Goal: Information Seeking & Learning: Learn about a topic

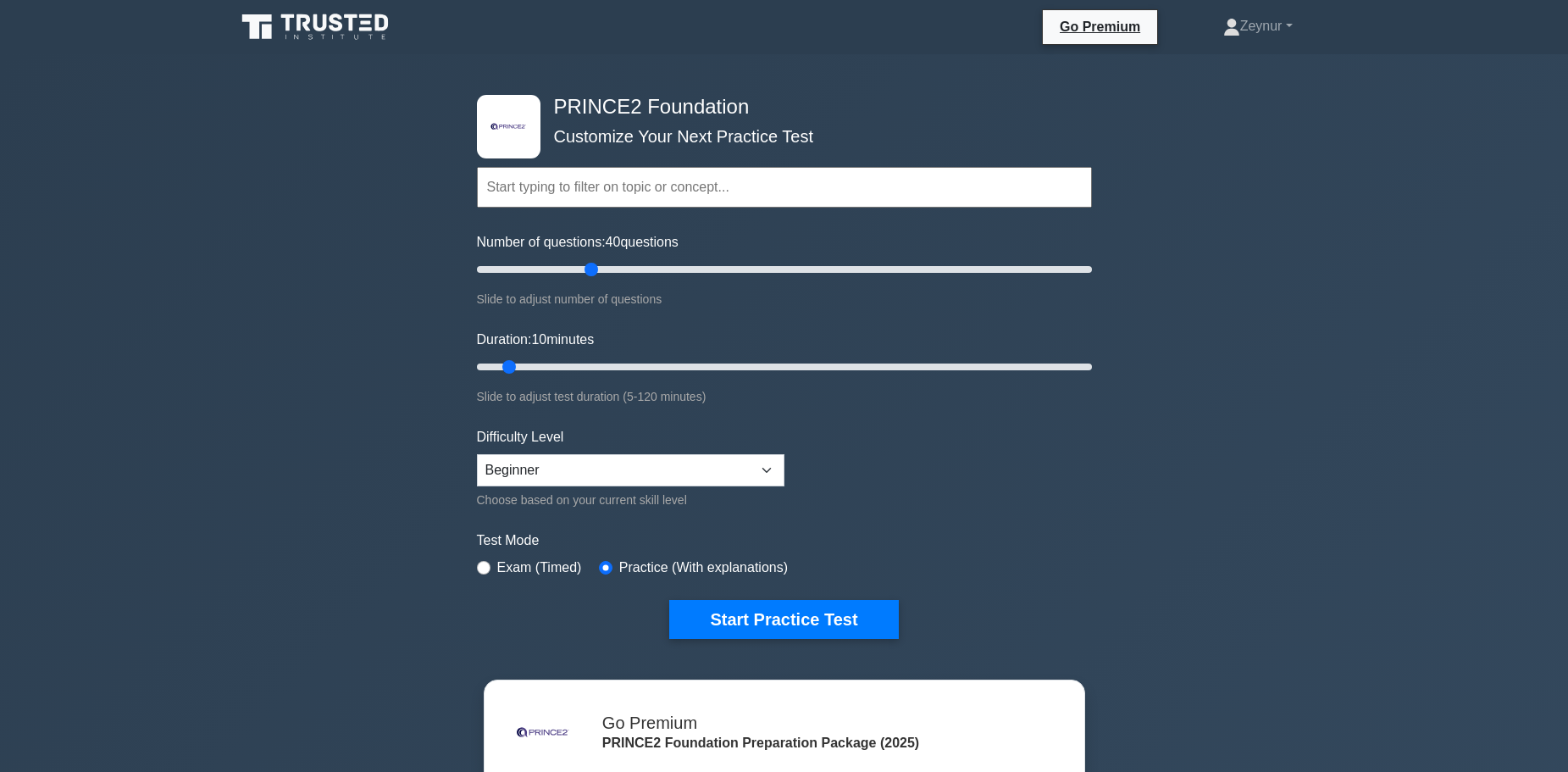
drag, startPoint x: 499, startPoint y: 263, endPoint x: 595, endPoint y: 278, distance: 97.2
type input "40"
click at [595, 278] on input "Number of questions: 40 questions" at bounding box center [784, 270] width 615 height 21
drag, startPoint x: 508, startPoint y: 362, endPoint x: 697, endPoint y: 364, distance: 189.0
type input "45"
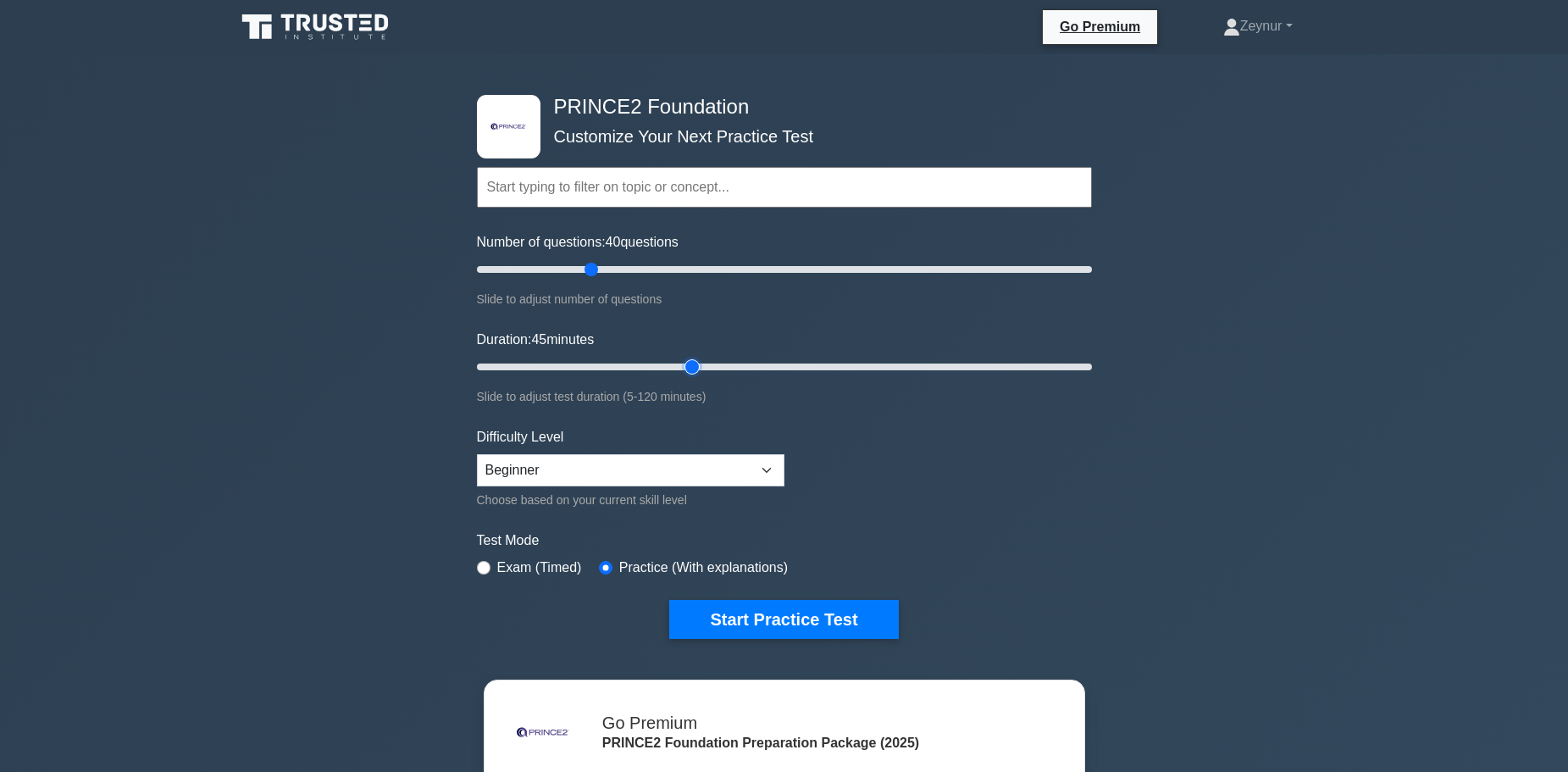
click at [697, 364] on input "Duration: 45 minutes" at bounding box center [784, 367] width 615 height 21
click at [642, 454] on select "Beginner Intermediate Expert" at bounding box center [630, 470] width 307 height 32
click at [782, 619] on button "Start Practice Test" at bounding box center [784, 619] width 229 height 39
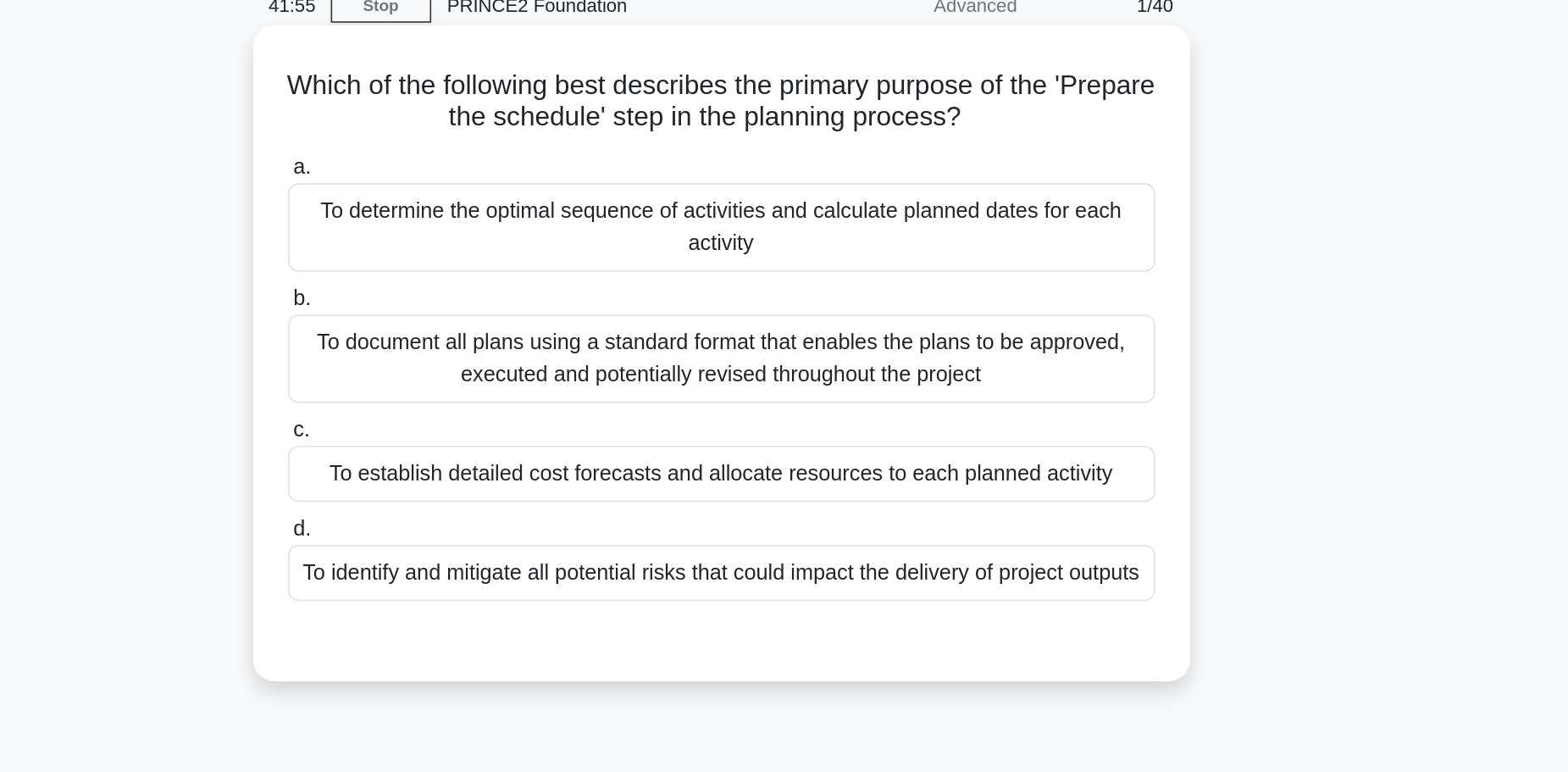
click at [662, 314] on div "To document all plans using a standard format that enables the plans to be appr…" at bounding box center [784, 306] width 549 height 56
click at [510, 274] on input "b. To document all plans using a standard format that enables the plans to be a…" at bounding box center [510, 268] width 0 height 11
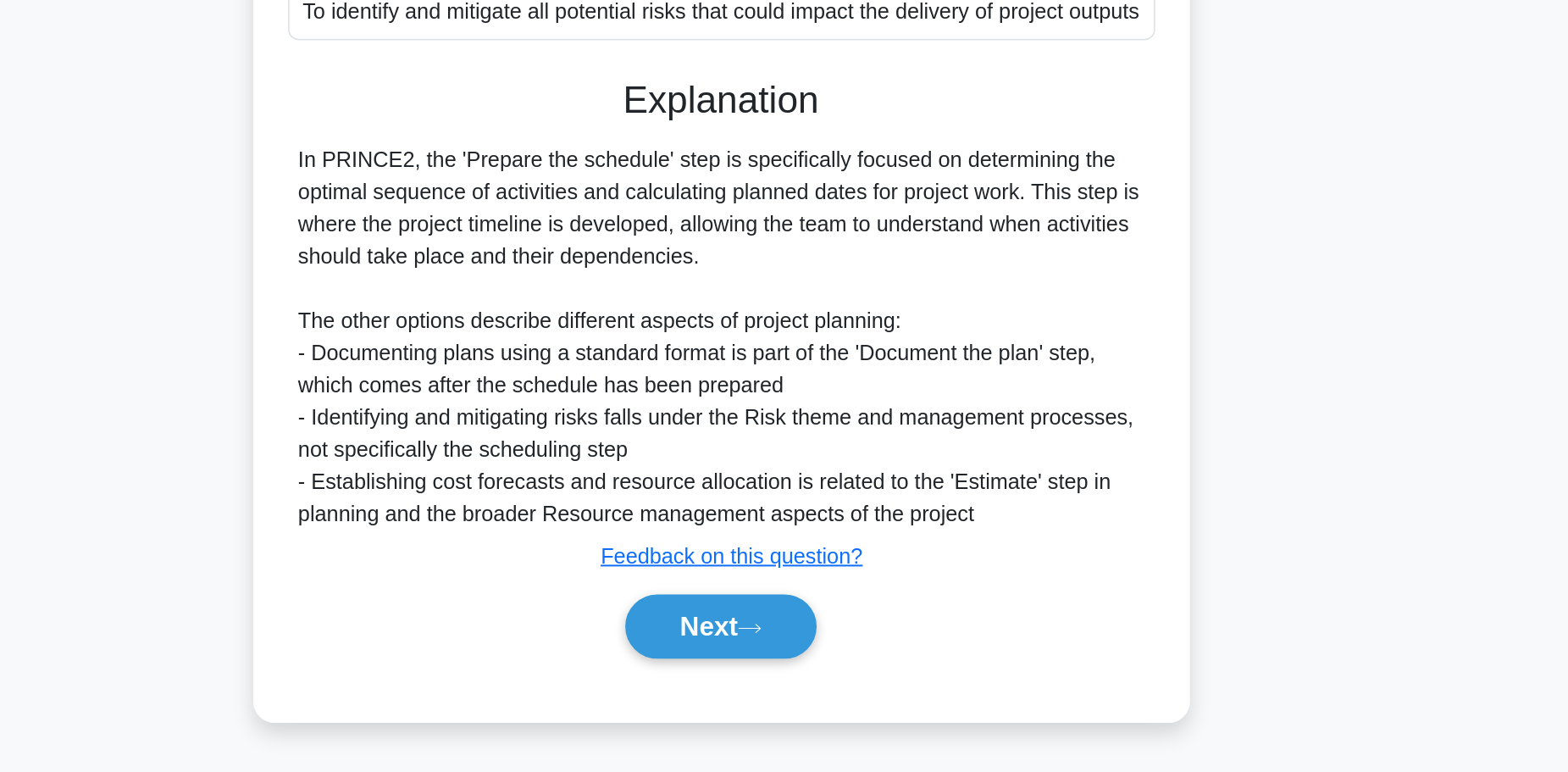
scroll to position [174, 0]
click at [784, 675] on button "Next" at bounding box center [784, 679] width 121 height 40
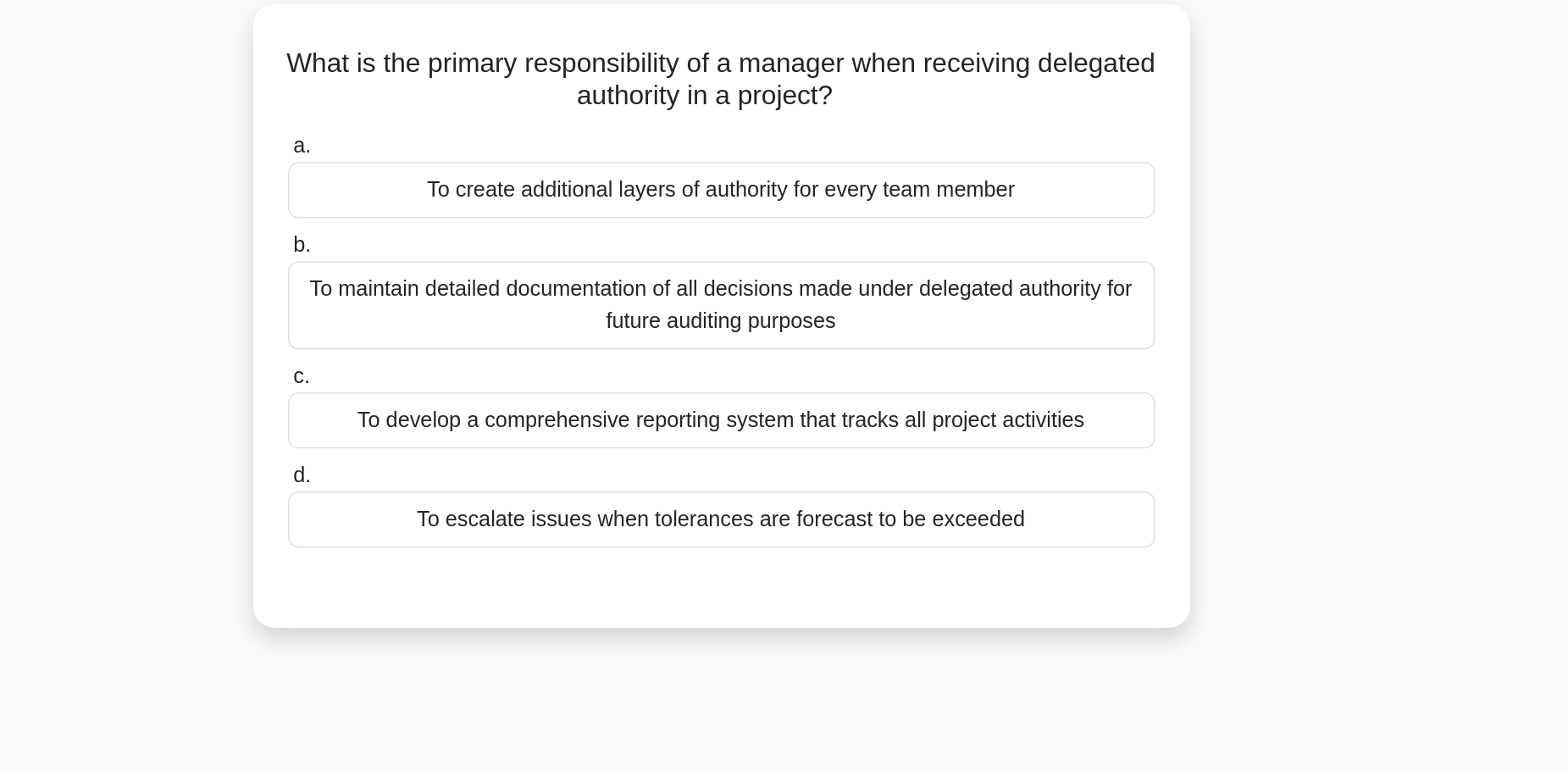
scroll to position [53, 0]
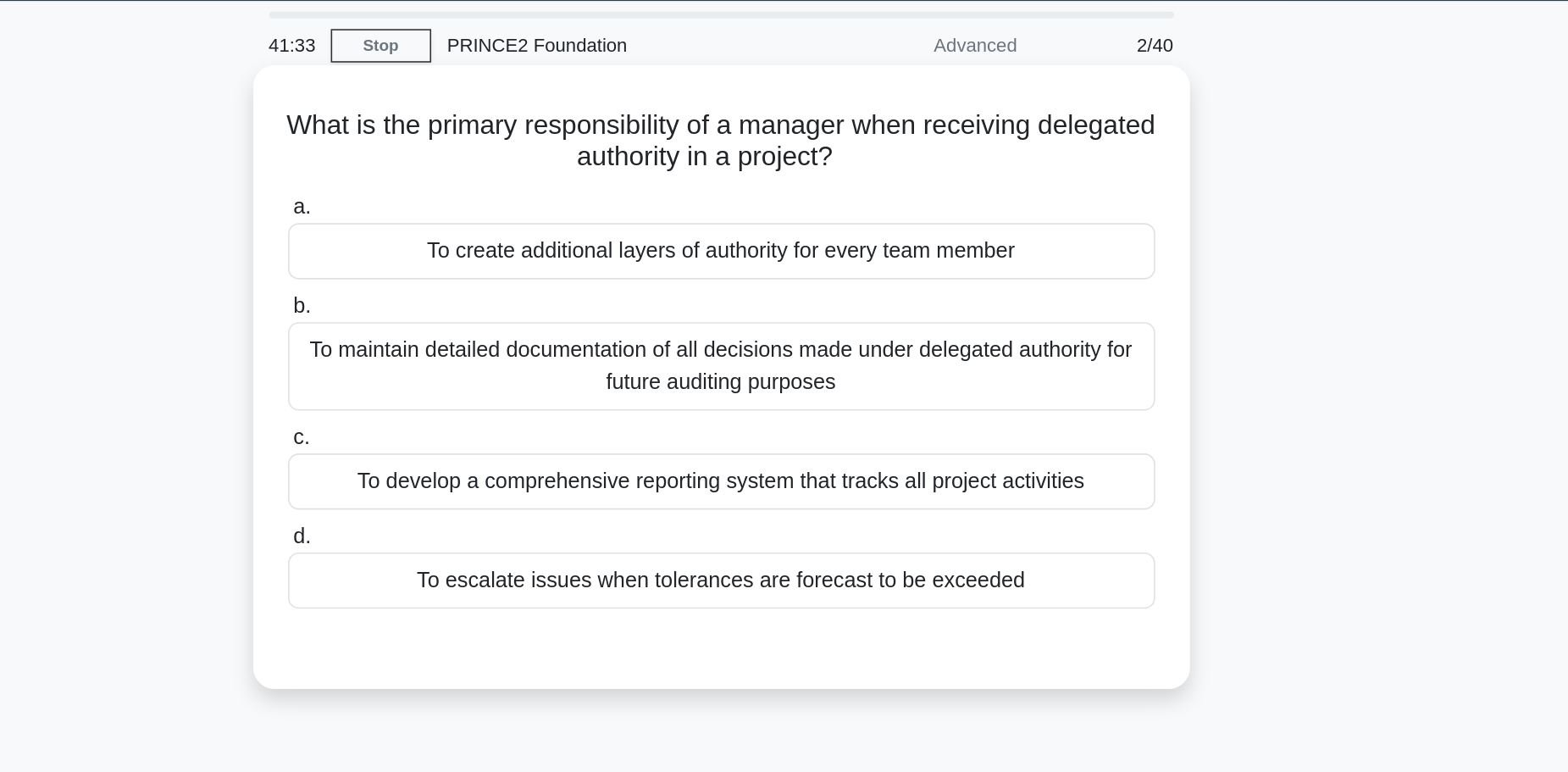
click at [833, 368] on div "To escalate issues when tolerances are forecast to be exceeded" at bounding box center [784, 367] width 549 height 35
click at [510, 346] on input "d. To escalate issues when tolerances are forecast to be exceeded" at bounding box center [510, 340] width 0 height 11
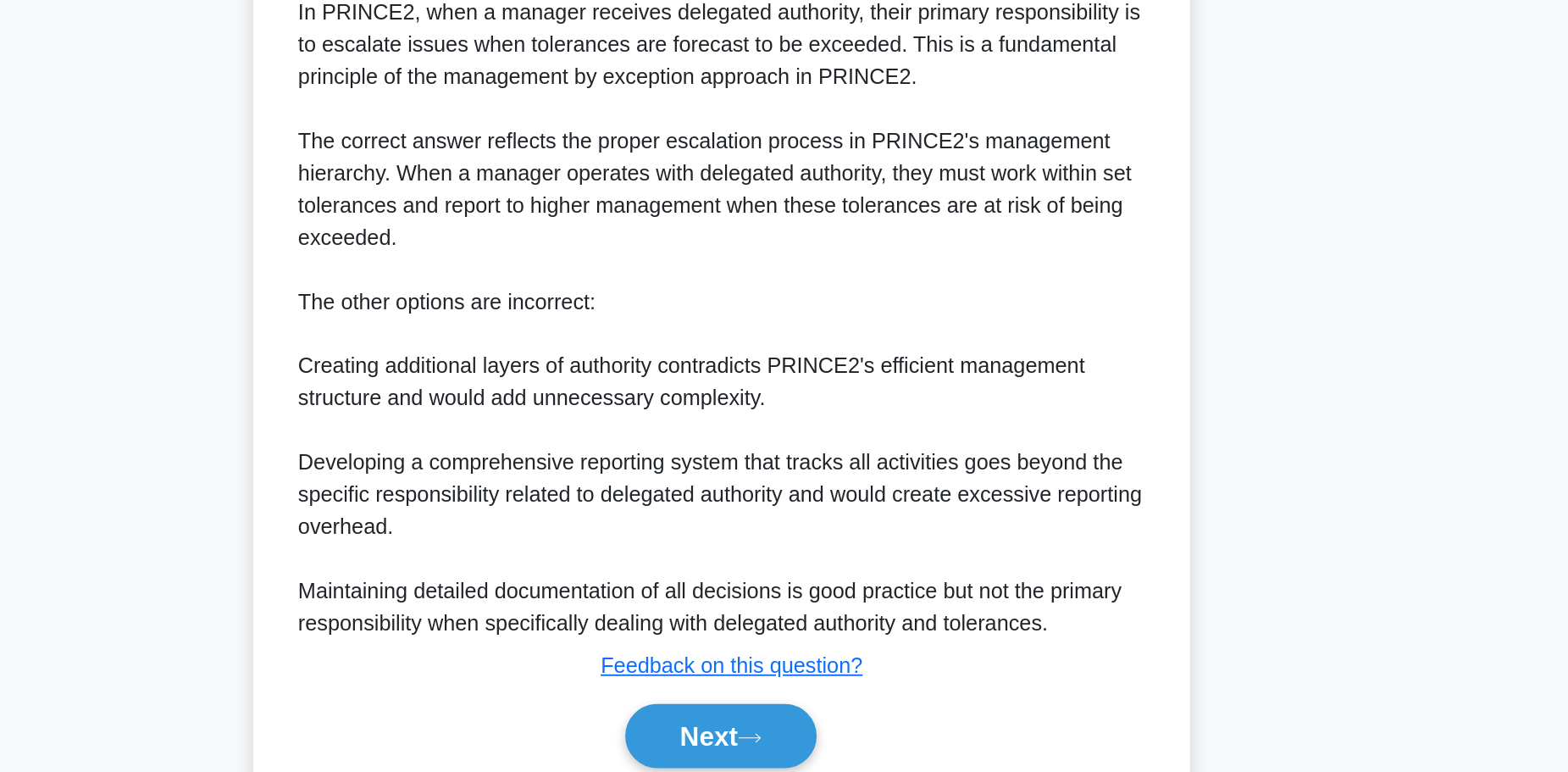
scroll to position [294, 0]
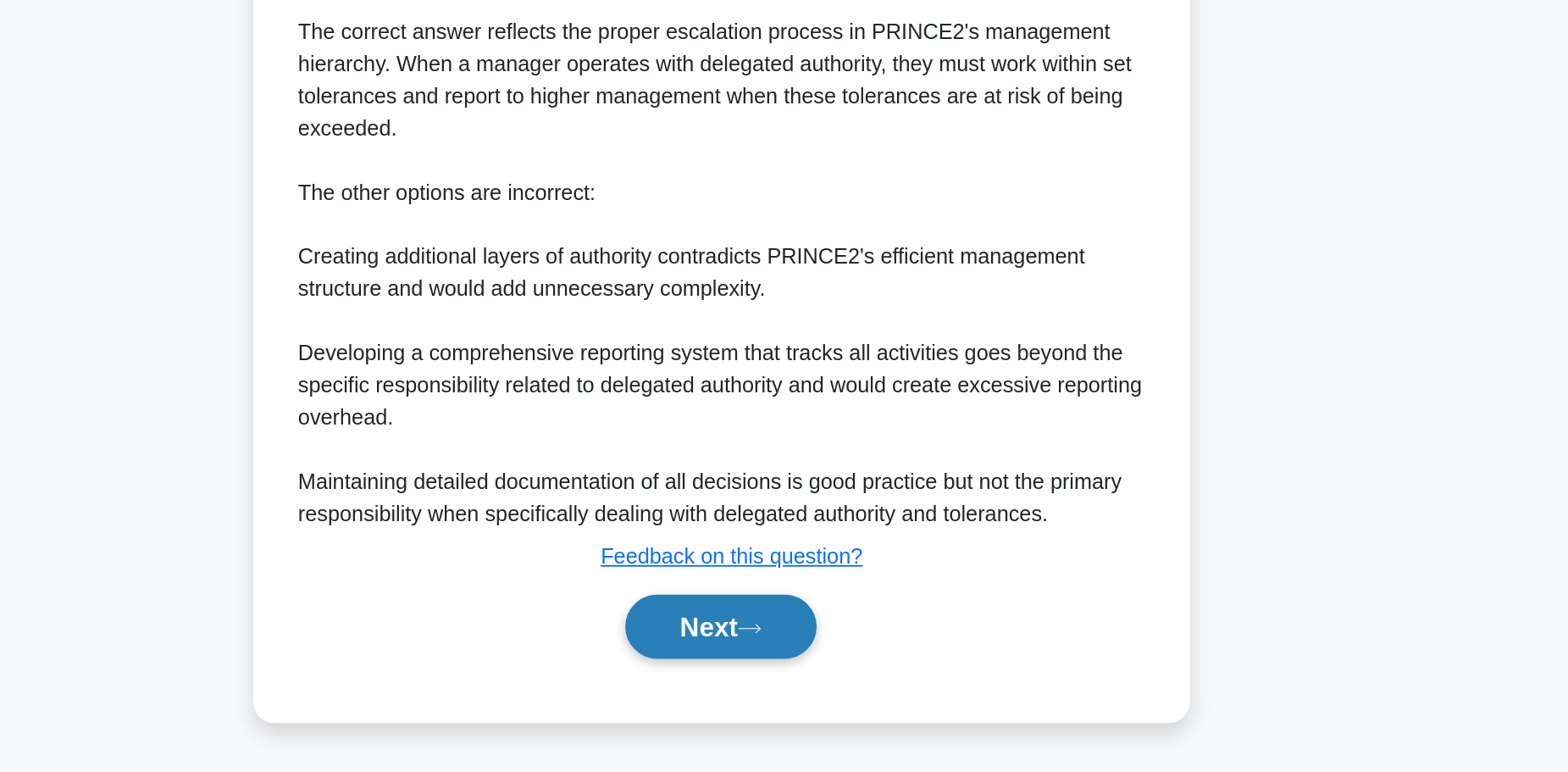
click at [826, 676] on button "Next" at bounding box center [784, 679] width 121 height 40
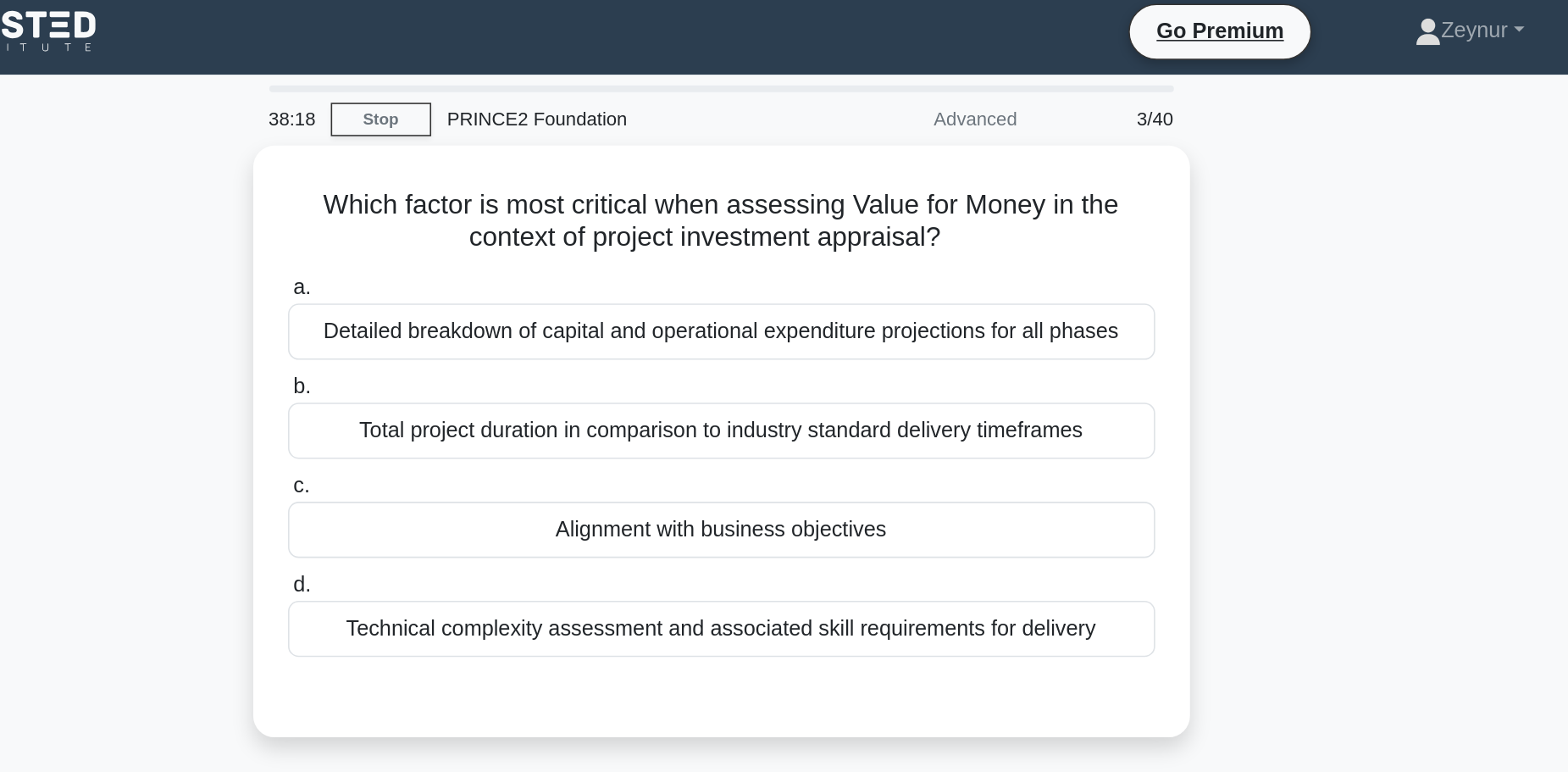
scroll to position [5, 0]
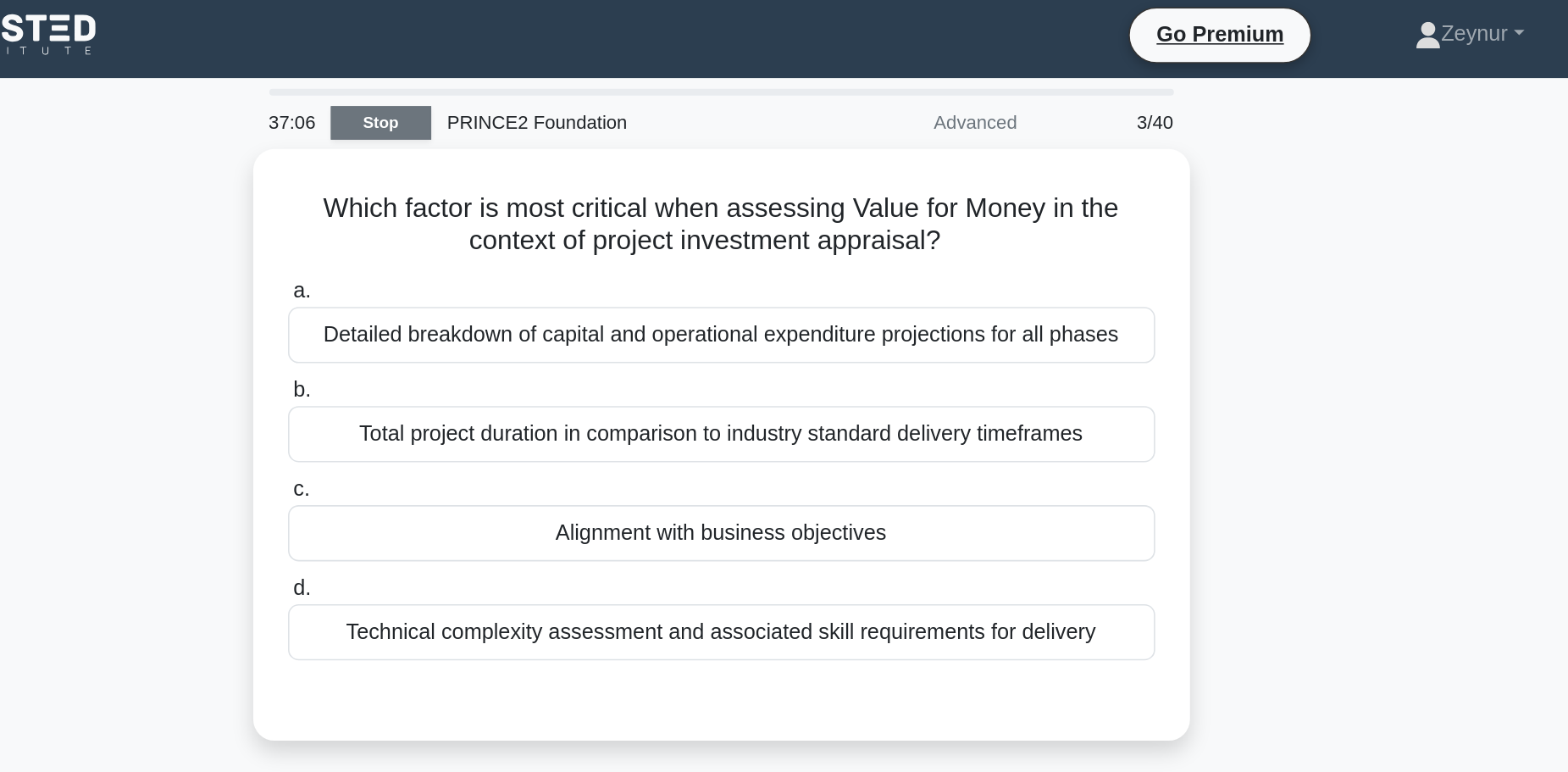
click at [577, 83] on link "Stop" at bounding box center [569, 78] width 64 height 22
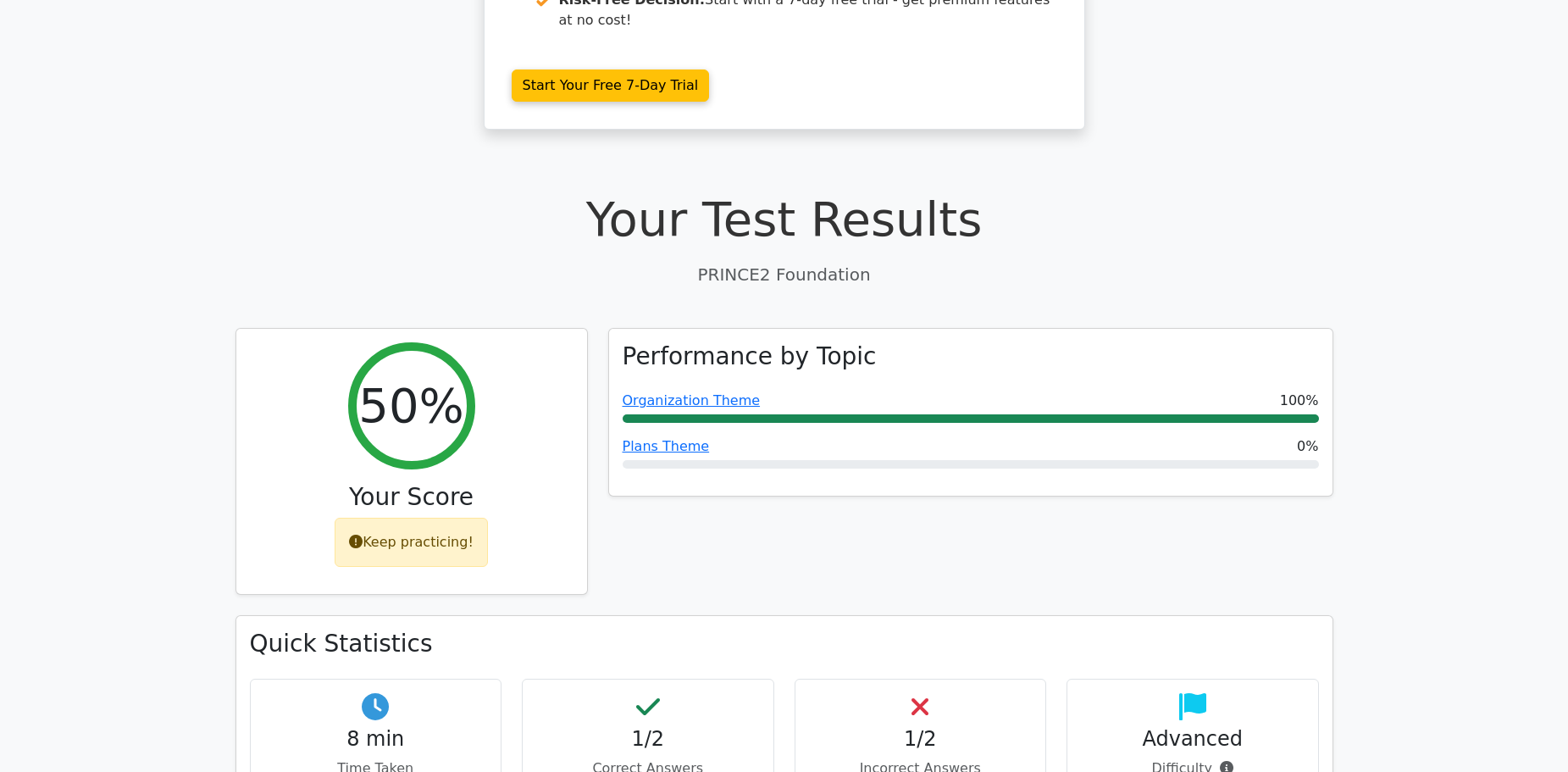
scroll to position [386, 0]
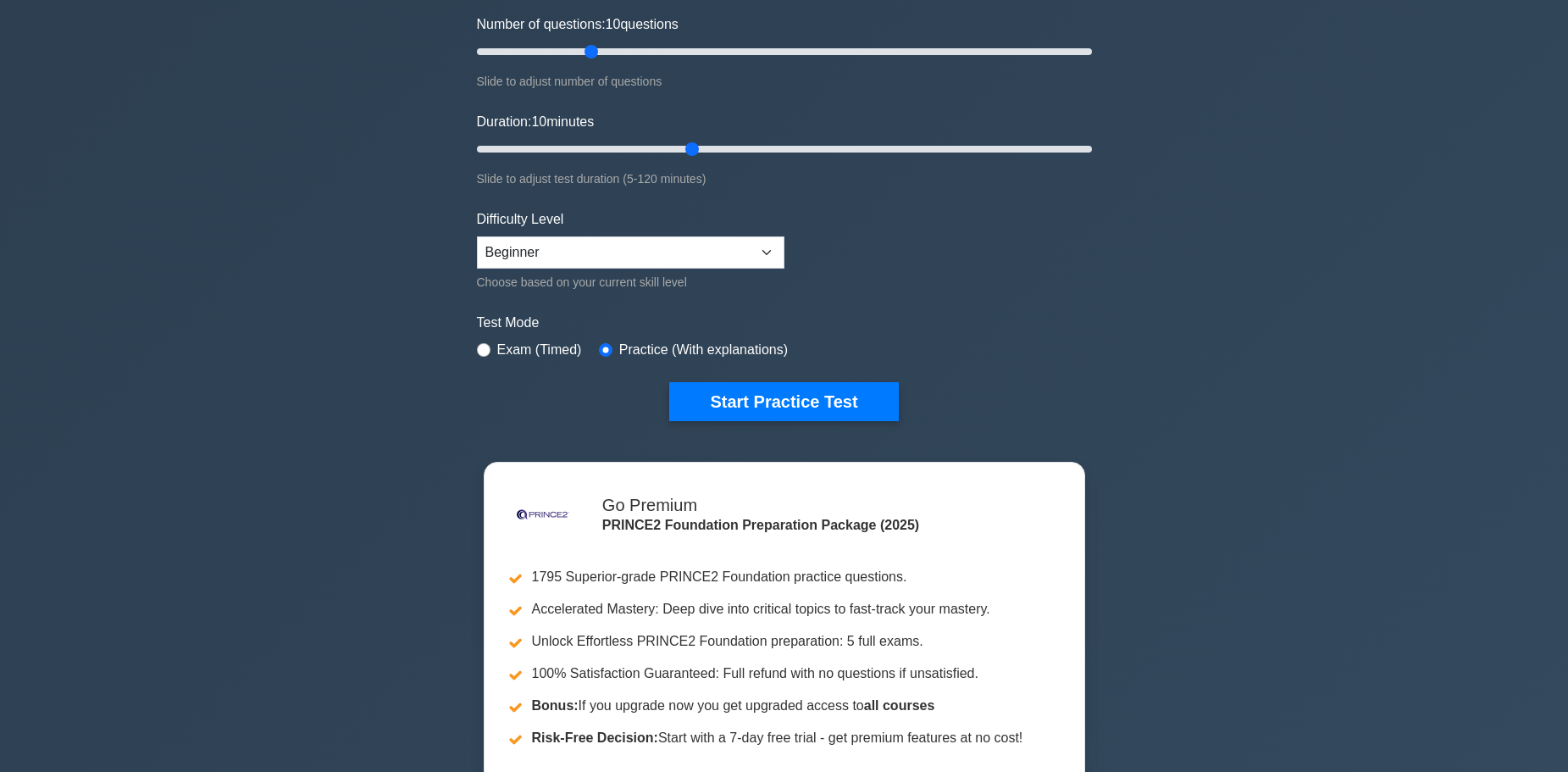
scroll to position [217, 0]
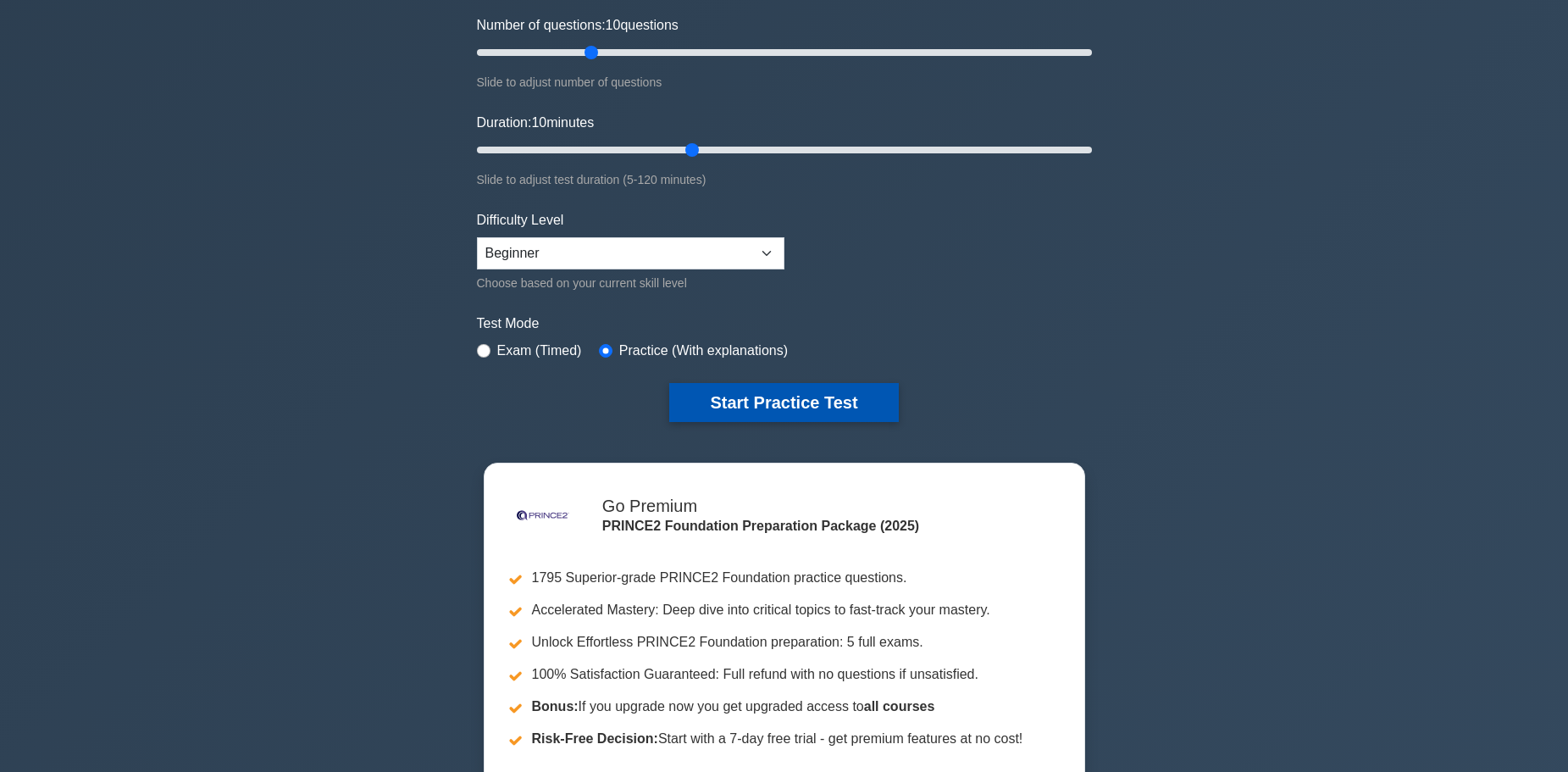
click at [806, 409] on button "Start Practice Test" at bounding box center [784, 402] width 229 height 39
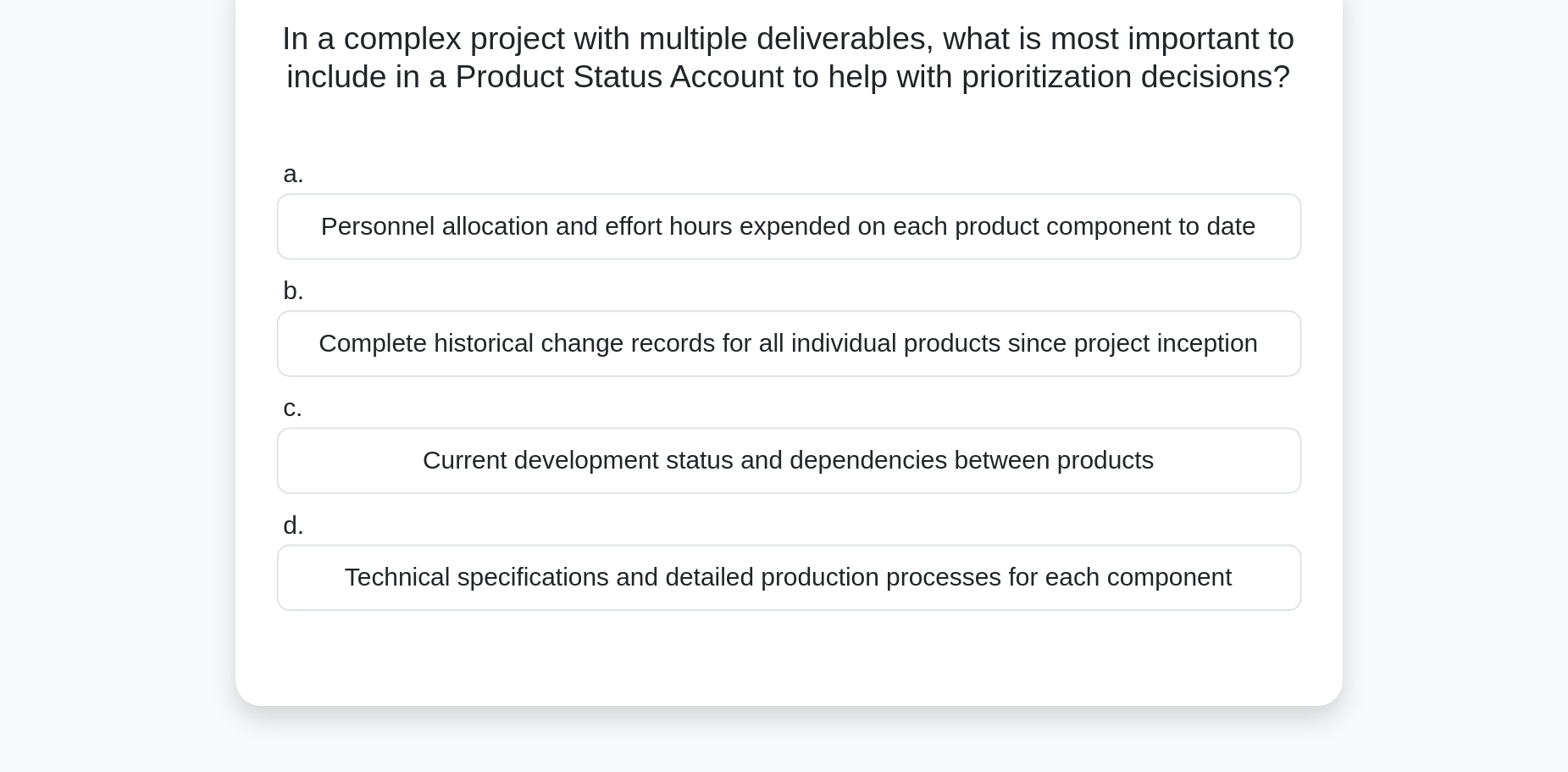
click at [670, 304] on div "Complete historical change records for all individual products since project in…" at bounding box center [784, 296] width 549 height 35
click at [510, 274] on input "b. Complete historical change records for all individual products since project…" at bounding box center [510, 268] width 0 height 11
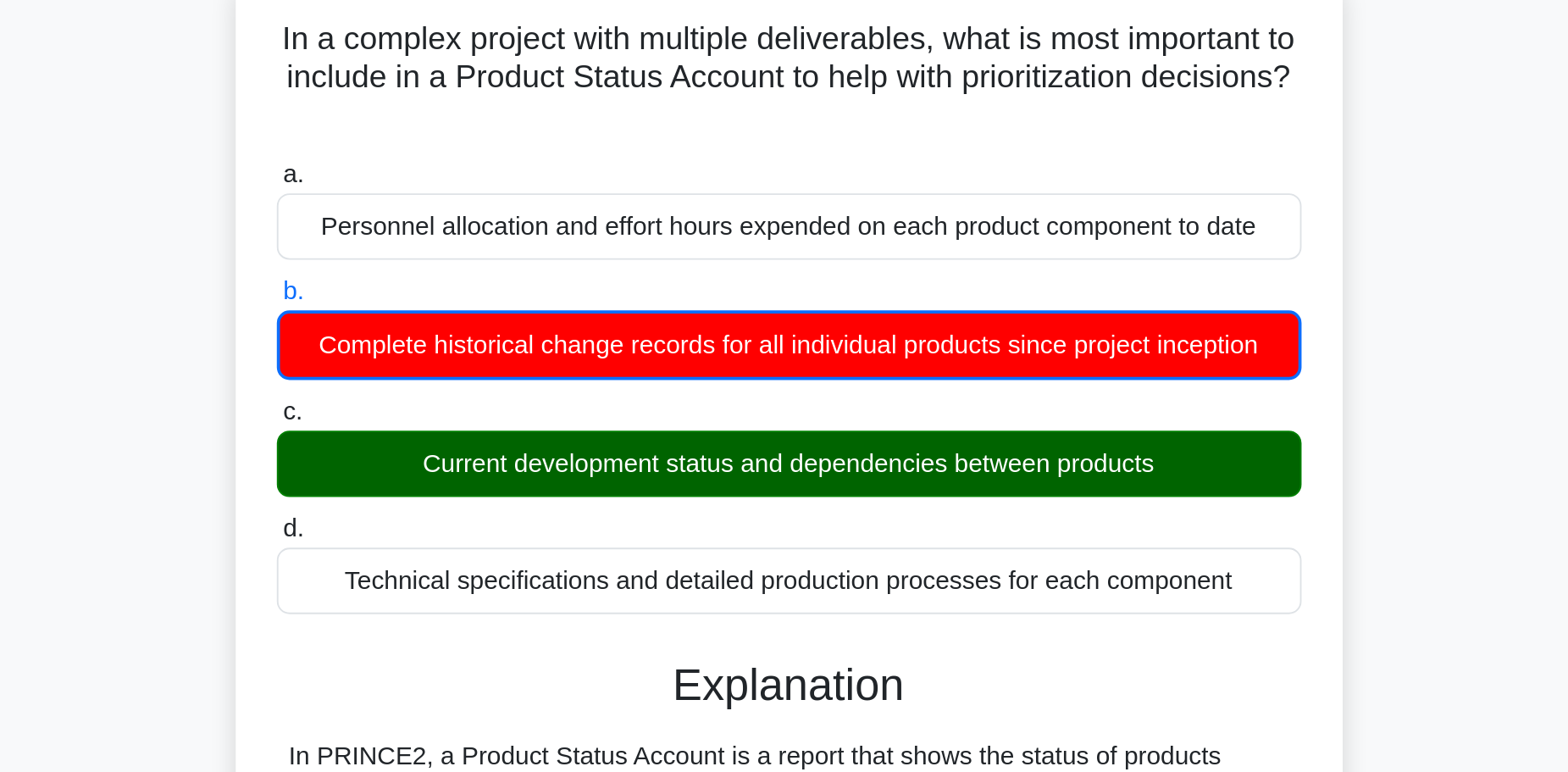
click at [670, 304] on div "Complete historical change records for all individual products since project in…" at bounding box center [784, 296] width 549 height 37
click at [510, 274] on input "b. Complete historical change records for all individual products since project…" at bounding box center [510, 268] width 0 height 11
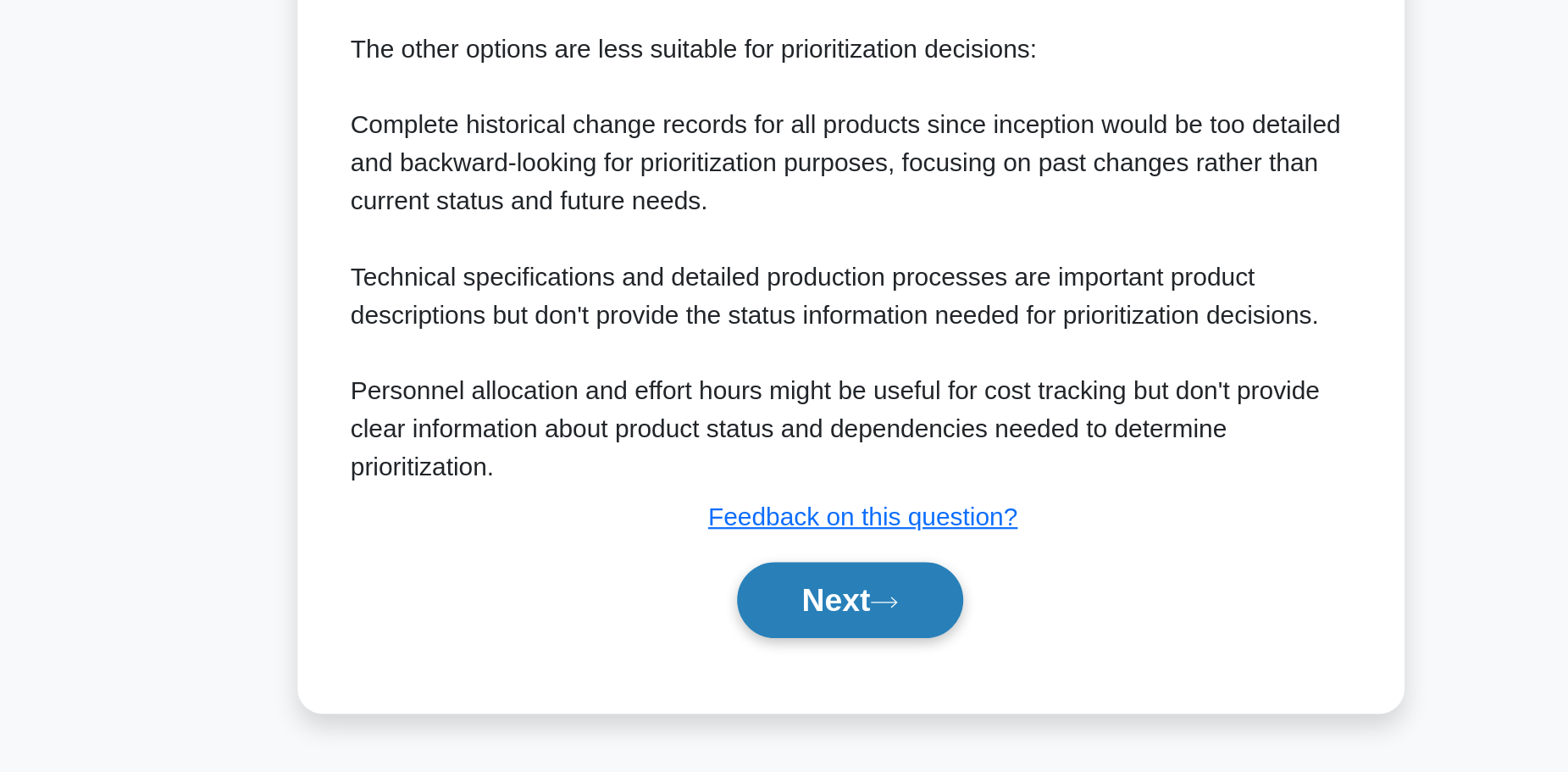
scroll to position [355, 0]
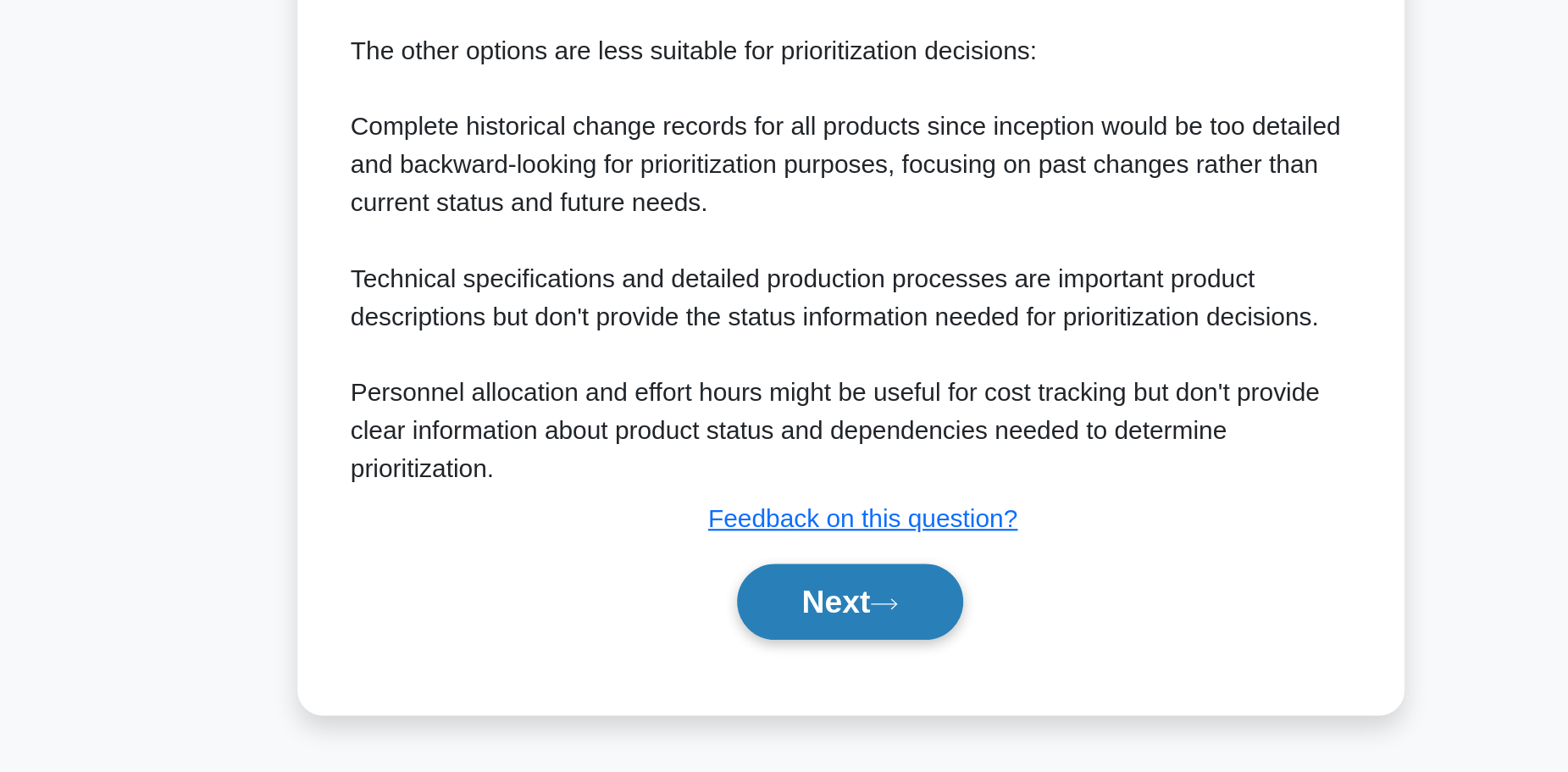
click at [776, 671] on button "Next" at bounding box center [784, 680] width 121 height 40
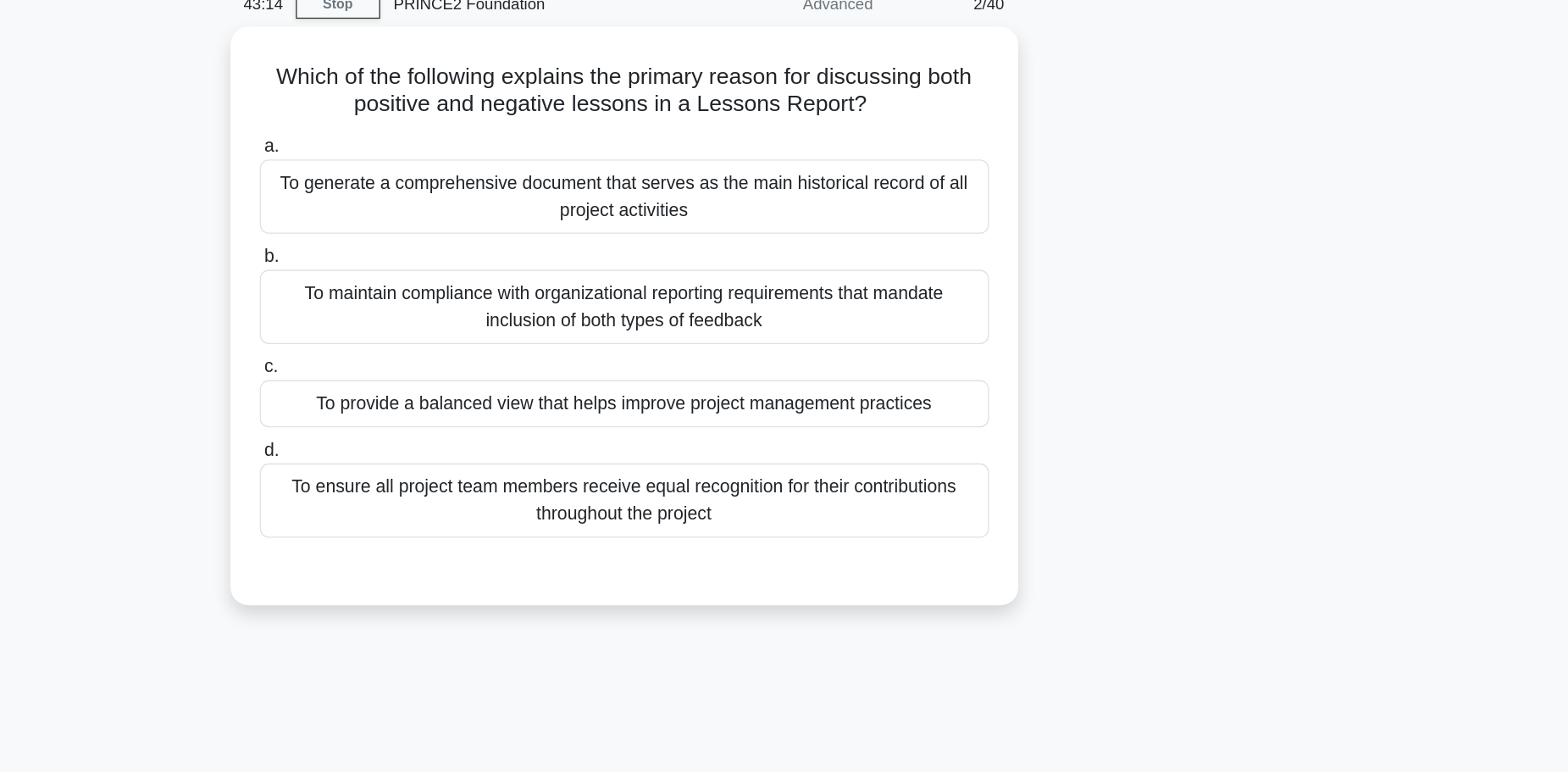
scroll to position [78, 0]
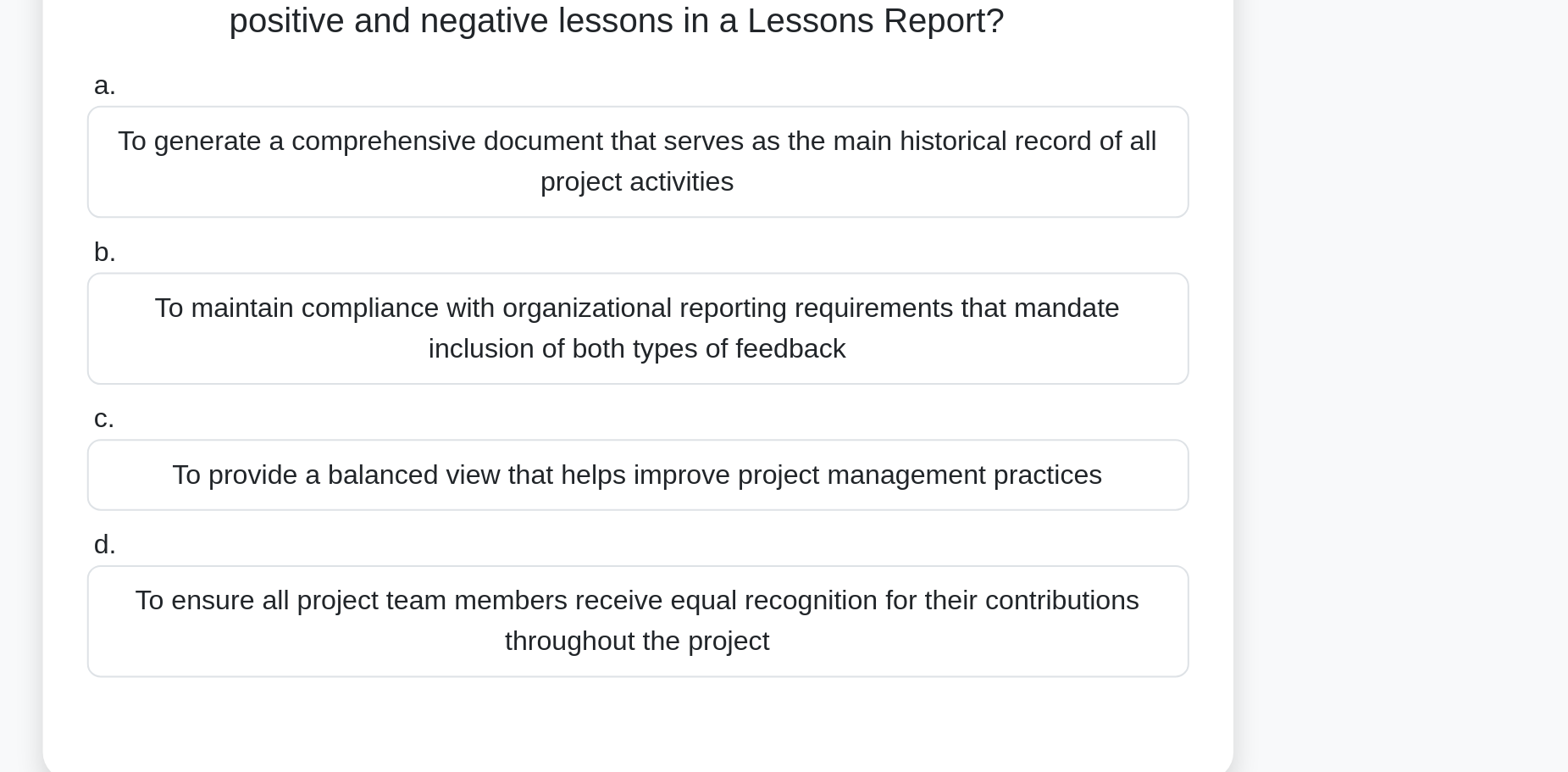
click at [834, 241] on div "To maintain compliance with organizational reporting requirements that mandate …" at bounding box center [784, 227] width 549 height 56
click at [510, 196] on input "b. To maintain compliance with organizational reporting requirements that manda…" at bounding box center [510, 190] width 0 height 11
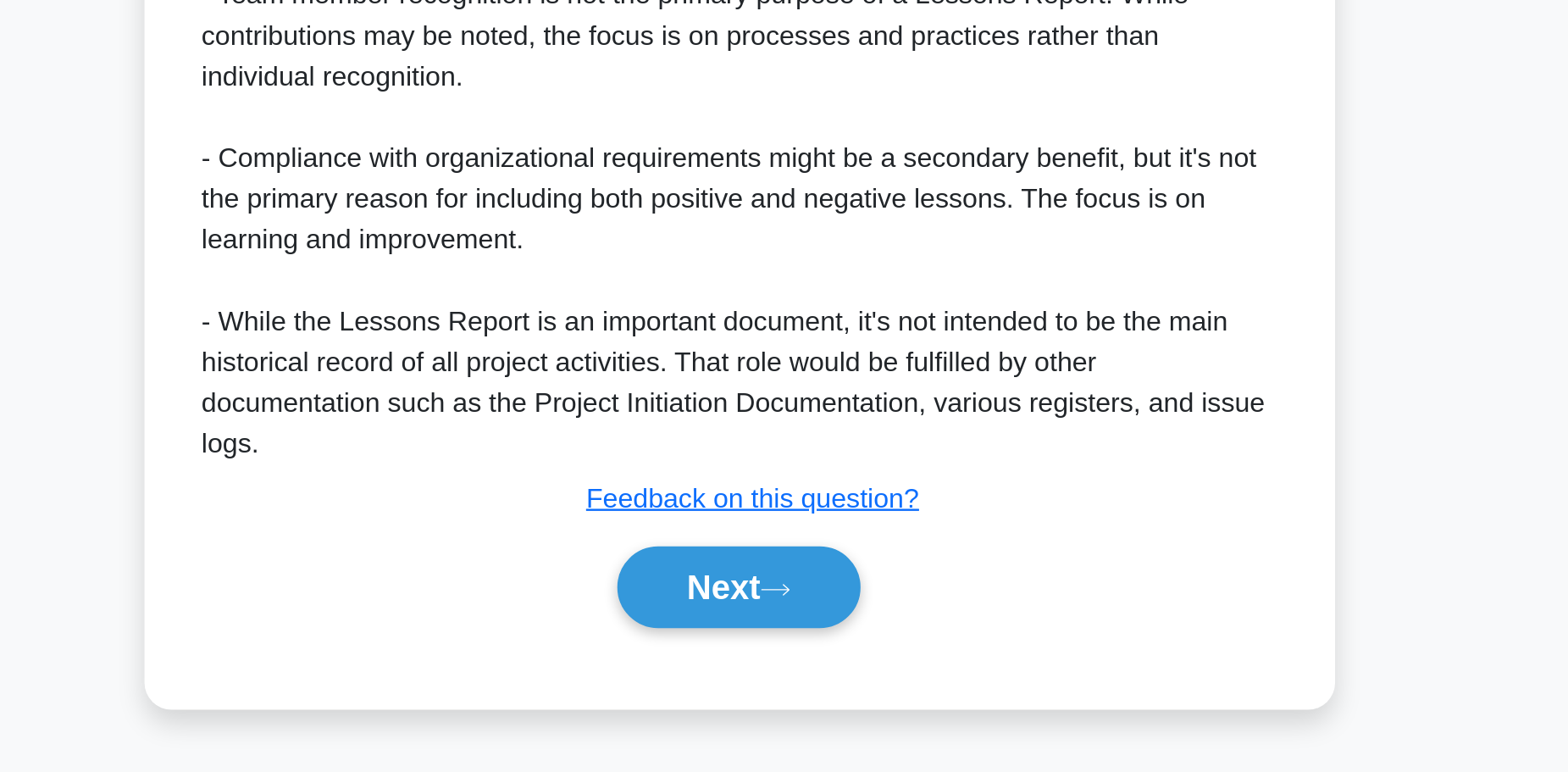
scroll to position [418, 0]
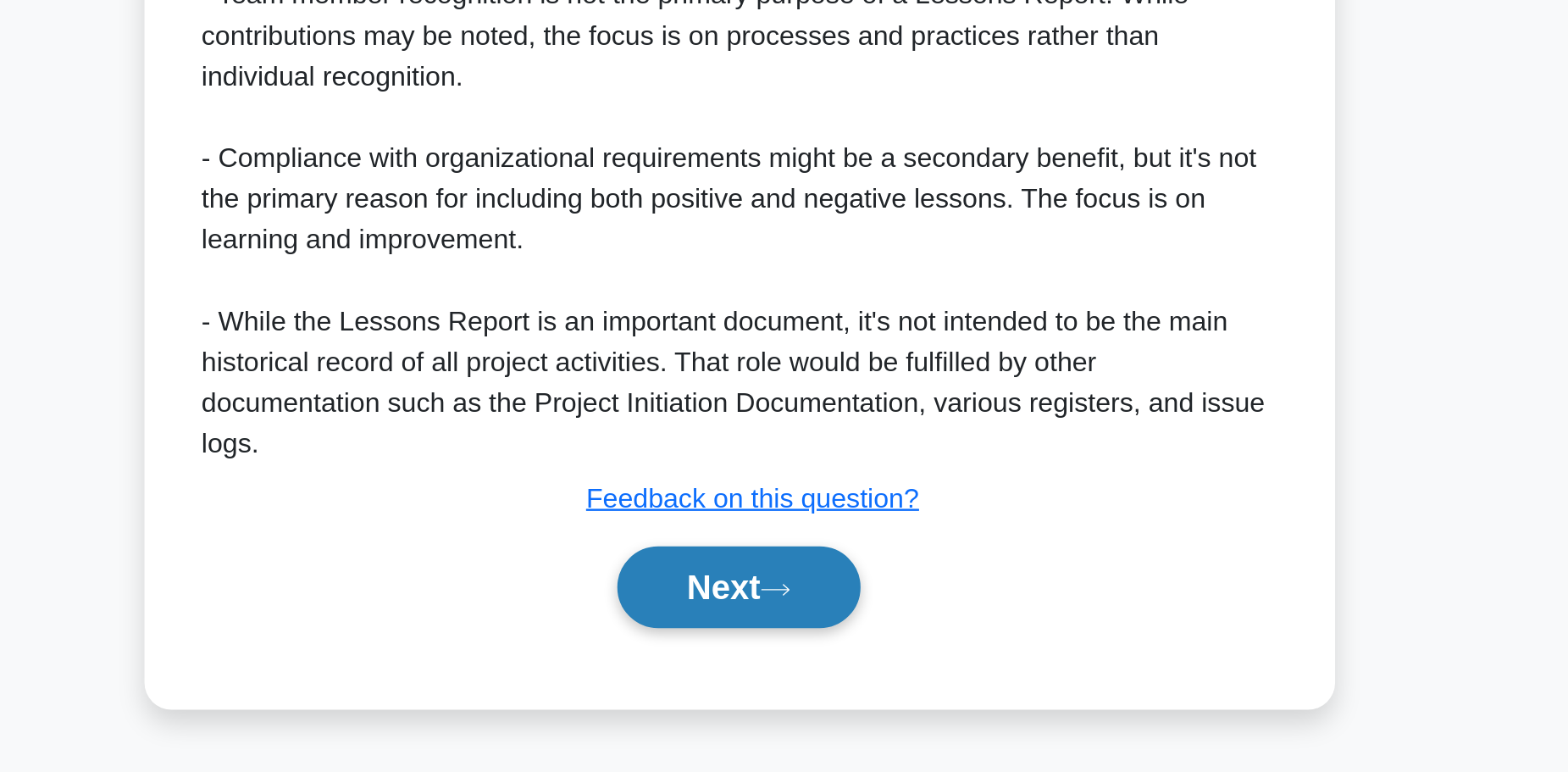
click at [765, 674] on button "Next" at bounding box center [784, 679] width 121 height 40
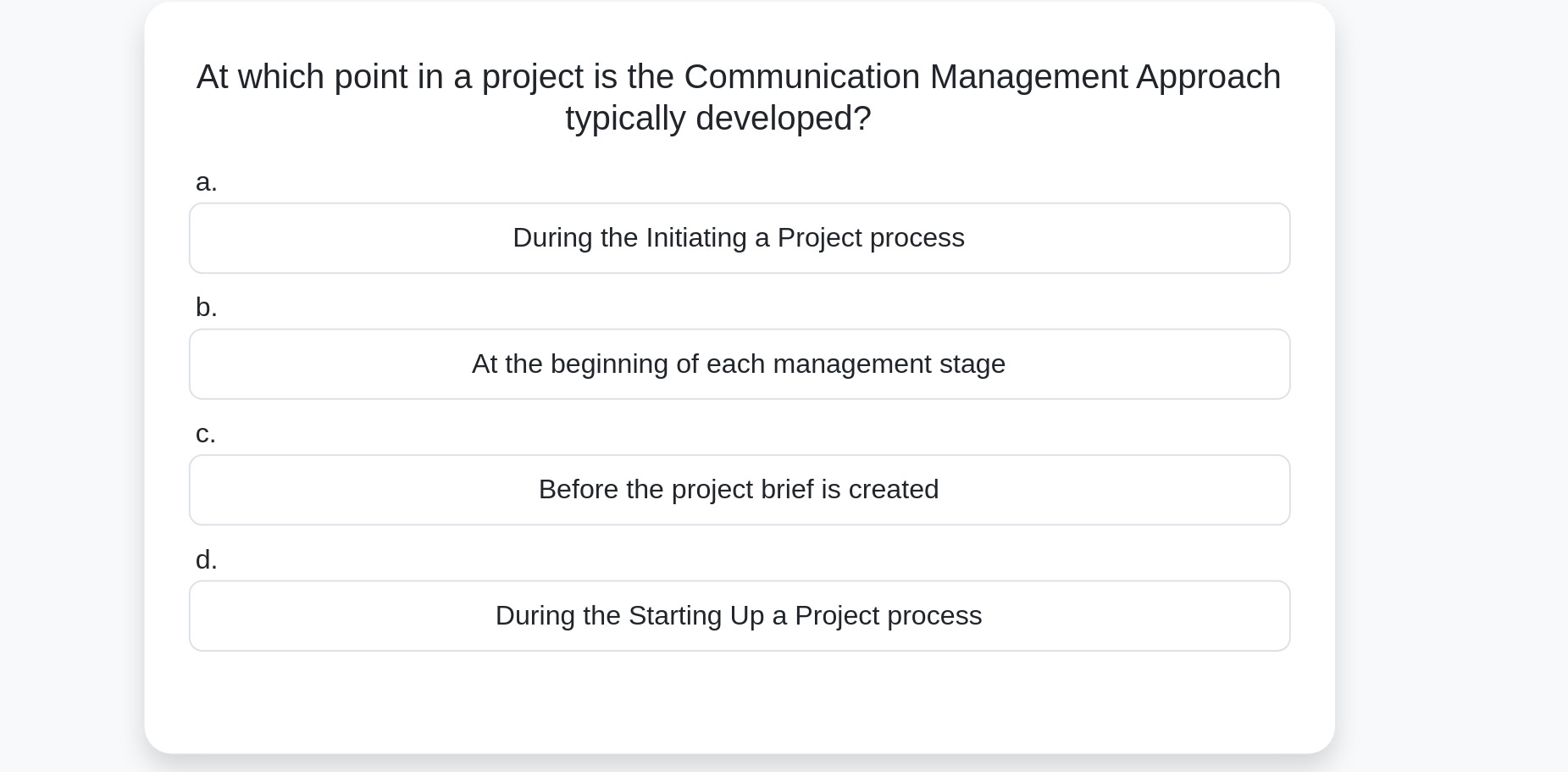
scroll to position [62, 0]
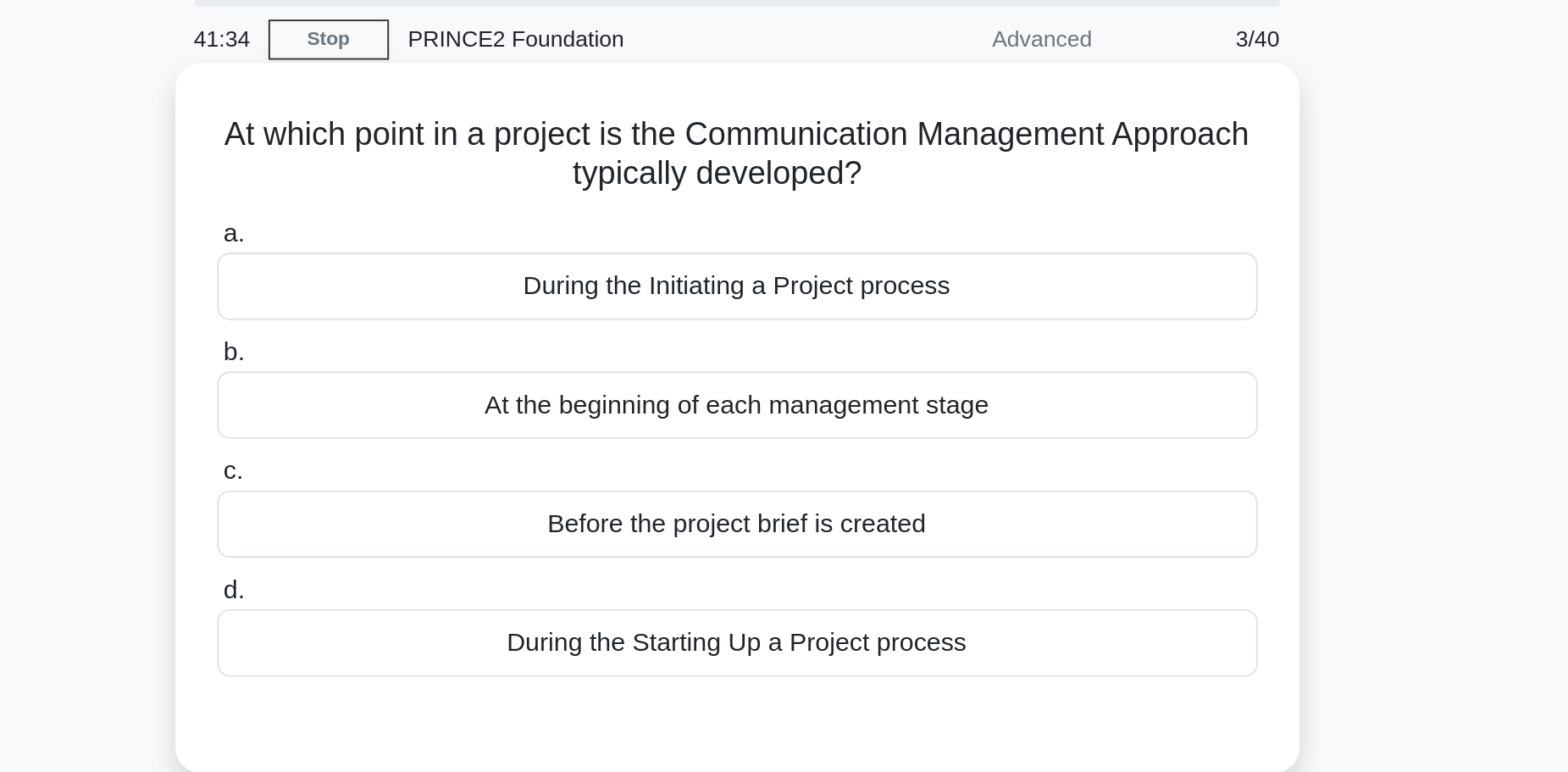
click at [816, 156] on div "During the Initiating a Project process" at bounding box center [784, 150] width 549 height 35
click at [510, 129] on input "a. During the Initiating a Project process" at bounding box center [510, 123] width 0 height 11
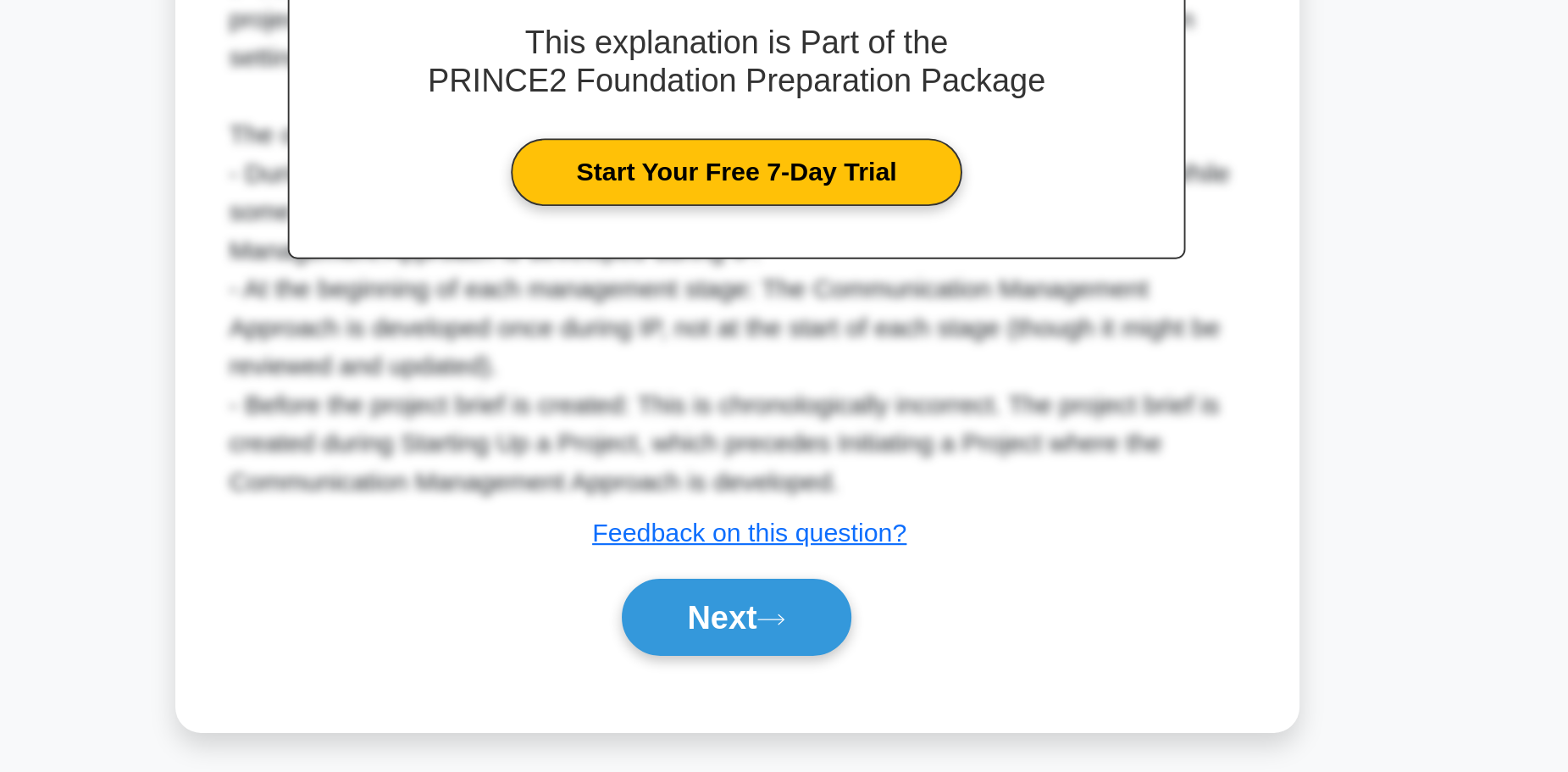
scroll to position [172, 0]
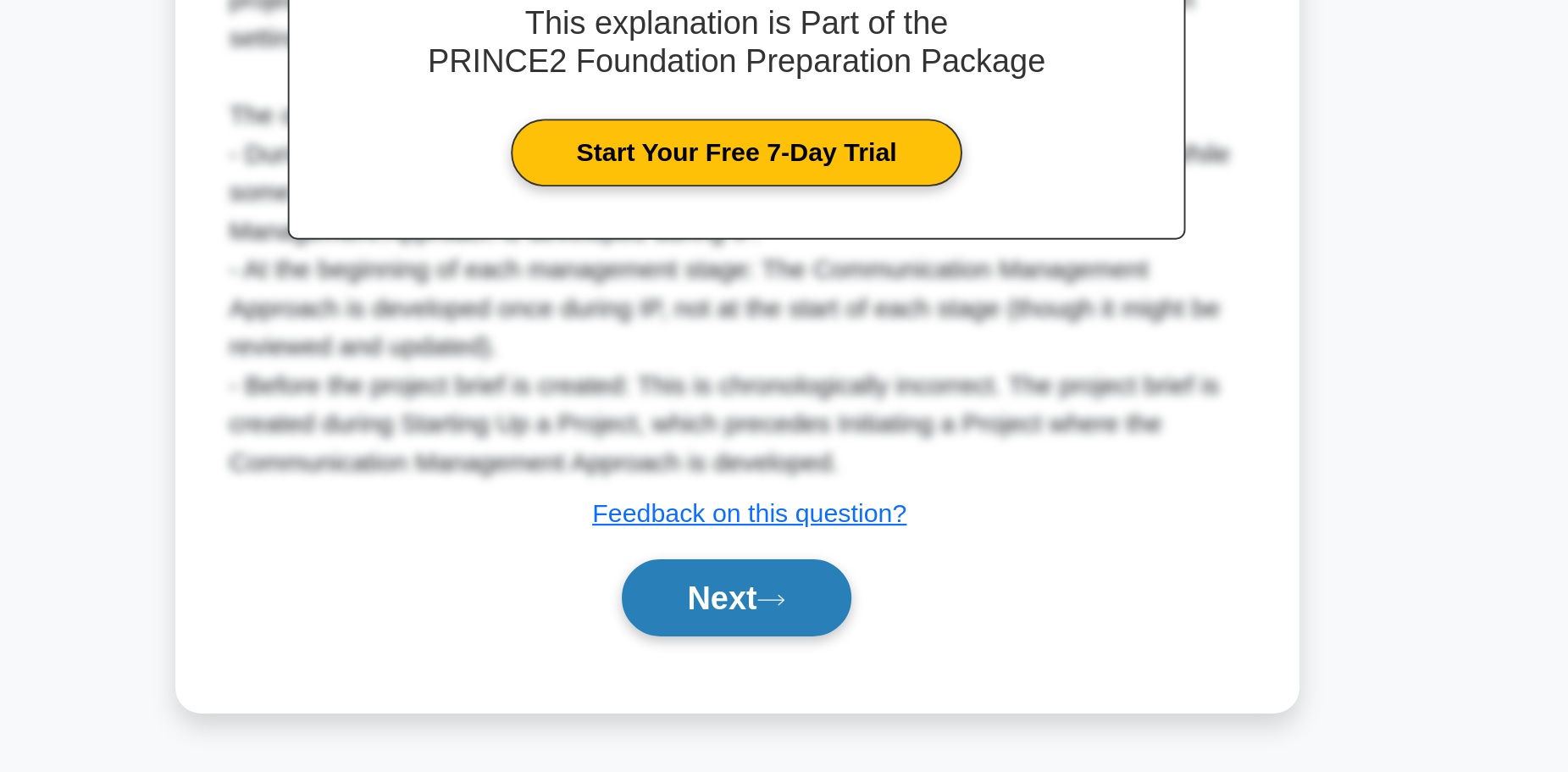
click at [815, 694] on button "Next" at bounding box center [784, 679] width 121 height 40
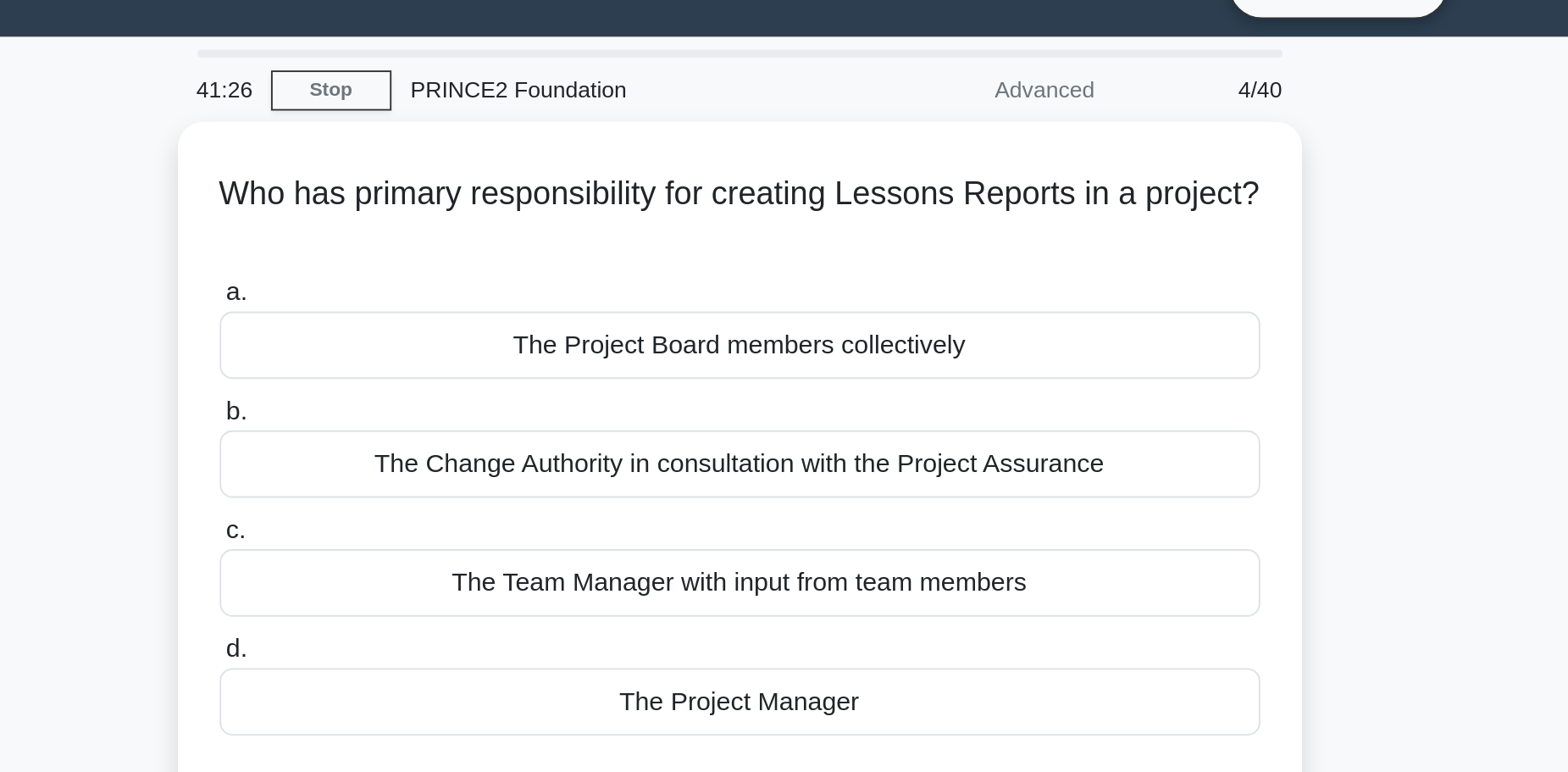
scroll to position [0, 0]
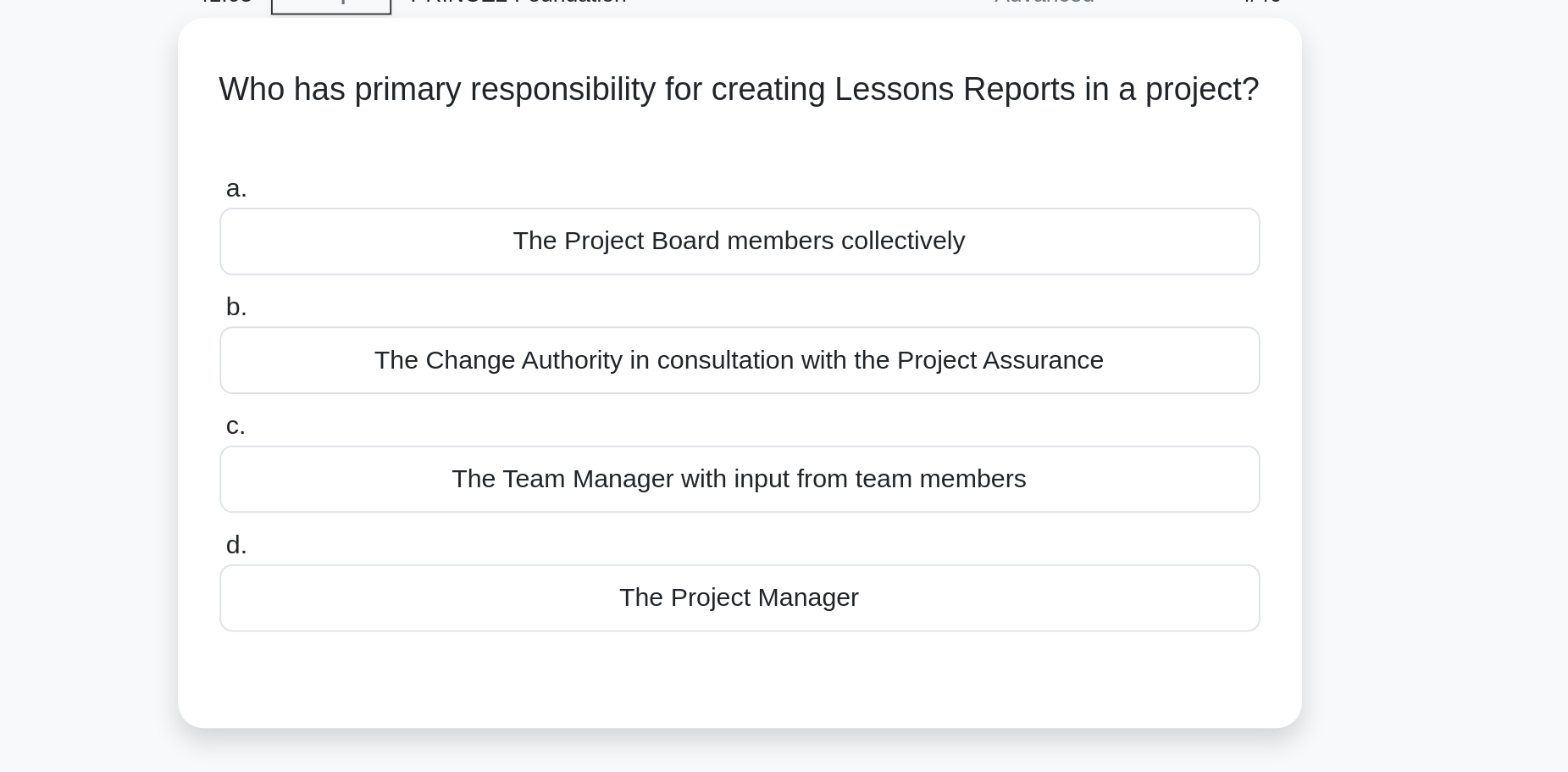
click at [825, 277] on div "The Change Authority in consultation with the Project Assurance" at bounding box center [784, 275] width 549 height 35
click at [510, 253] on input "b. The Change Authority in consultation with the Project Assurance" at bounding box center [510, 247] width 0 height 11
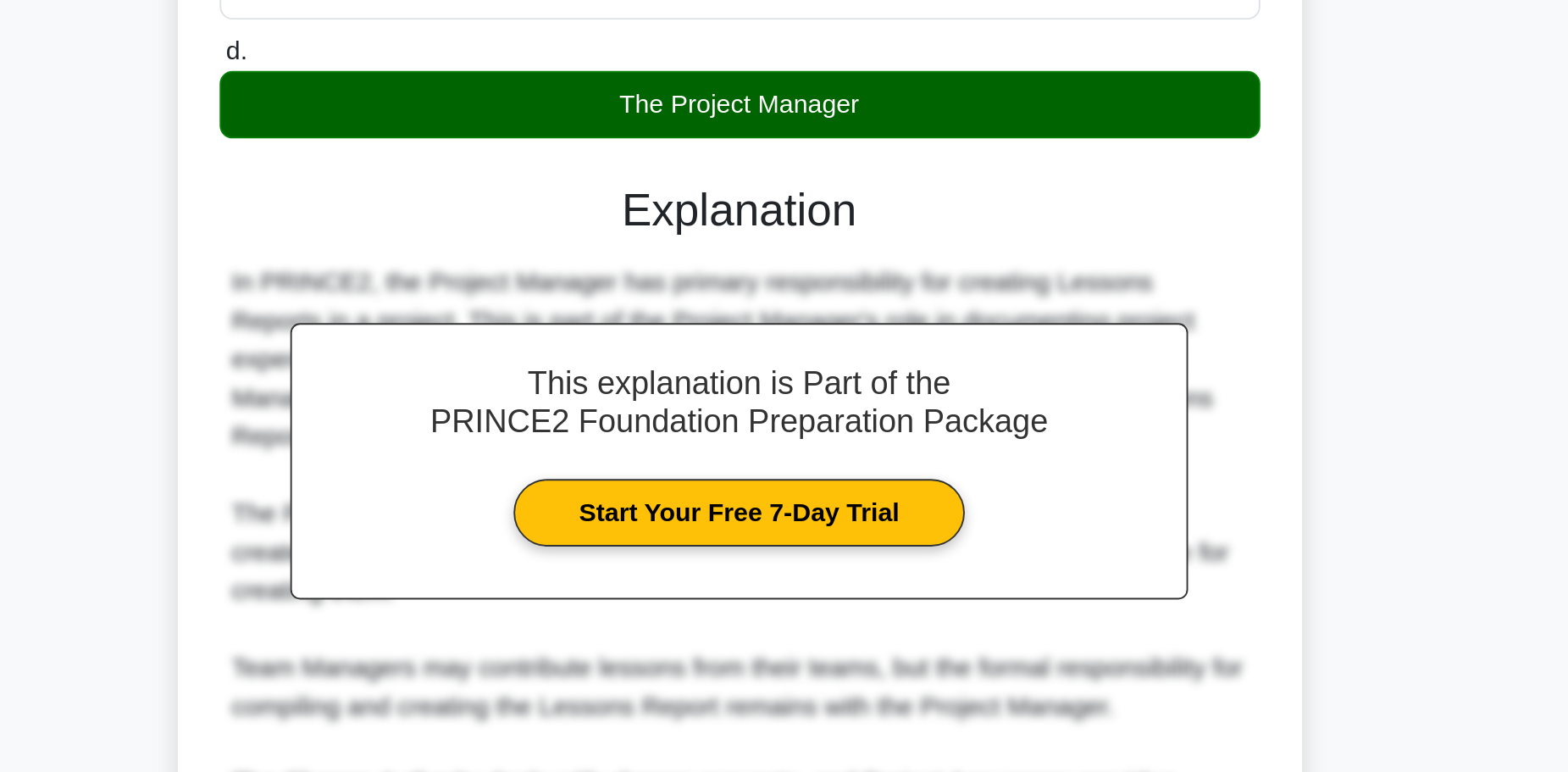
scroll to position [174, 0]
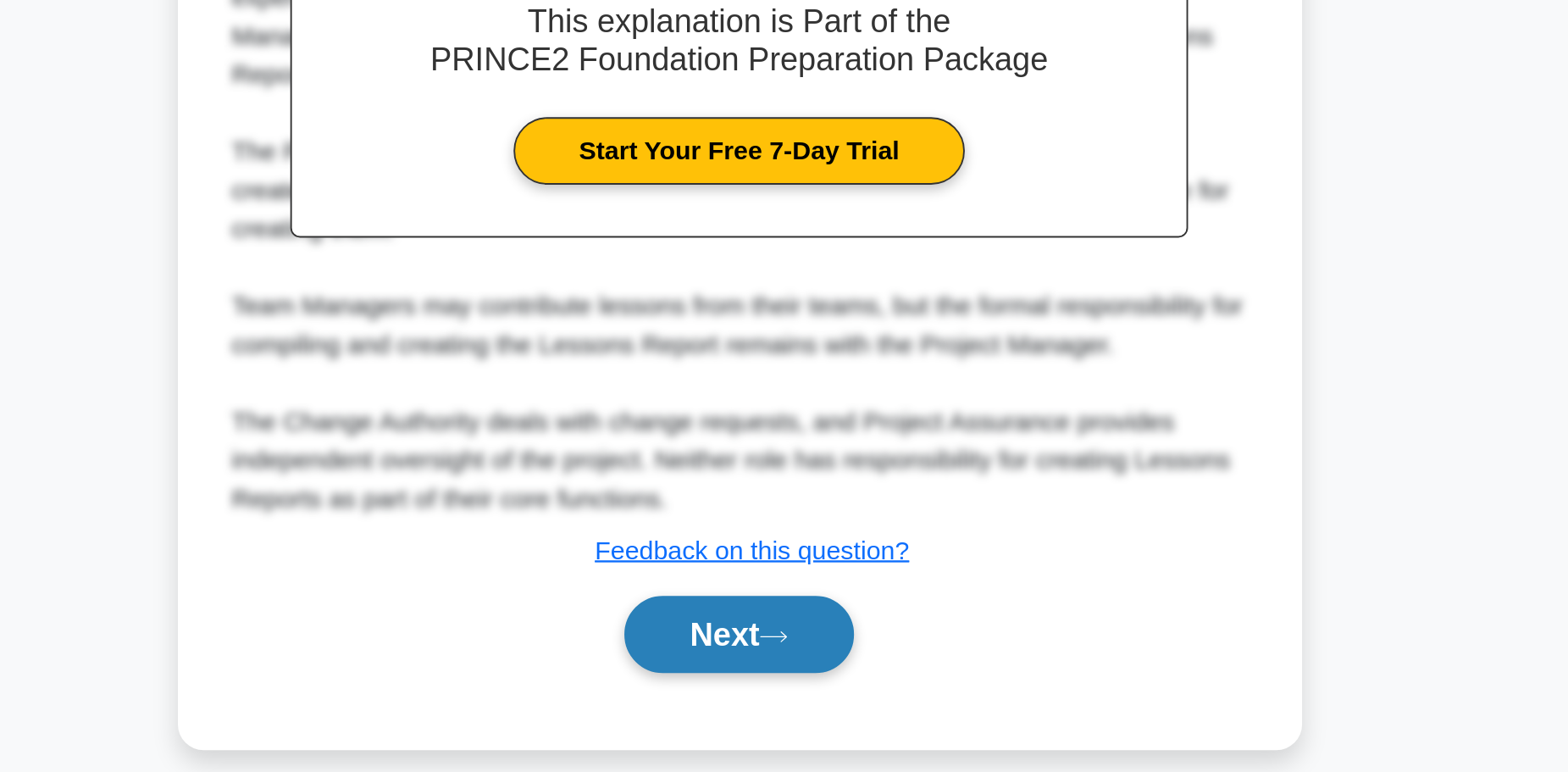
click at [796, 689] on button "Next" at bounding box center [784, 699] width 121 height 40
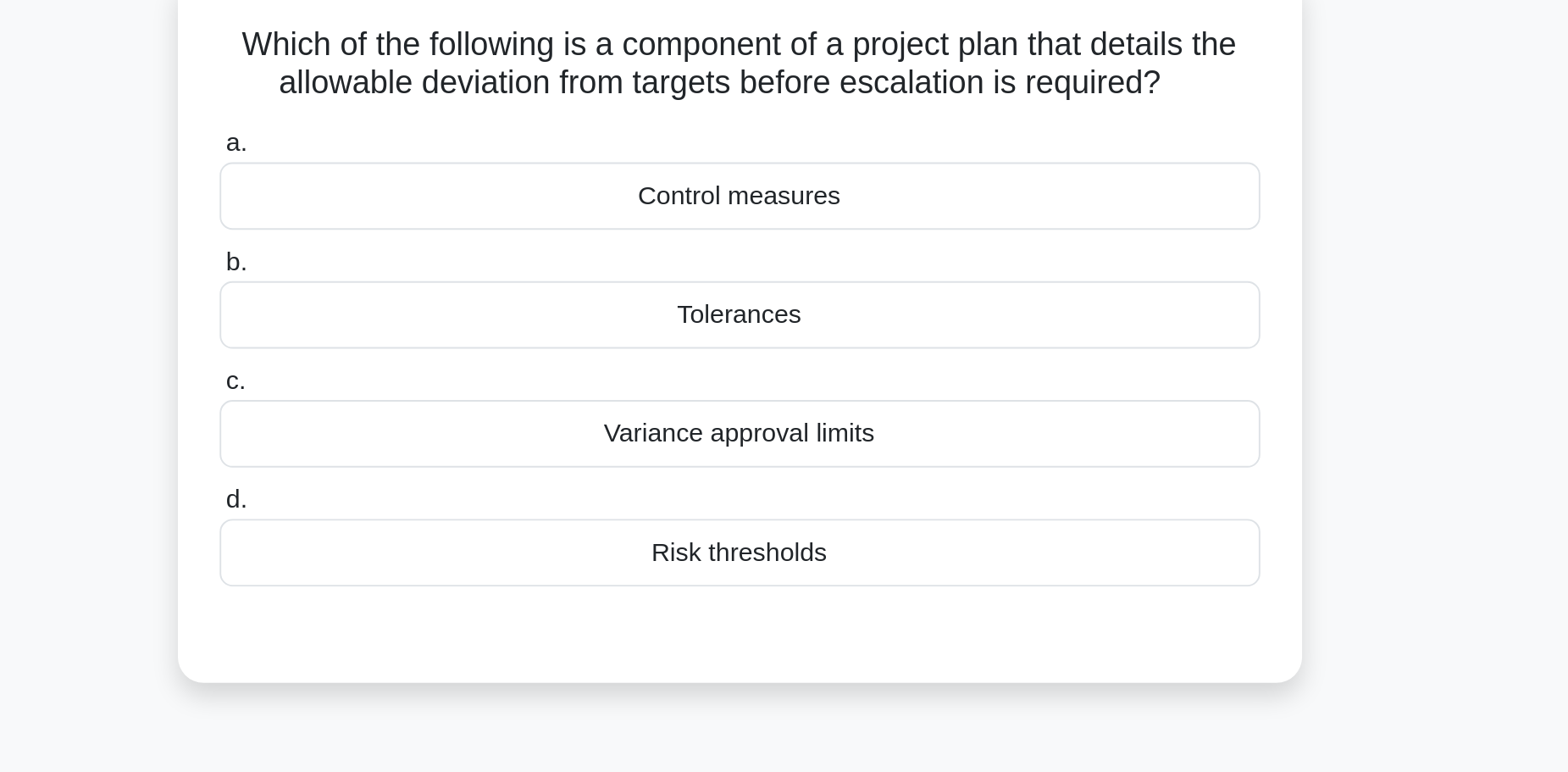
scroll to position [110, 0]
click at [775, 169] on div "Tolerances" at bounding box center [784, 165] width 549 height 35
click at [510, 143] on input "b. Tolerances" at bounding box center [510, 137] width 0 height 11
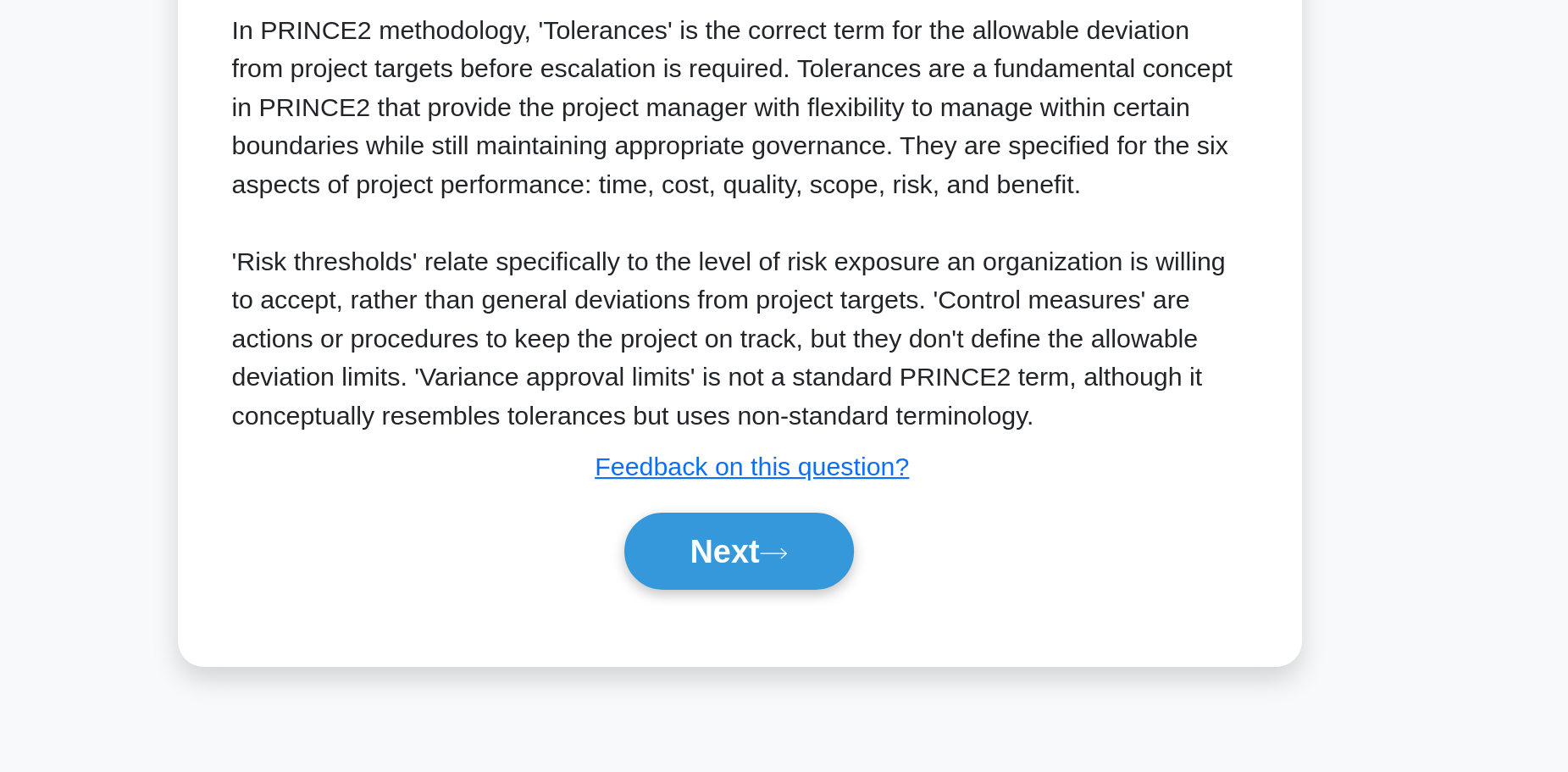
scroll to position [143, 0]
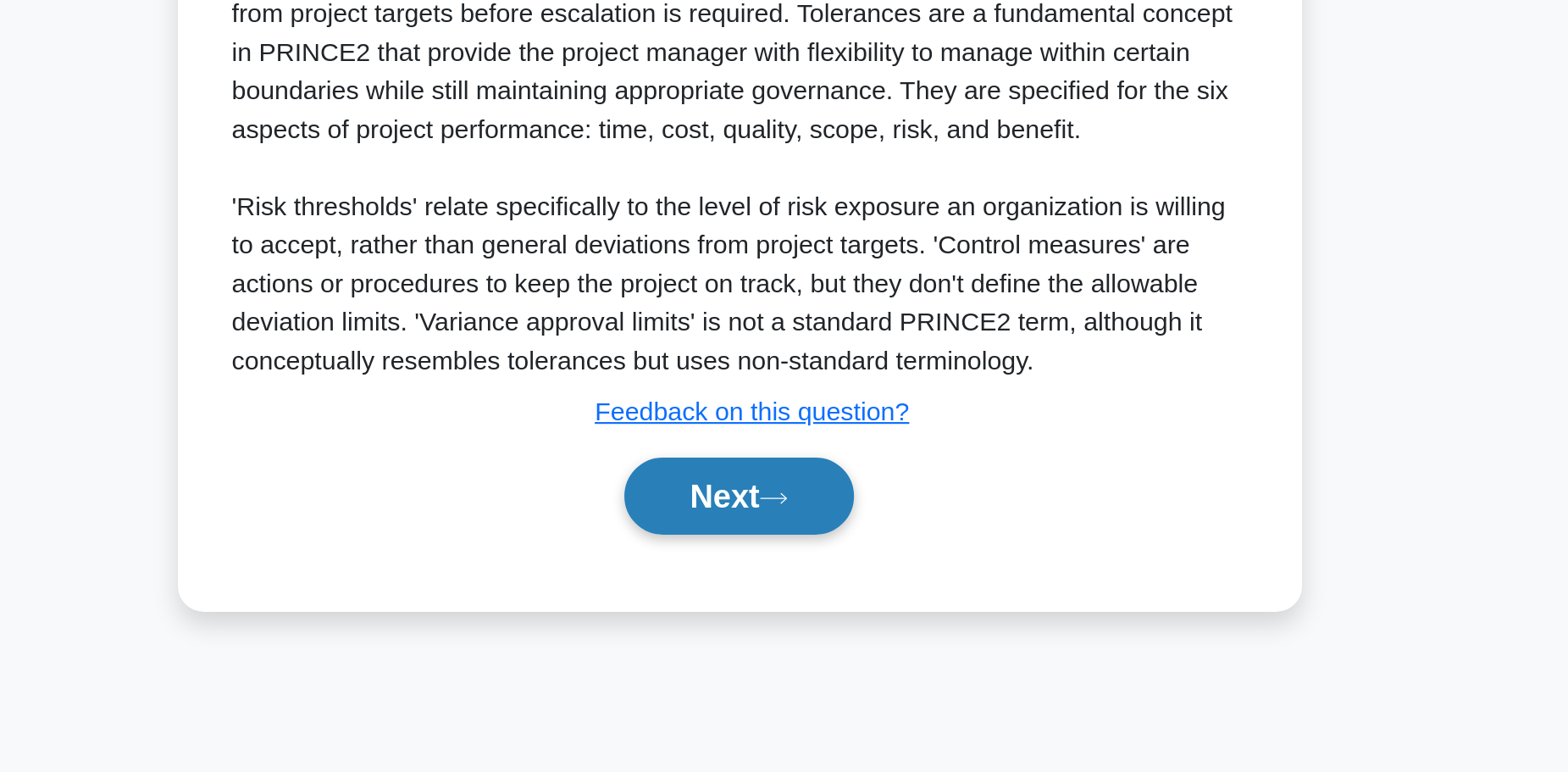
click at [768, 633] on button "Next" at bounding box center [784, 626] width 121 height 40
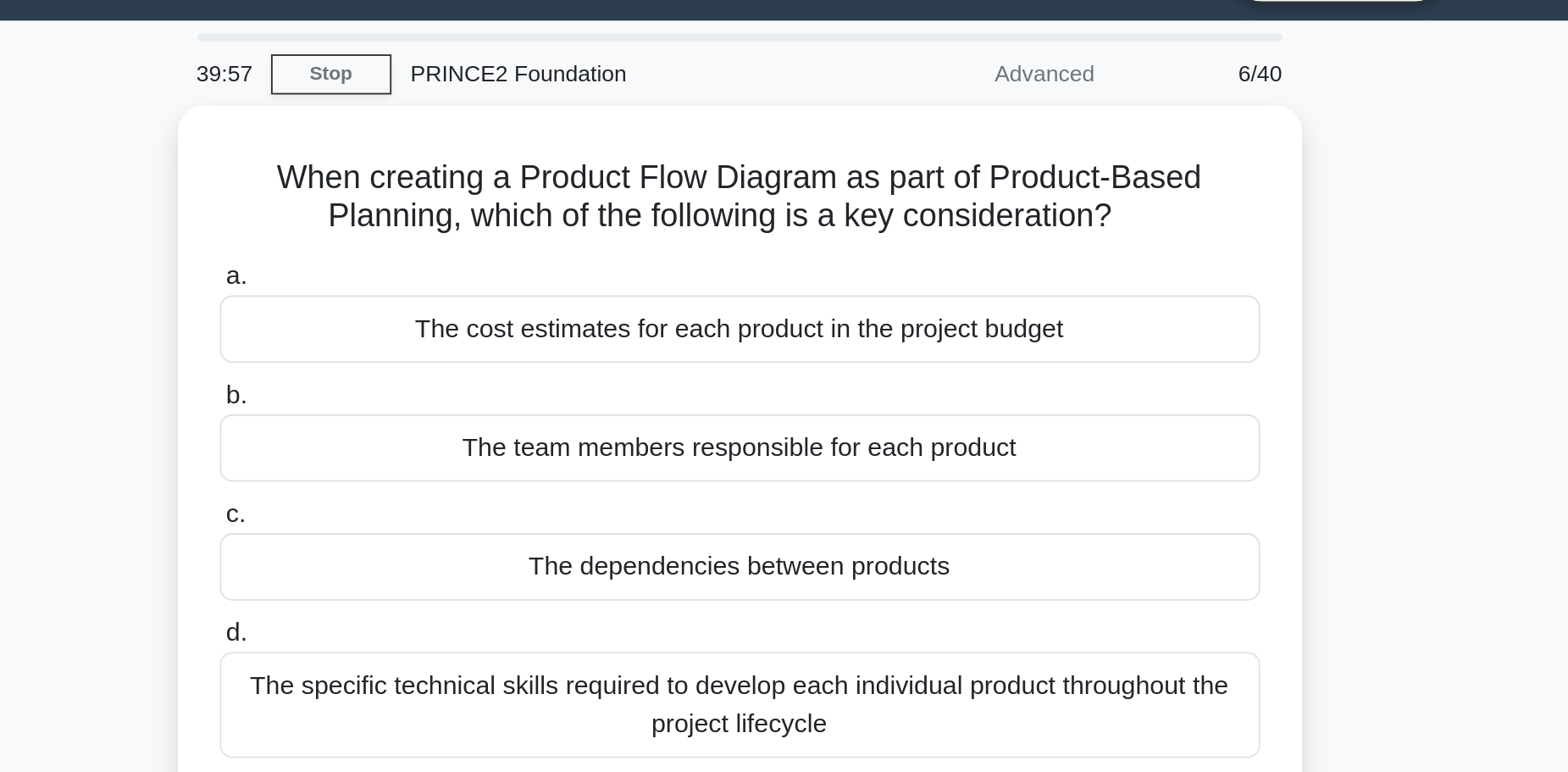
scroll to position [27, 0]
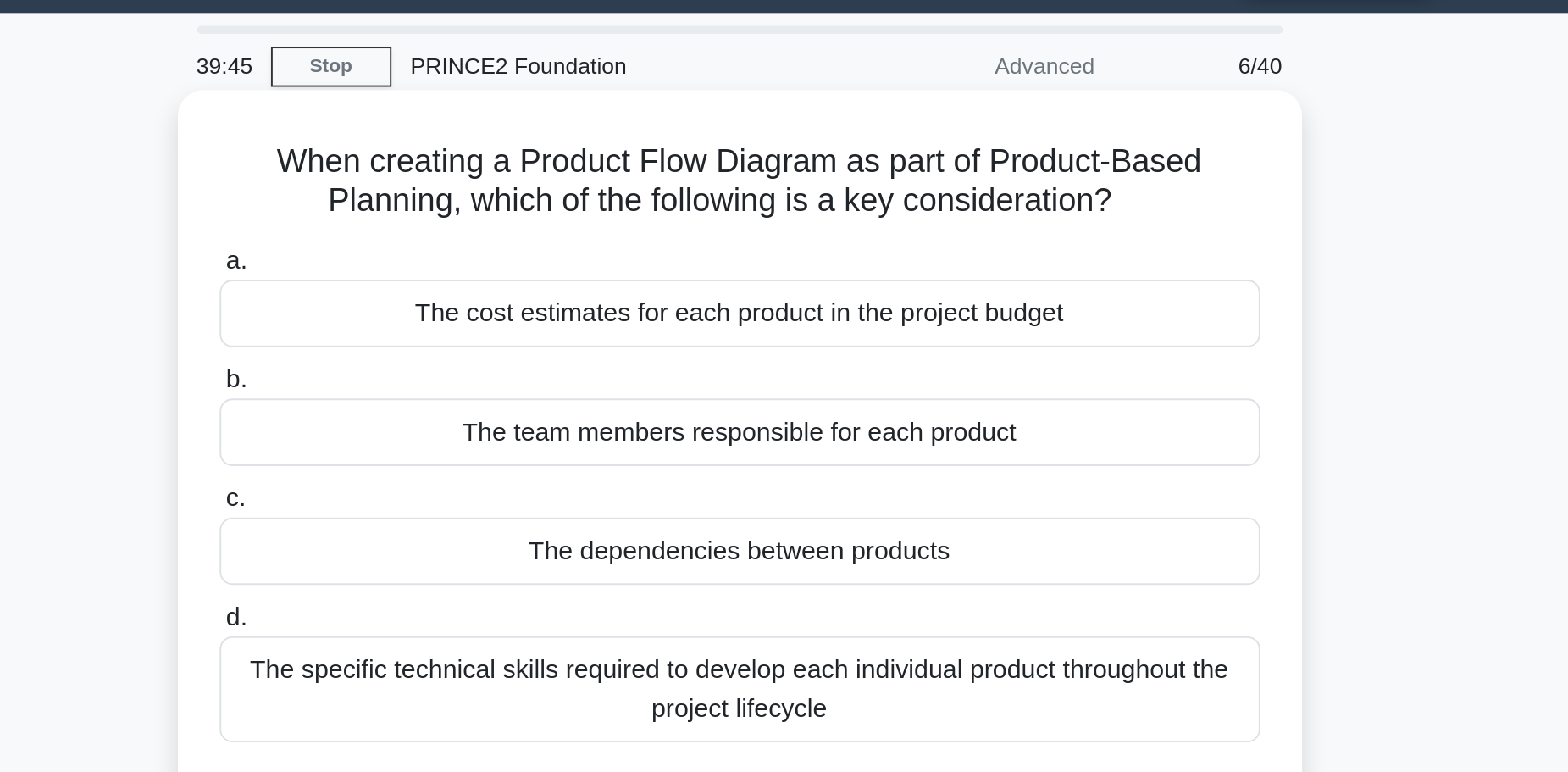
click at [781, 314] on div "The dependencies between products" at bounding box center [784, 311] width 549 height 35
click at [510, 290] on input "c. The dependencies between products" at bounding box center [510, 284] width 0 height 11
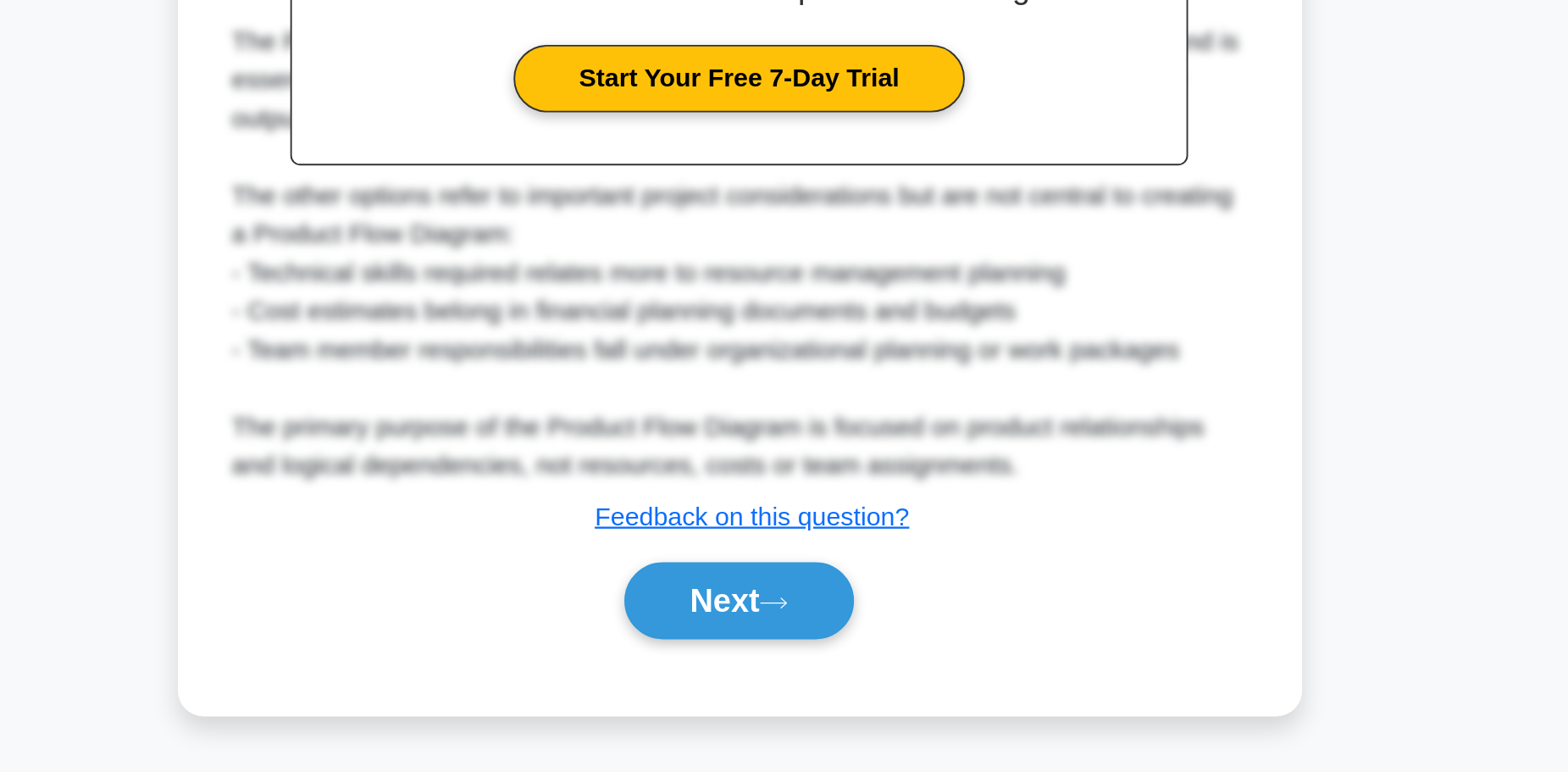
scroll to position [233, 0]
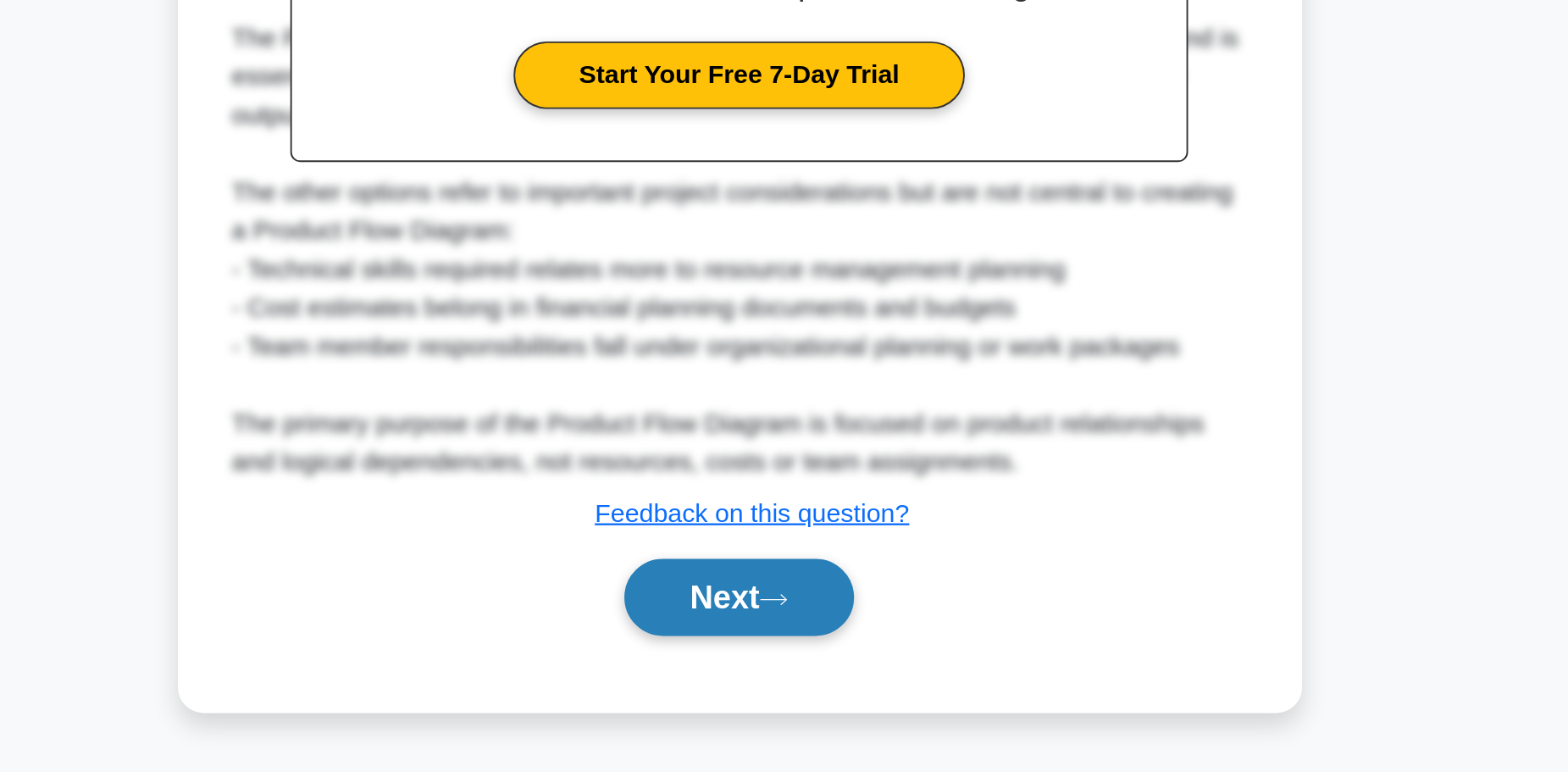
click at [788, 670] on button "Next" at bounding box center [784, 679] width 121 height 40
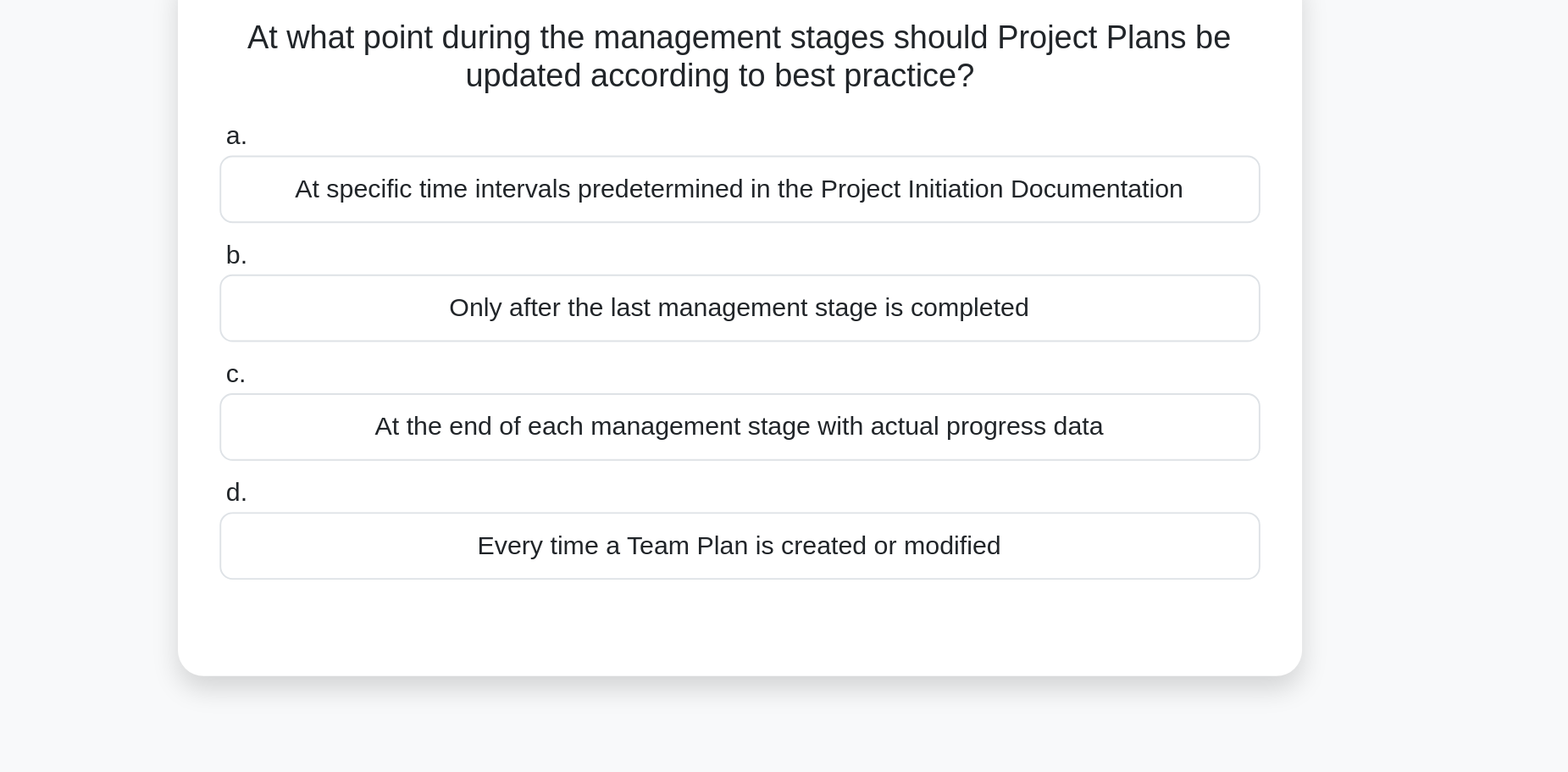
scroll to position [44, 0]
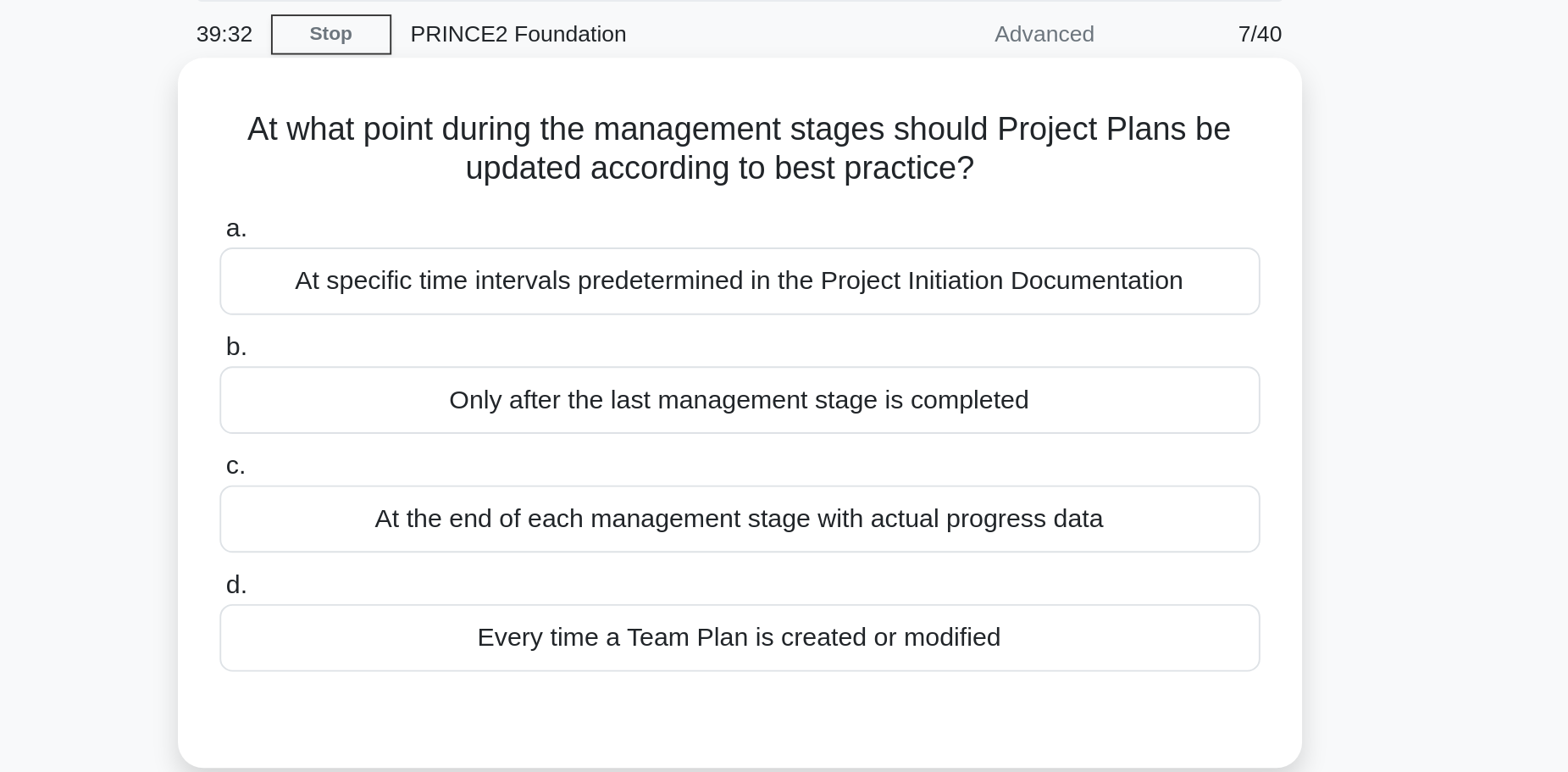
click at [809, 173] on div "At specific time intervals predetermined in the Project Initiation Documentation" at bounding box center [784, 168] width 549 height 35
click at [510, 146] on input "a. At specific time intervals predetermined in the Project Initiation Documenta…" at bounding box center [510, 140] width 0 height 11
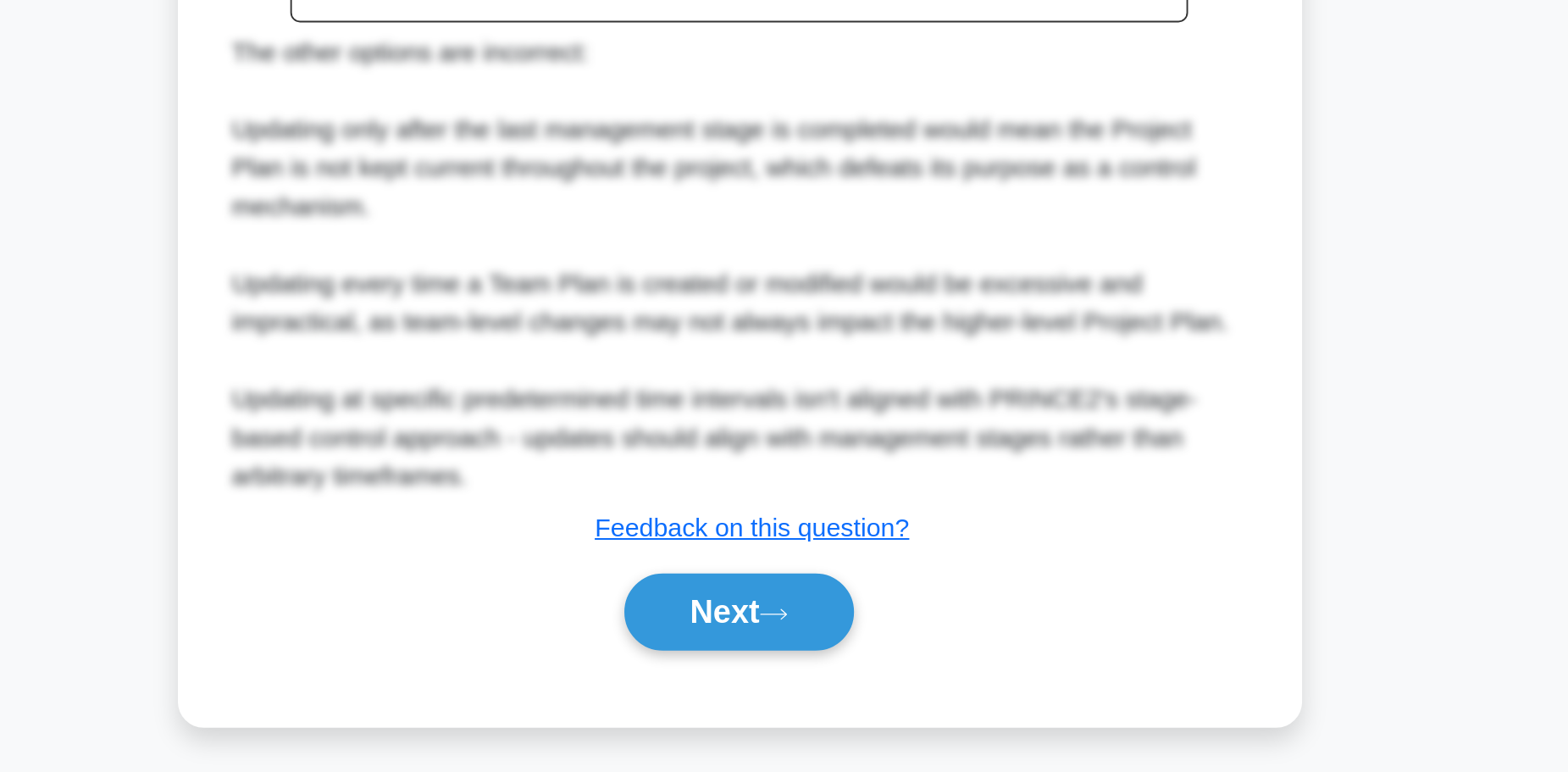
scroll to position [296, 0]
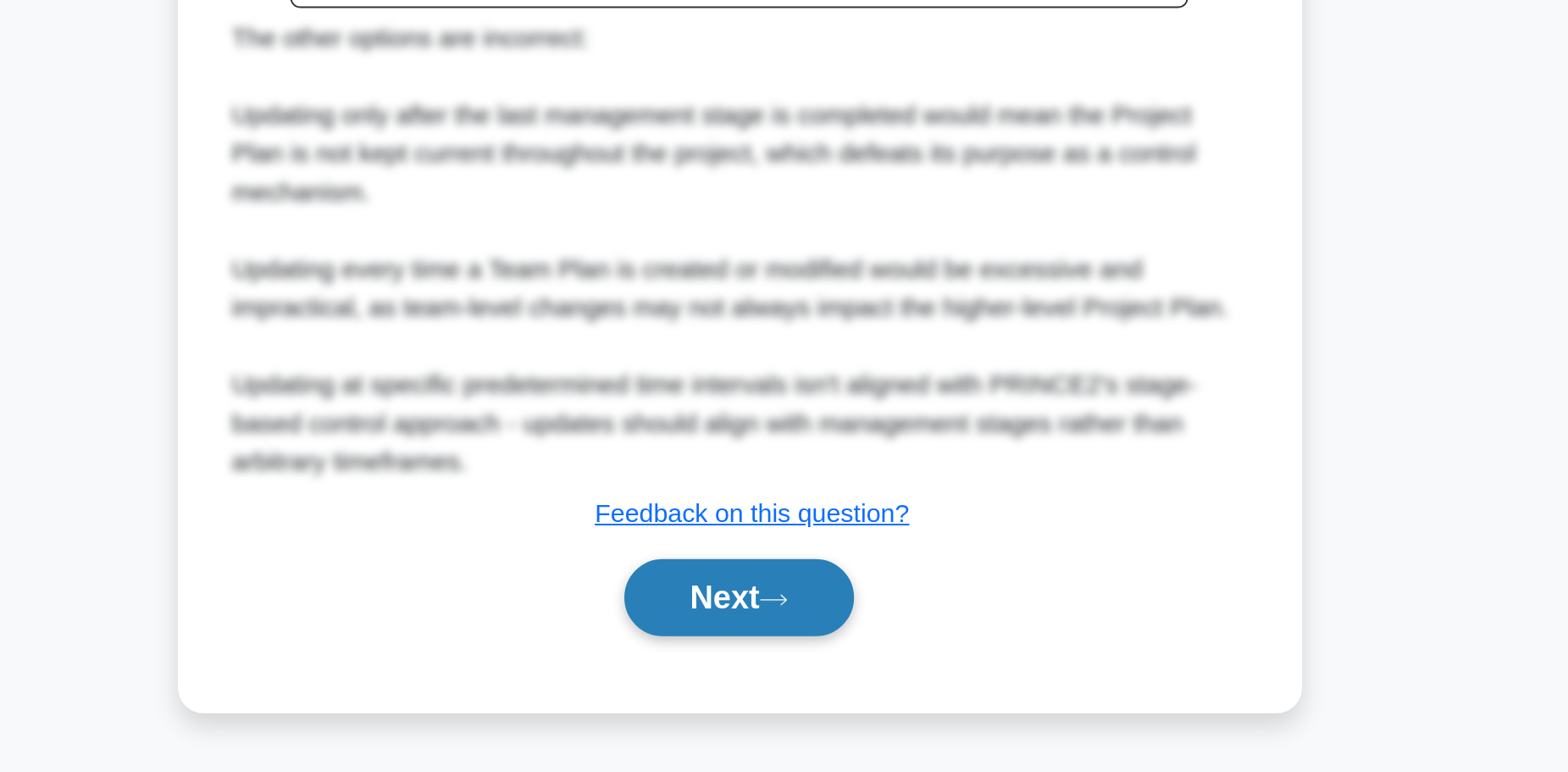
click at [821, 689] on button "Next" at bounding box center [784, 679] width 121 height 40
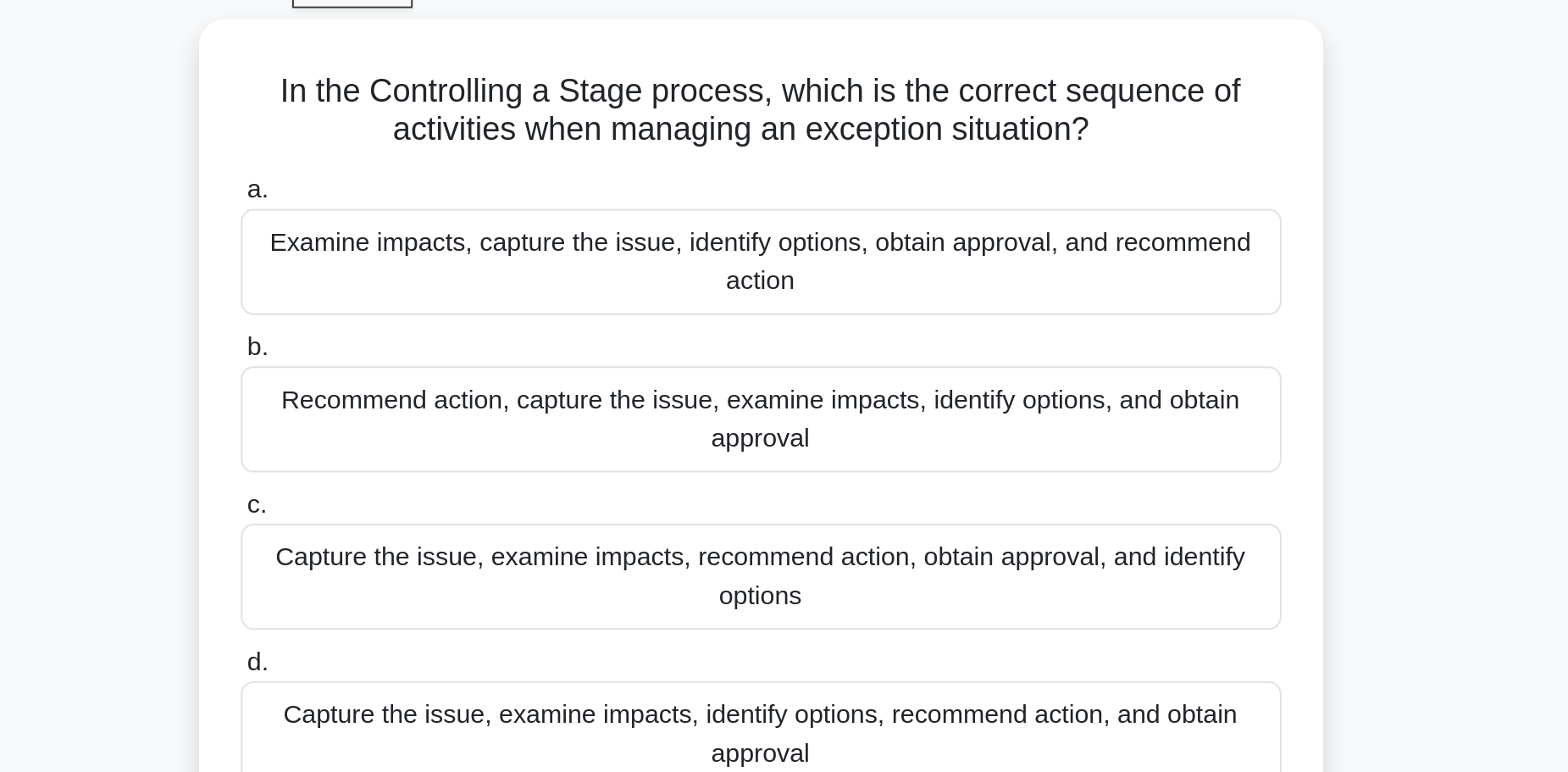
scroll to position [85, 0]
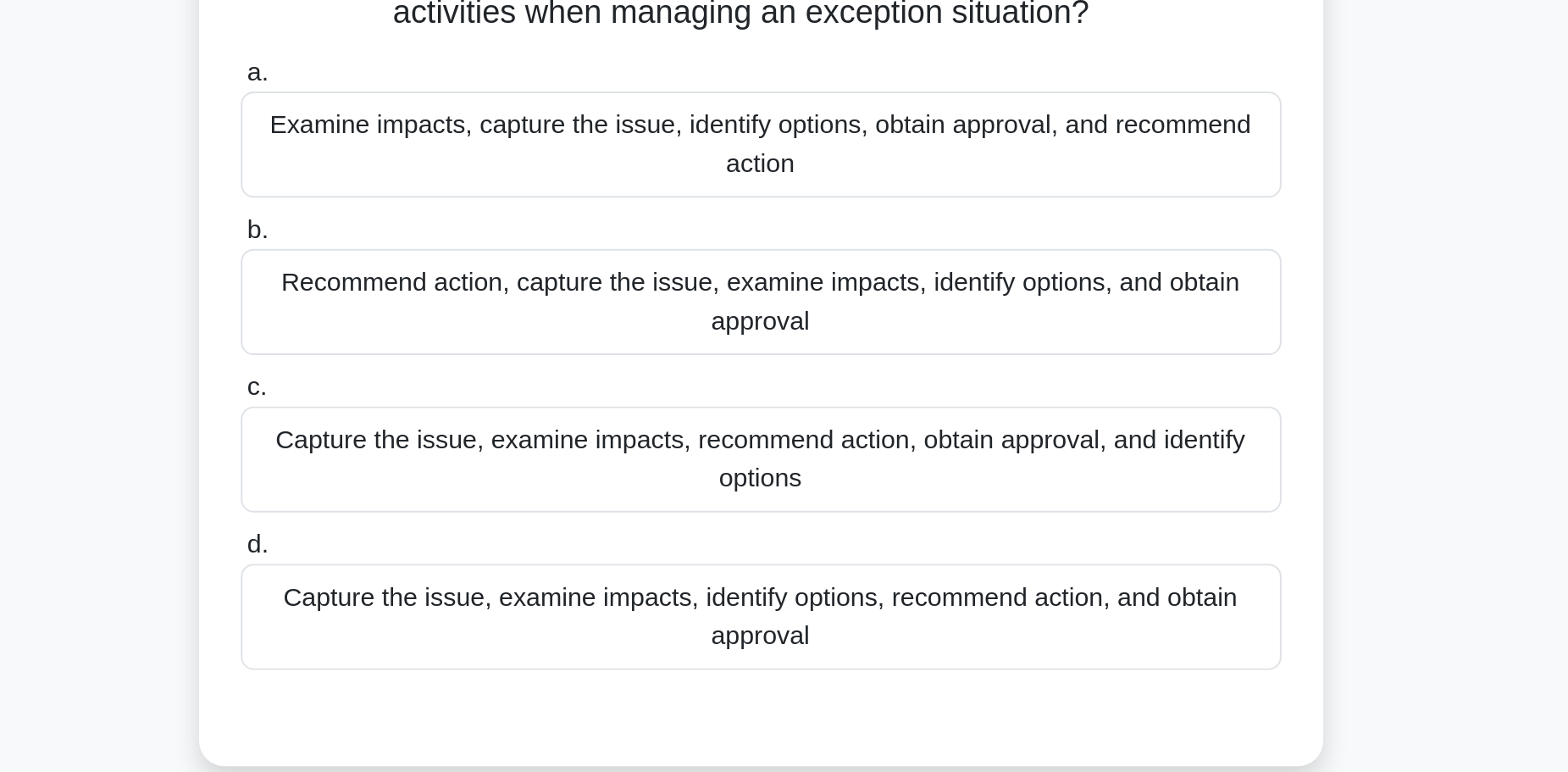
click at [799, 144] on div "Examine impacts, capture the issue, identify options, obtain approval, and reco…" at bounding box center [784, 137] width 549 height 56
click at [510, 105] on input "a. Examine impacts, capture the issue, identify options, obtain approval, and r…" at bounding box center [510, 99] width 0 height 11
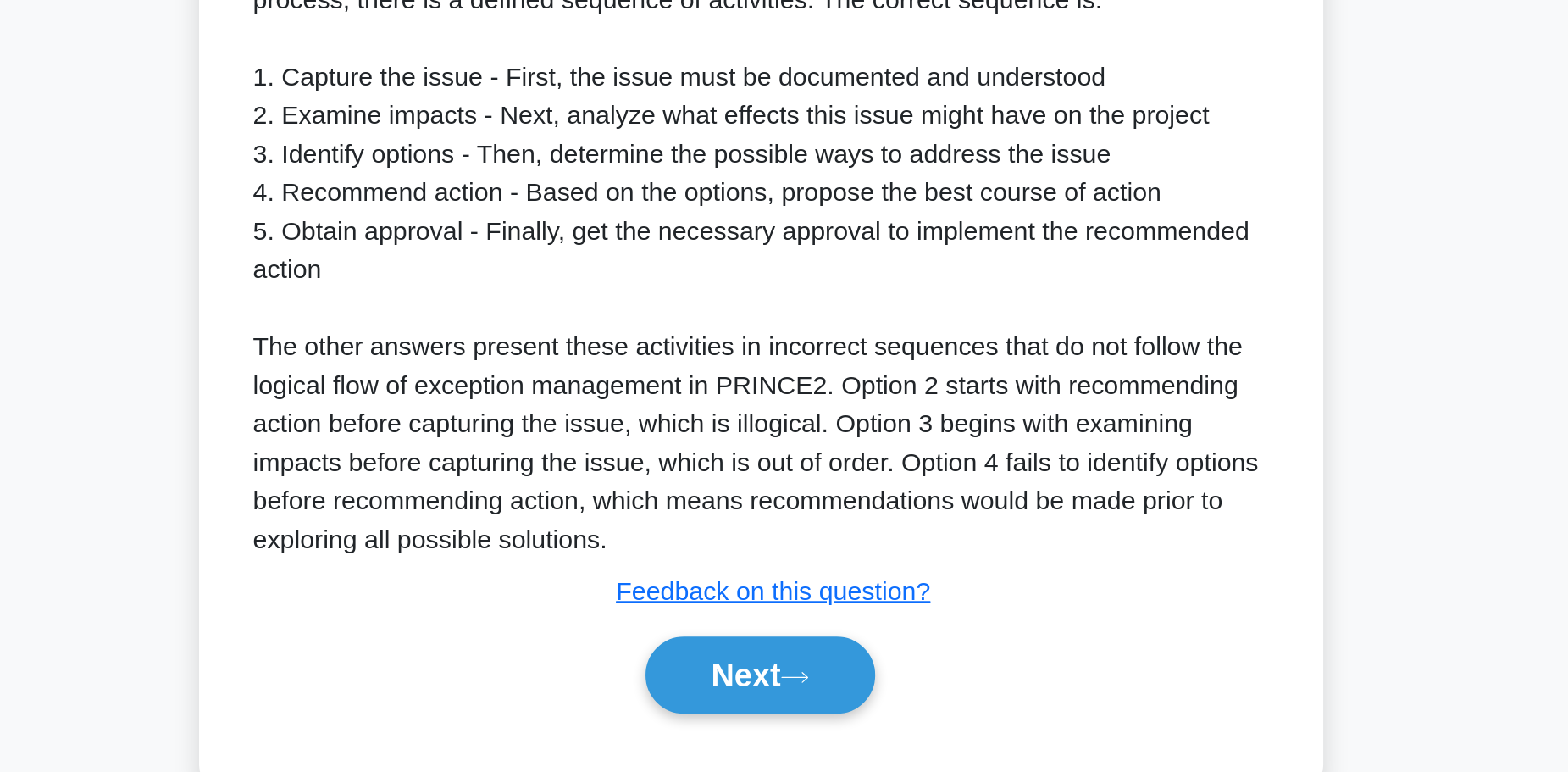
scroll to position [276, 0]
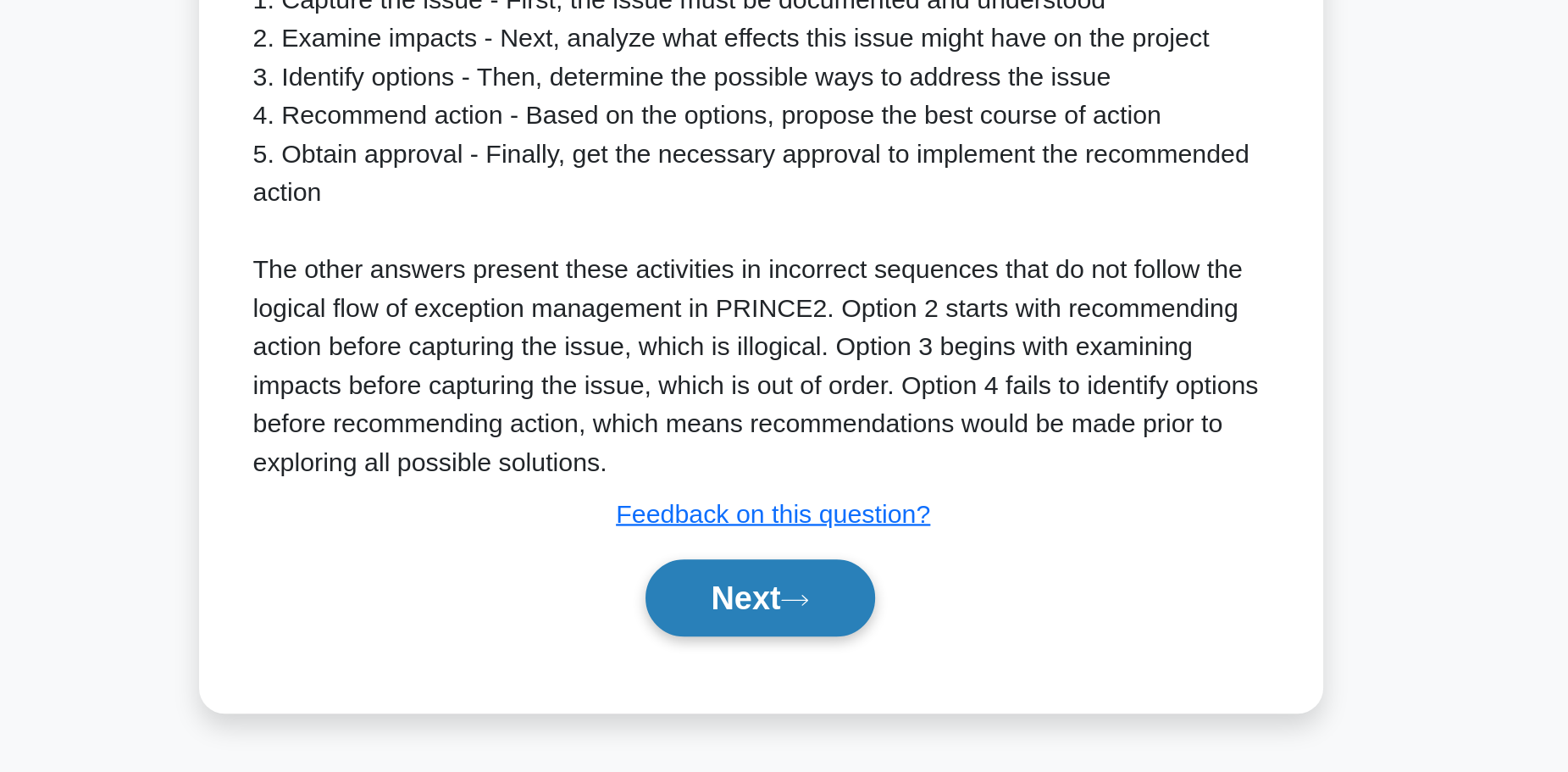
click at [768, 672] on button "Next" at bounding box center [784, 679] width 121 height 40
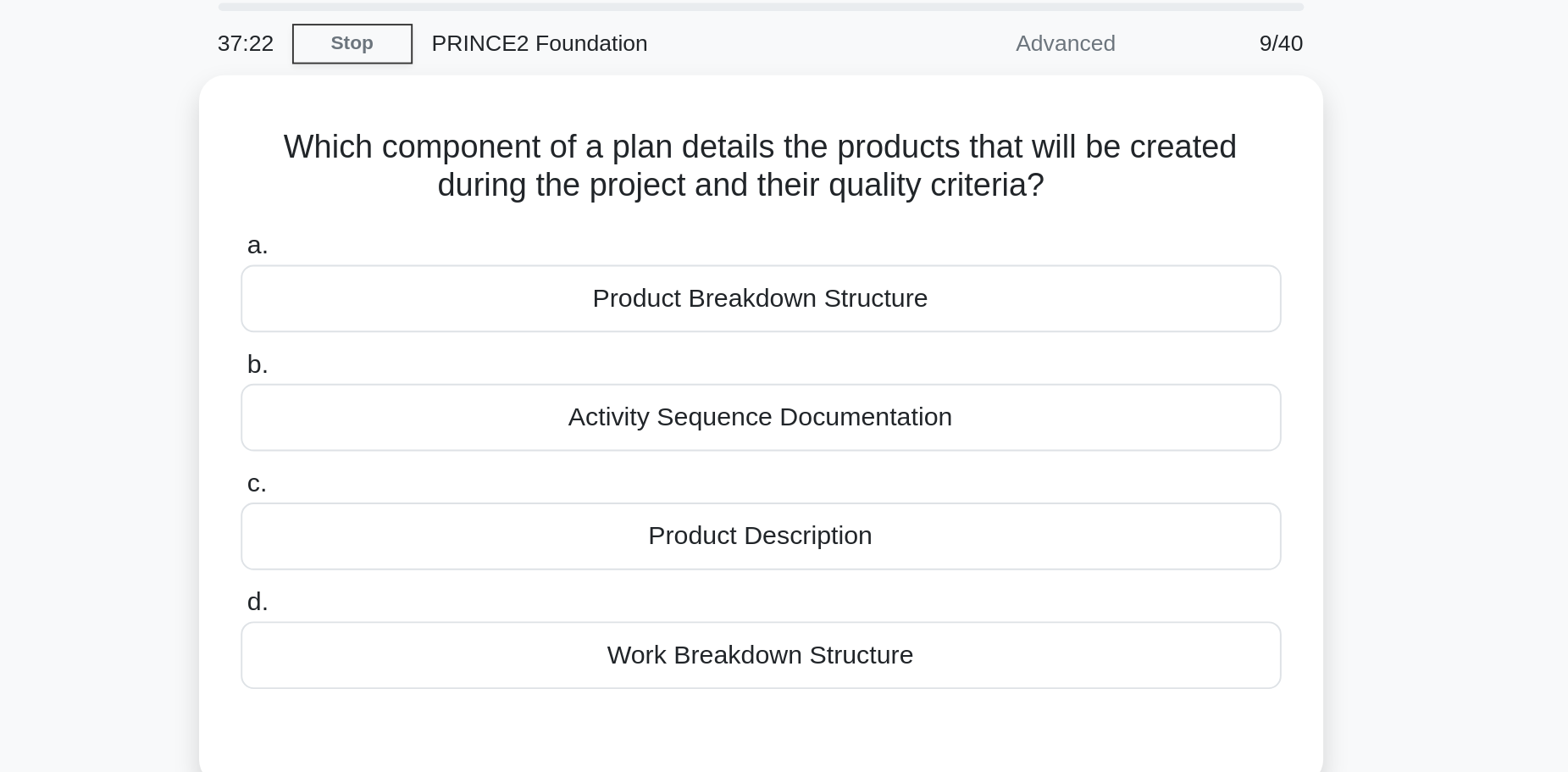
scroll to position [58, 0]
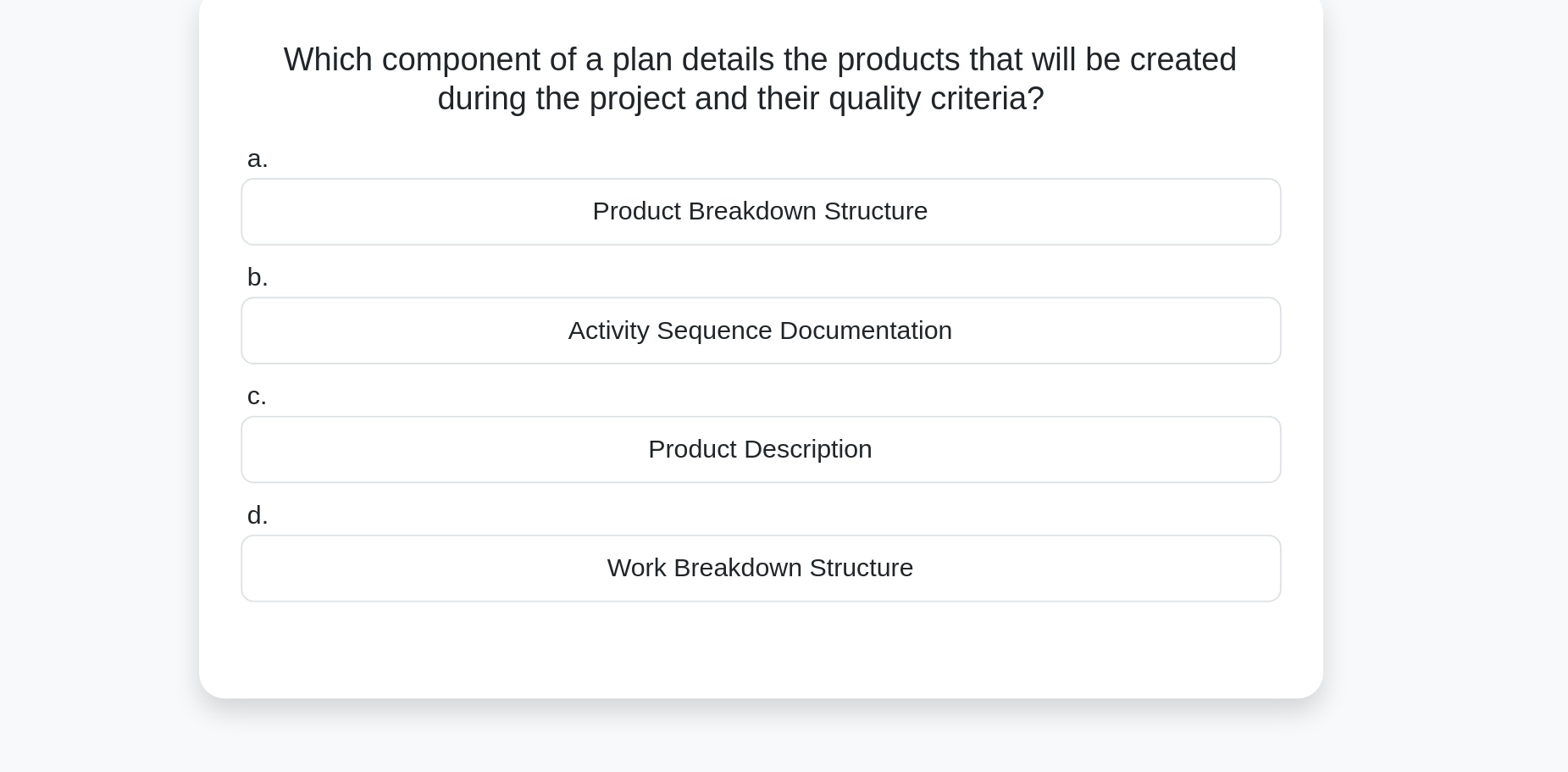
click at [771, 146] on div "Product Breakdown Structure" at bounding box center [784, 154] width 549 height 35
click at [510, 133] on input "a. Product Breakdown Structure" at bounding box center [510, 128] width 0 height 11
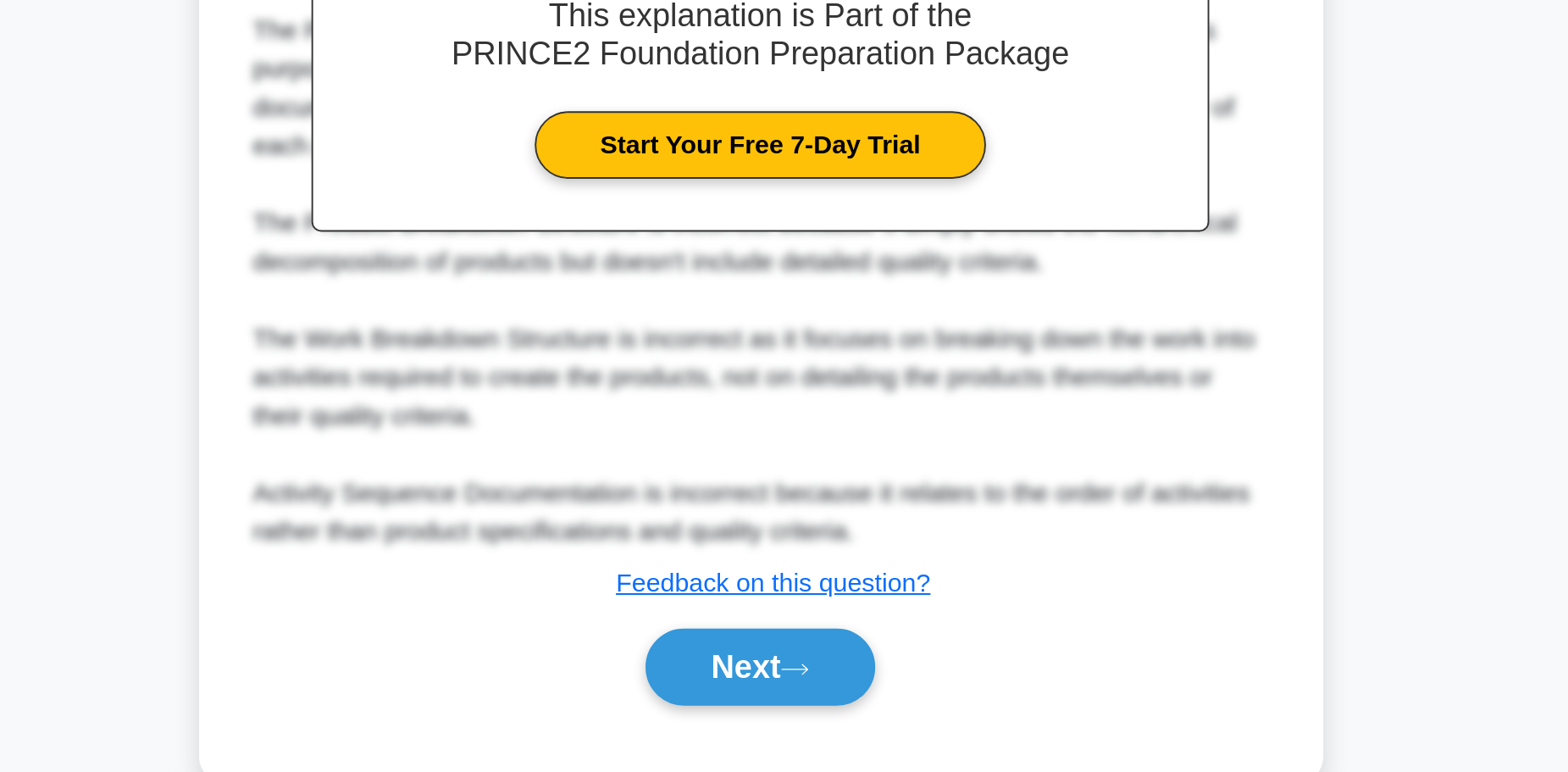
scroll to position [215, 0]
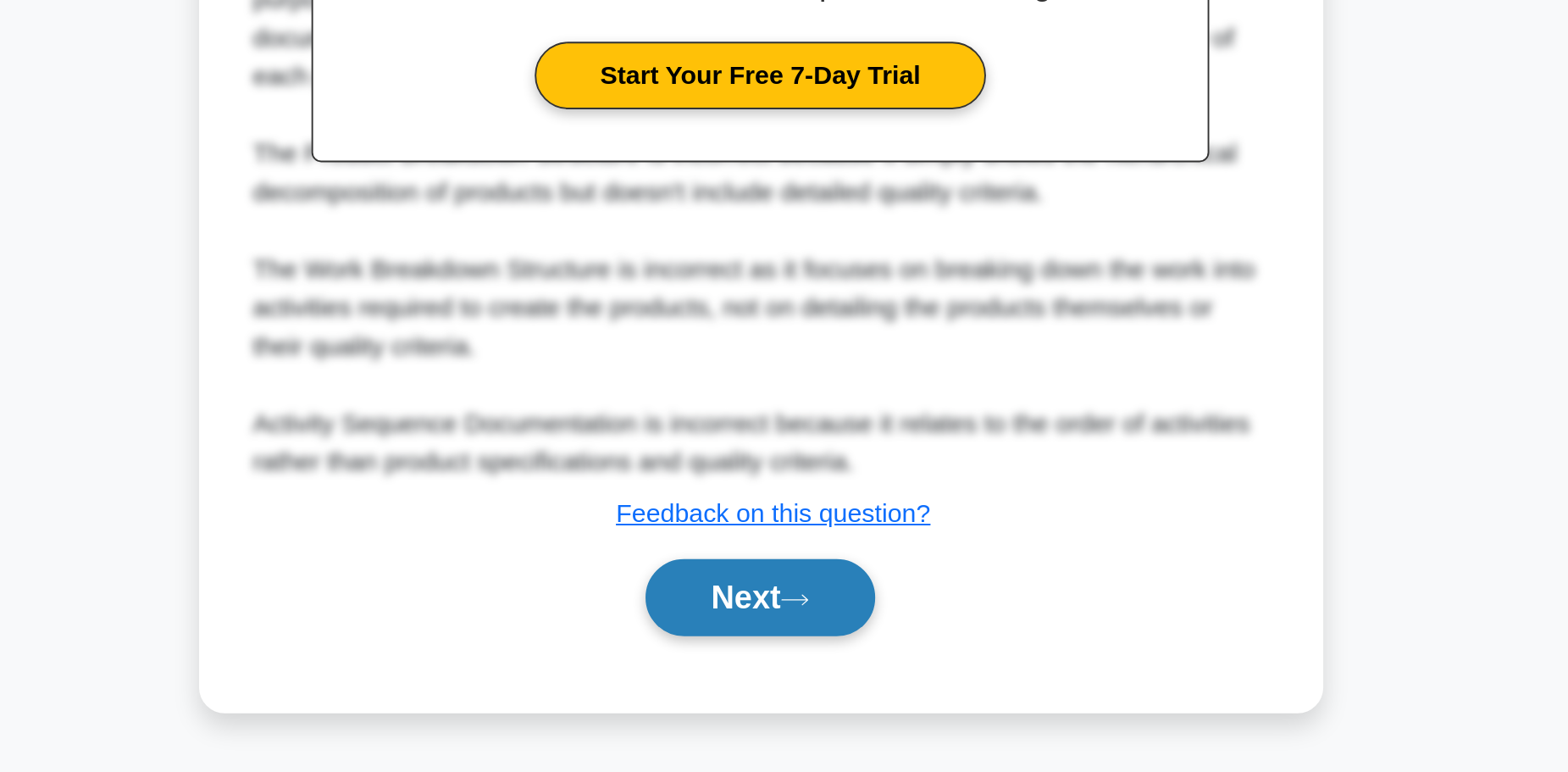
click at [784, 684] on button "Next" at bounding box center [784, 679] width 121 height 40
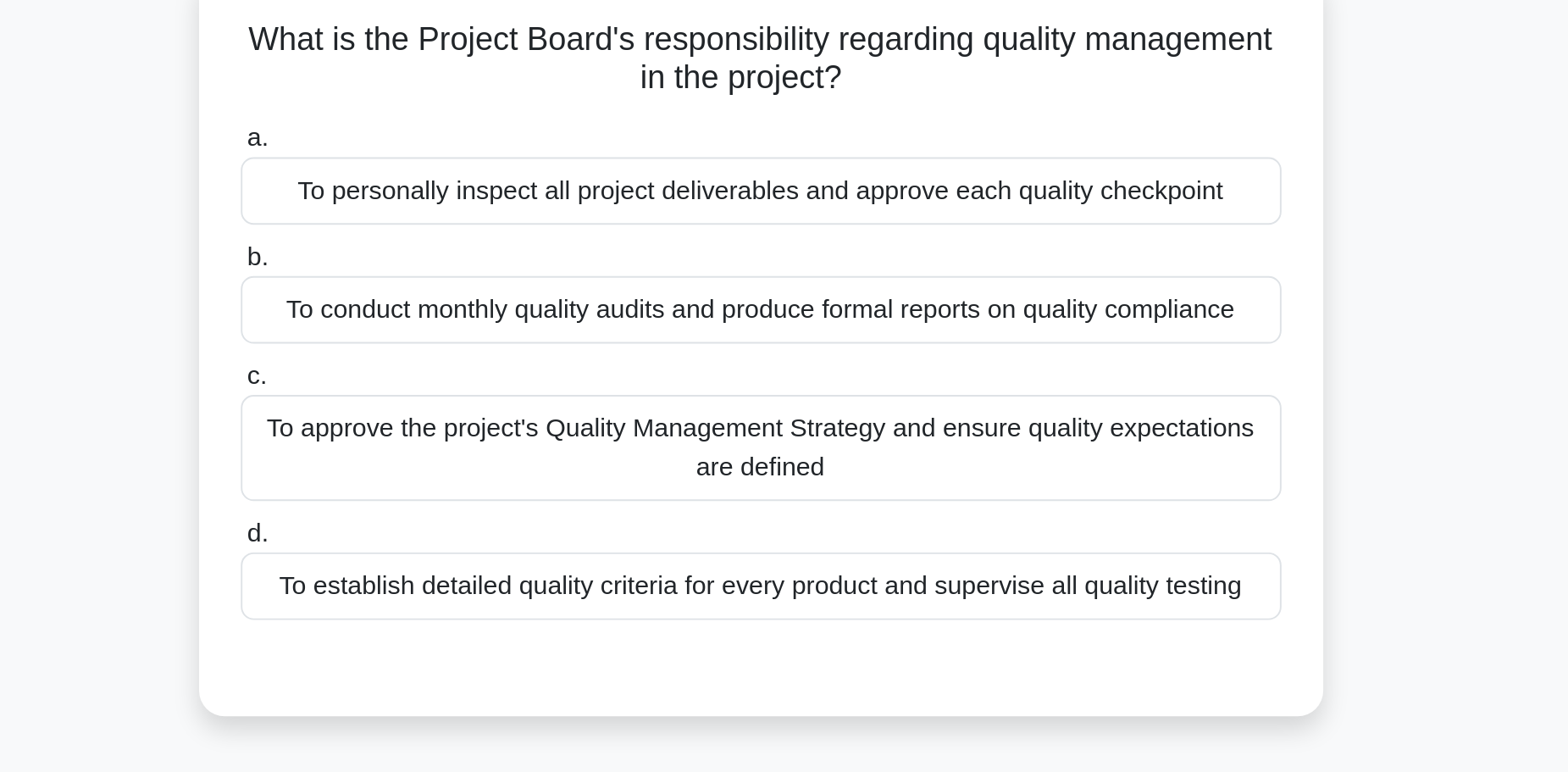
scroll to position [80, 0]
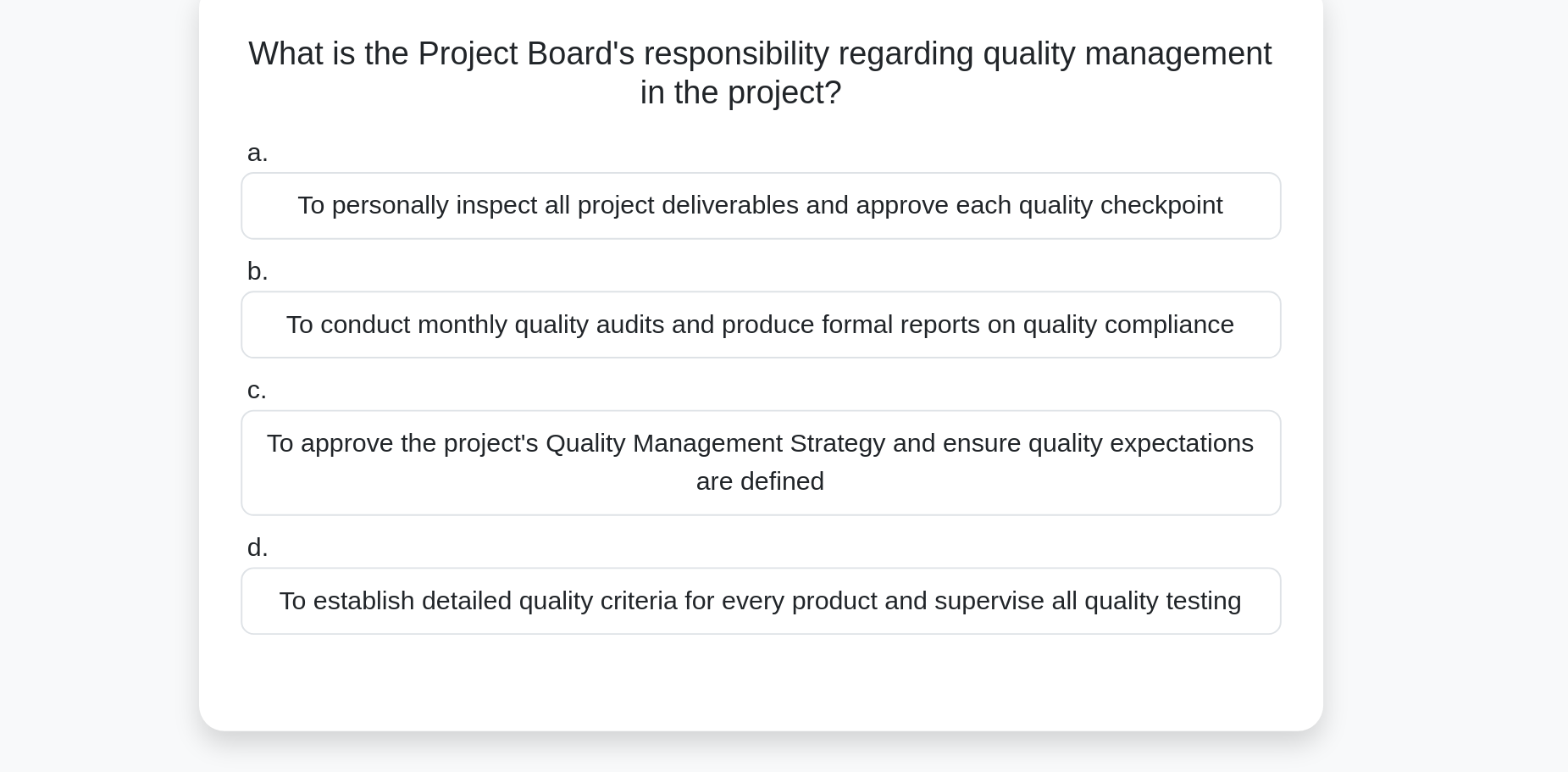
click at [767, 208] on div "To conduct monthly quality audits and produce formal reports on quality complia…" at bounding box center [784, 195] width 549 height 35
click at [510, 173] on input "b. To conduct monthly quality audits and produce formal reports on quality comp…" at bounding box center [510, 167] width 0 height 11
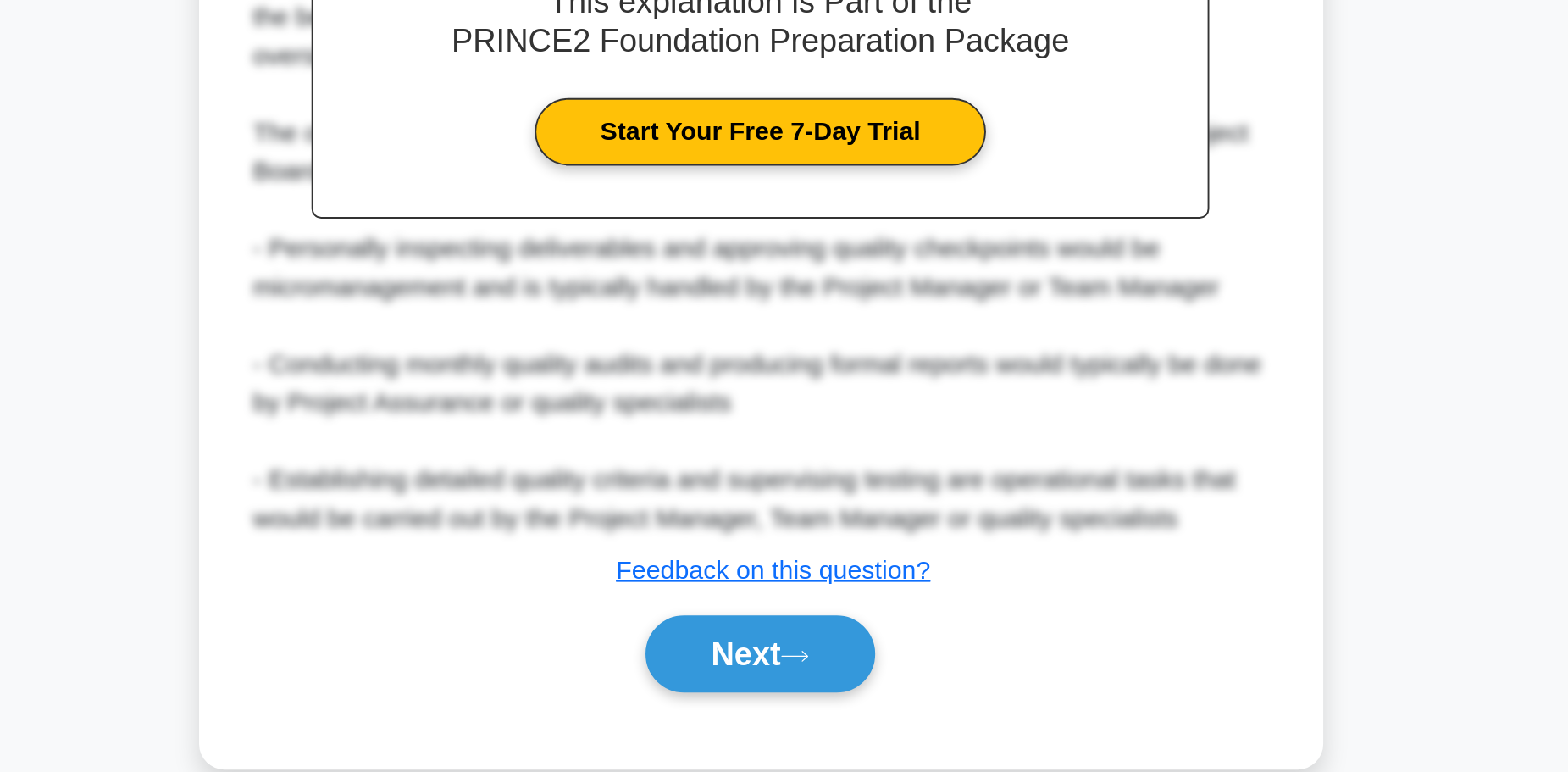
scroll to position [235, 0]
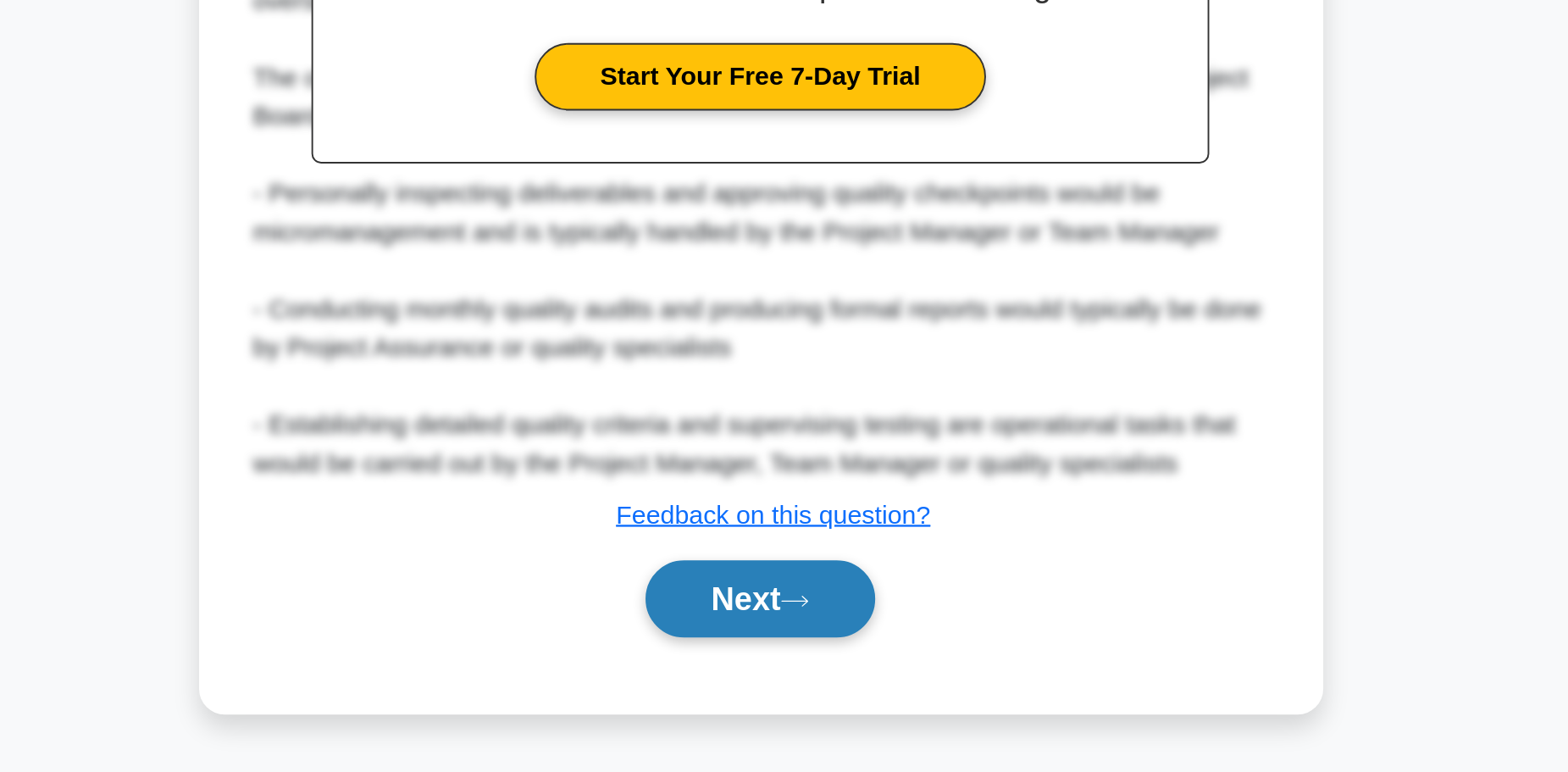
click at [785, 685] on button "Next" at bounding box center [784, 679] width 121 height 40
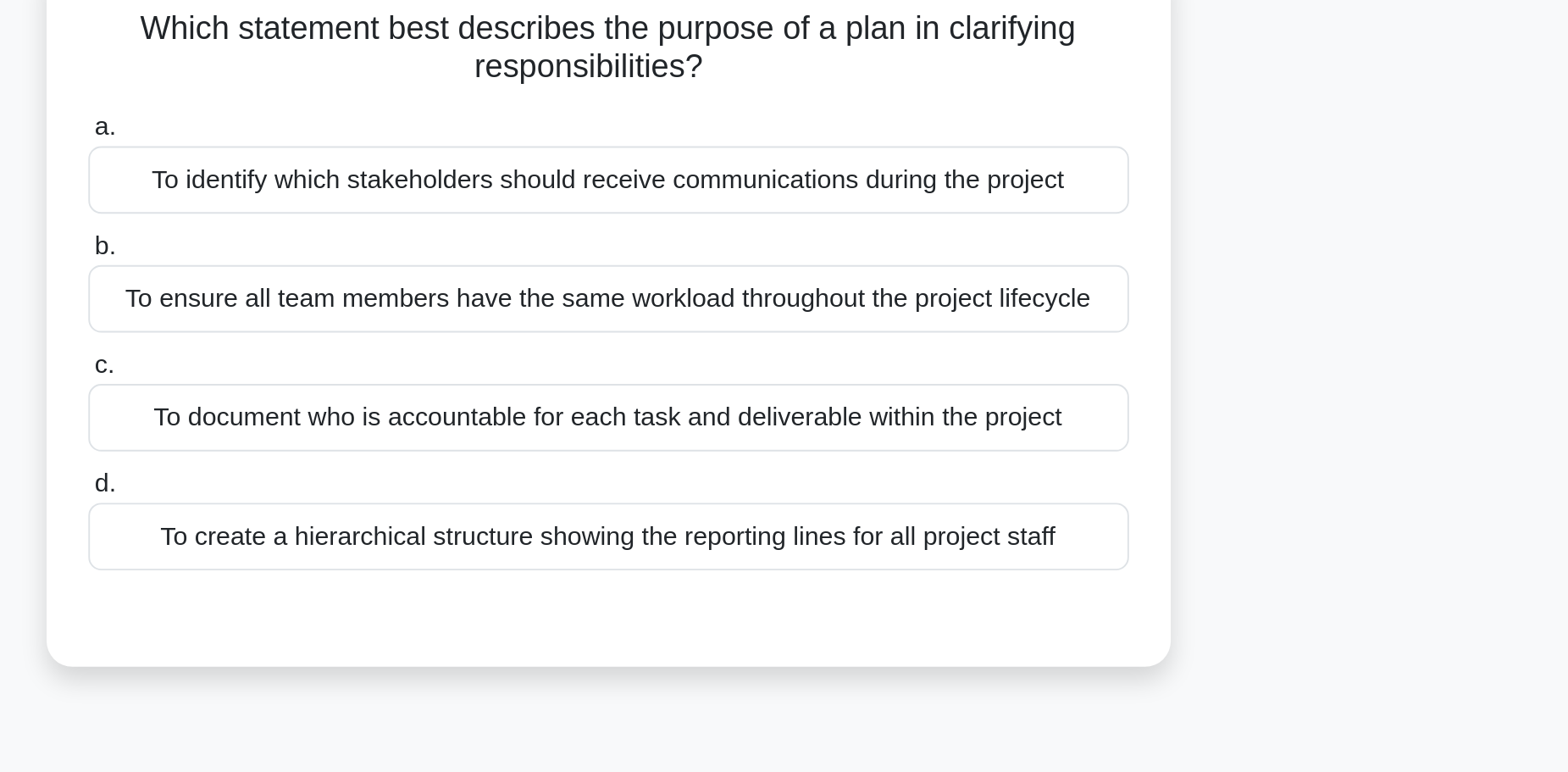
scroll to position [0, 0]
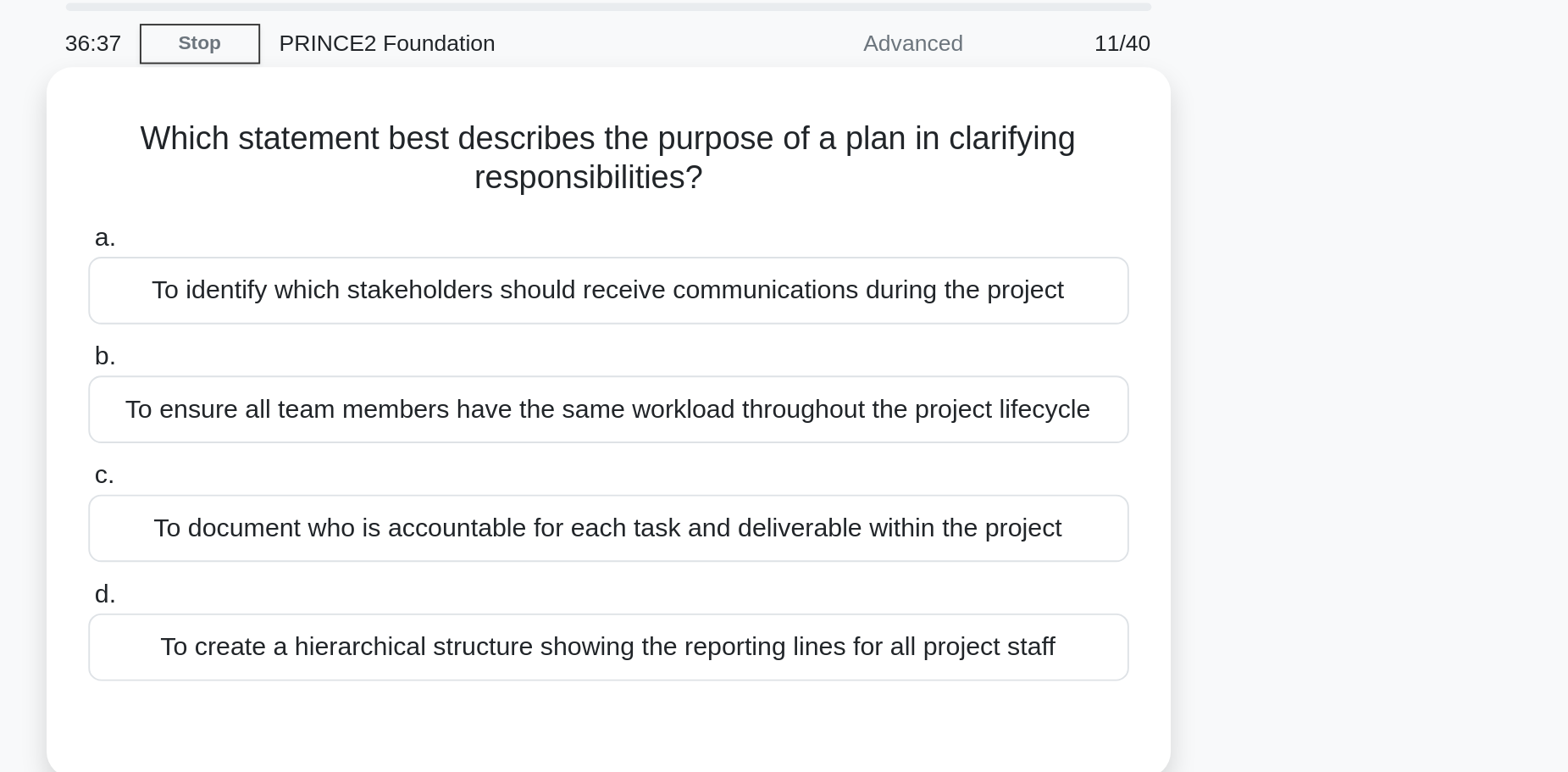
click at [750, 278] on div "To ensure all team members have the same workload throughout the project lifecy…" at bounding box center [784, 275] width 549 height 35
click at [510, 253] on input "b. To ensure all team members have the same workload throughout the project lif…" at bounding box center [510, 247] width 0 height 11
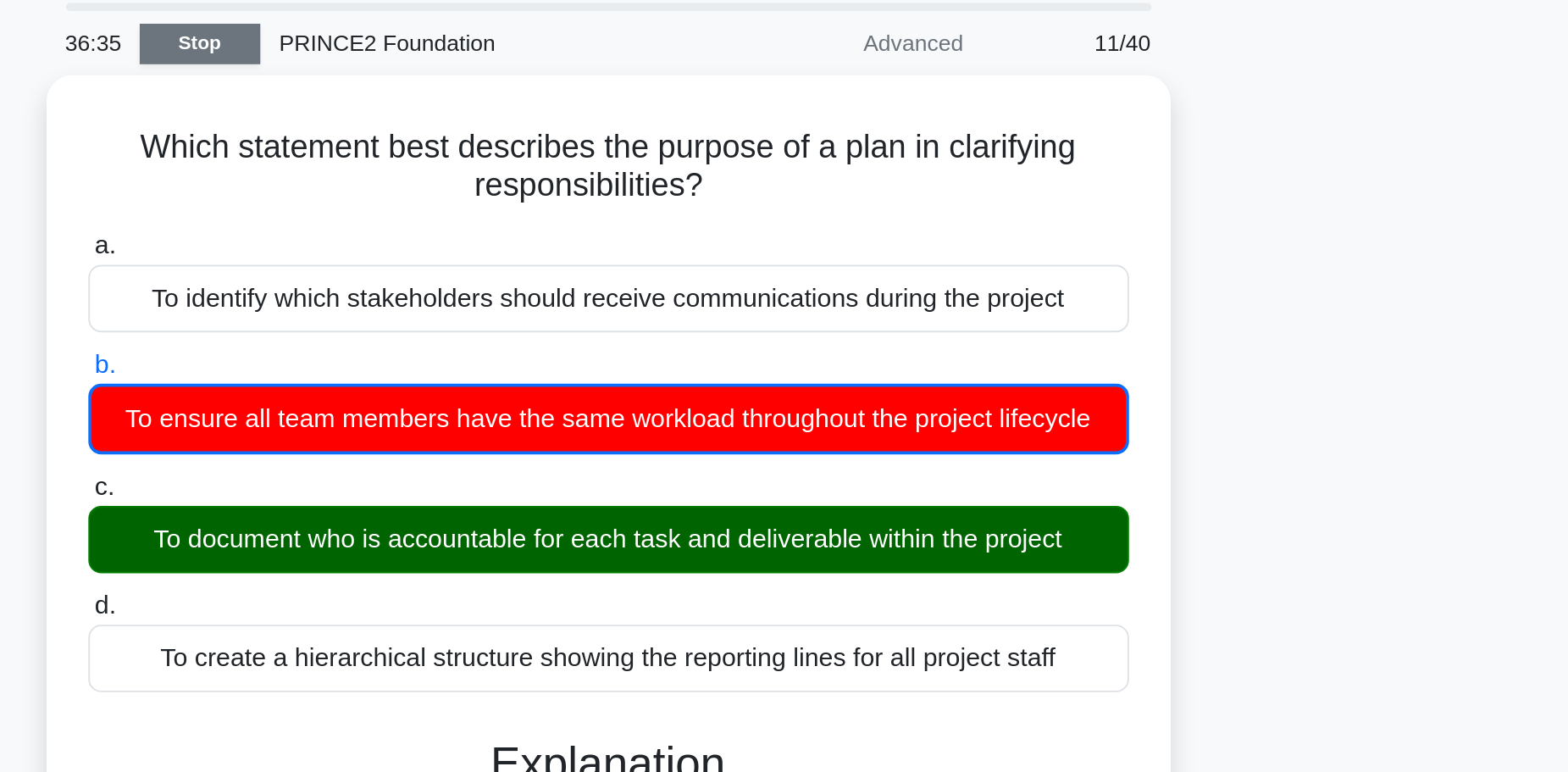
click at [561, 80] on link "Stop" at bounding box center [569, 83] width 64 height 22
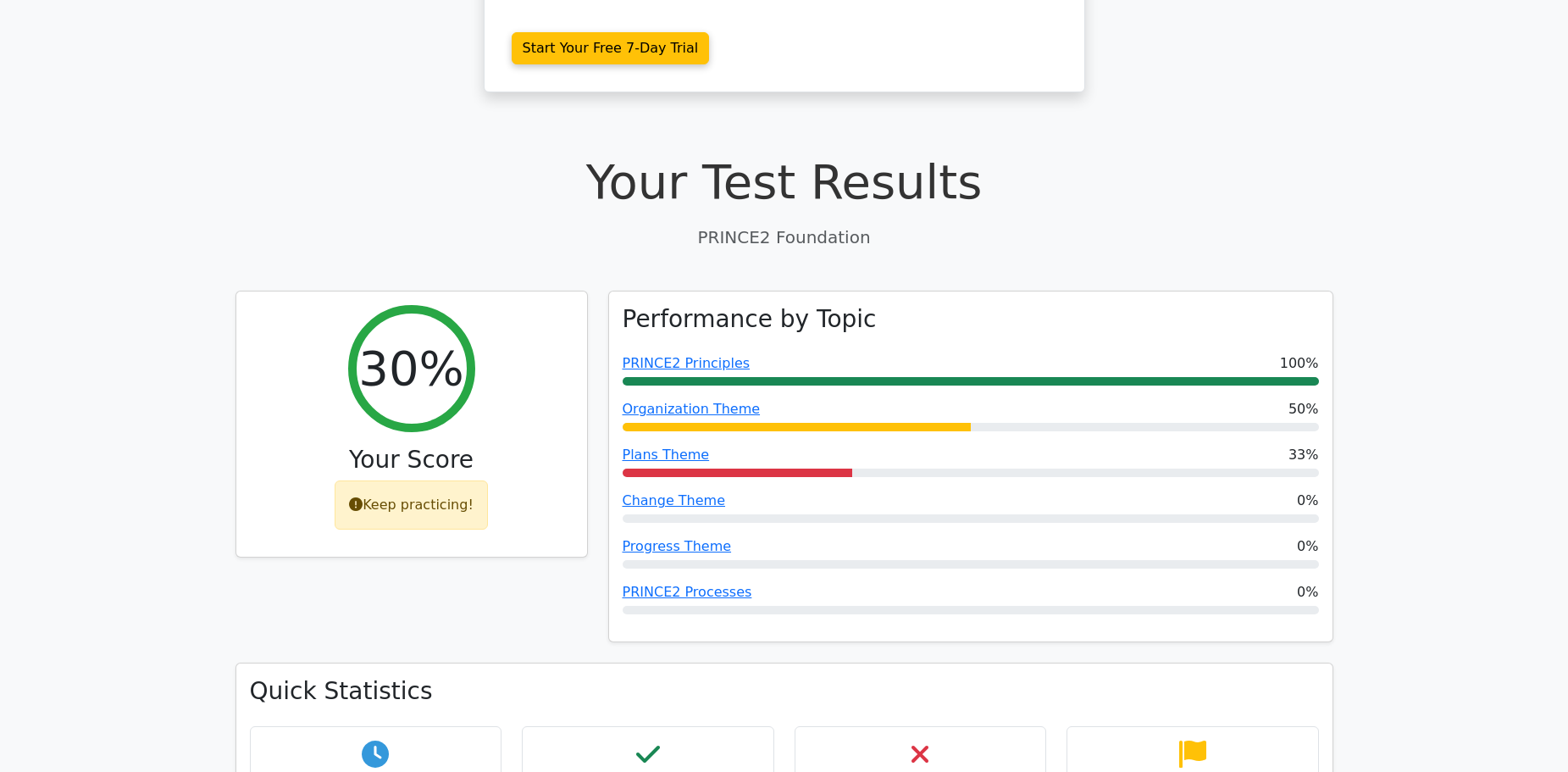
scroll to position [424, 0]
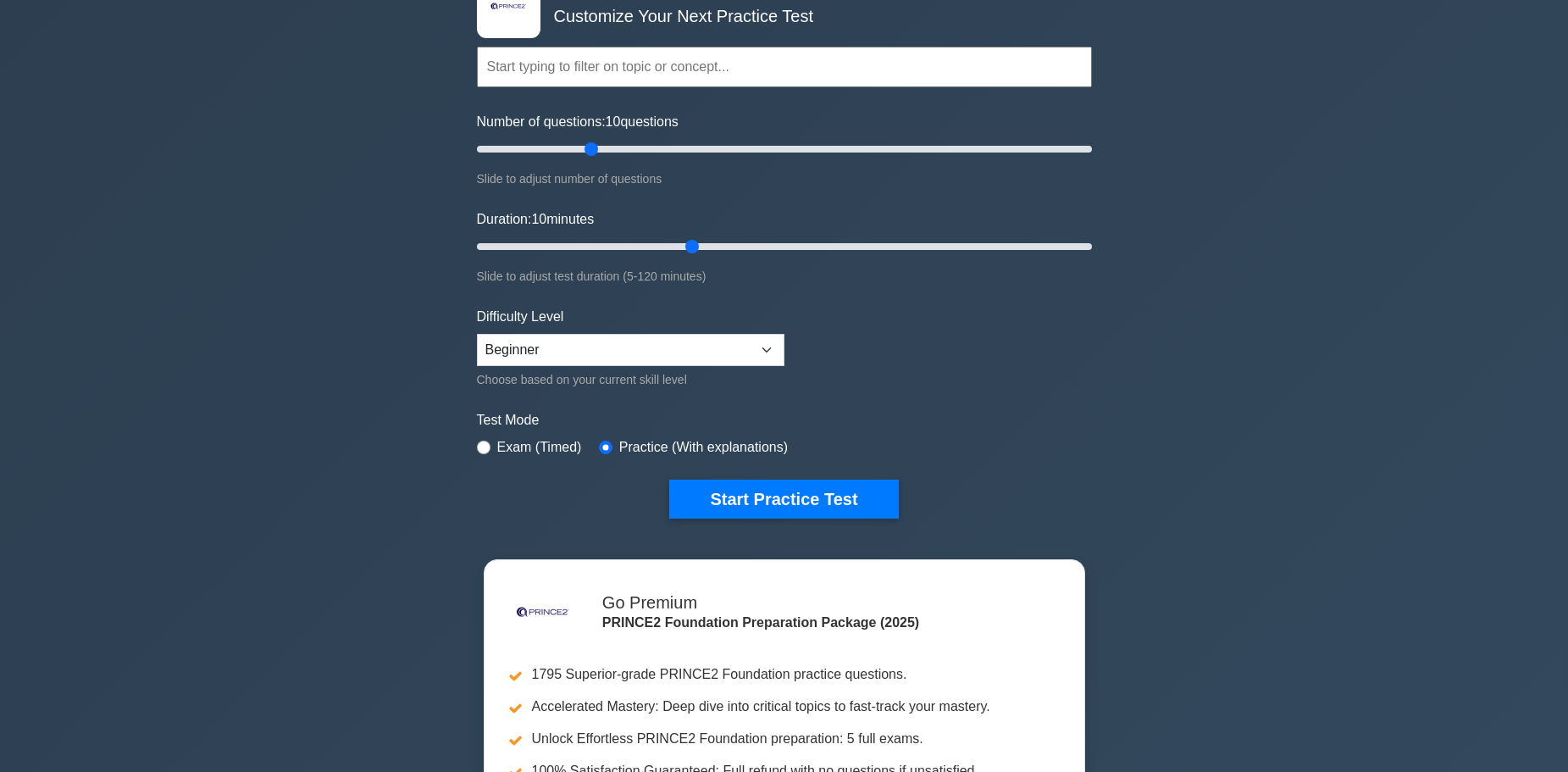
scroll to position [120, 0]
click at [541, 150] on input "Number of questions: 25 questions" at bounding box center [784, 150] width 615 height 21
click at [525, 146] on input "Number of questions: 20 questions" at bounding box center [784, 150] width 615 height 21
type input "10"
click at [501, 152] on input "Number of questions: 10 questions" at bounding box center [784, 150] width 615 height 21
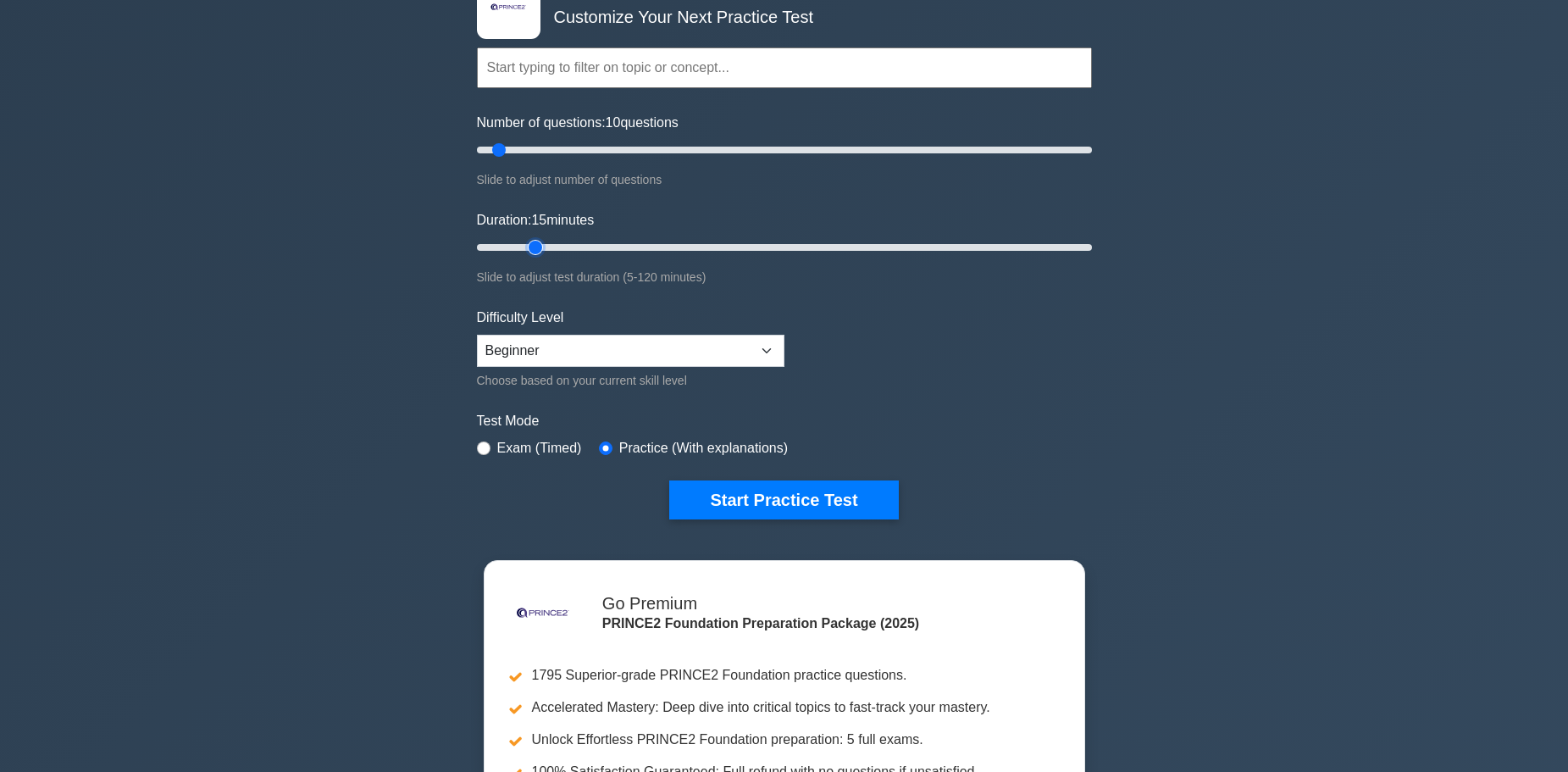
type input "15"
click at [538, 244] on input "Duration: 15 minutes" at bounding box center [784, 247] width 615 height 21
click at [829, 498] on button "Start Practice Test" at bounding box center [784, 500] width 229 height 39
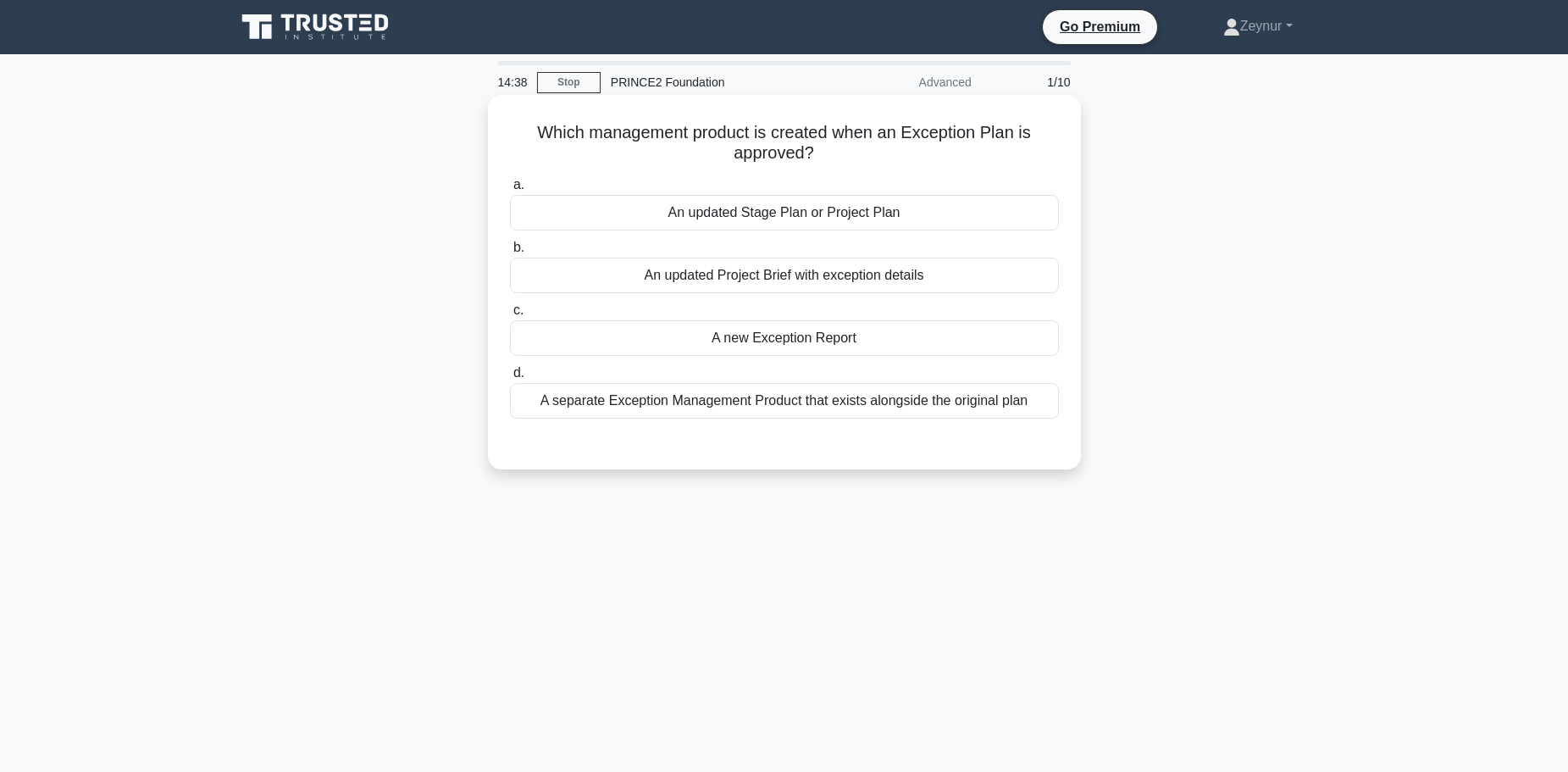
click at [792, 223] on div "An updated Stage Plan or Project Plan" at bounding box center [784, 212] width 549 height 35
click at [510, 190] on input "a. An updated Stage Plan or Project Plan" at bounding box center [510, 185] width 0 height 11
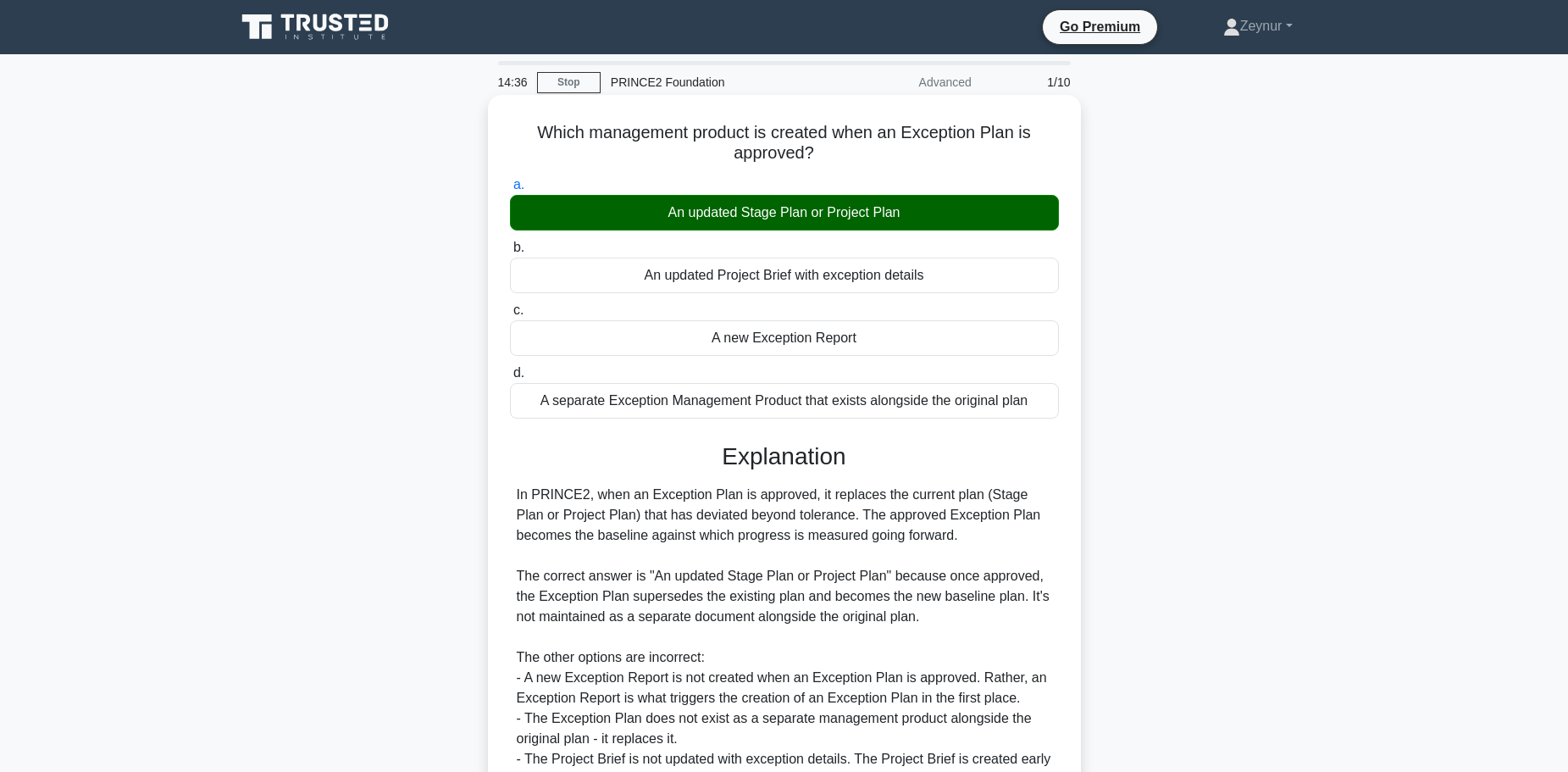
scroll to position [172, 0]
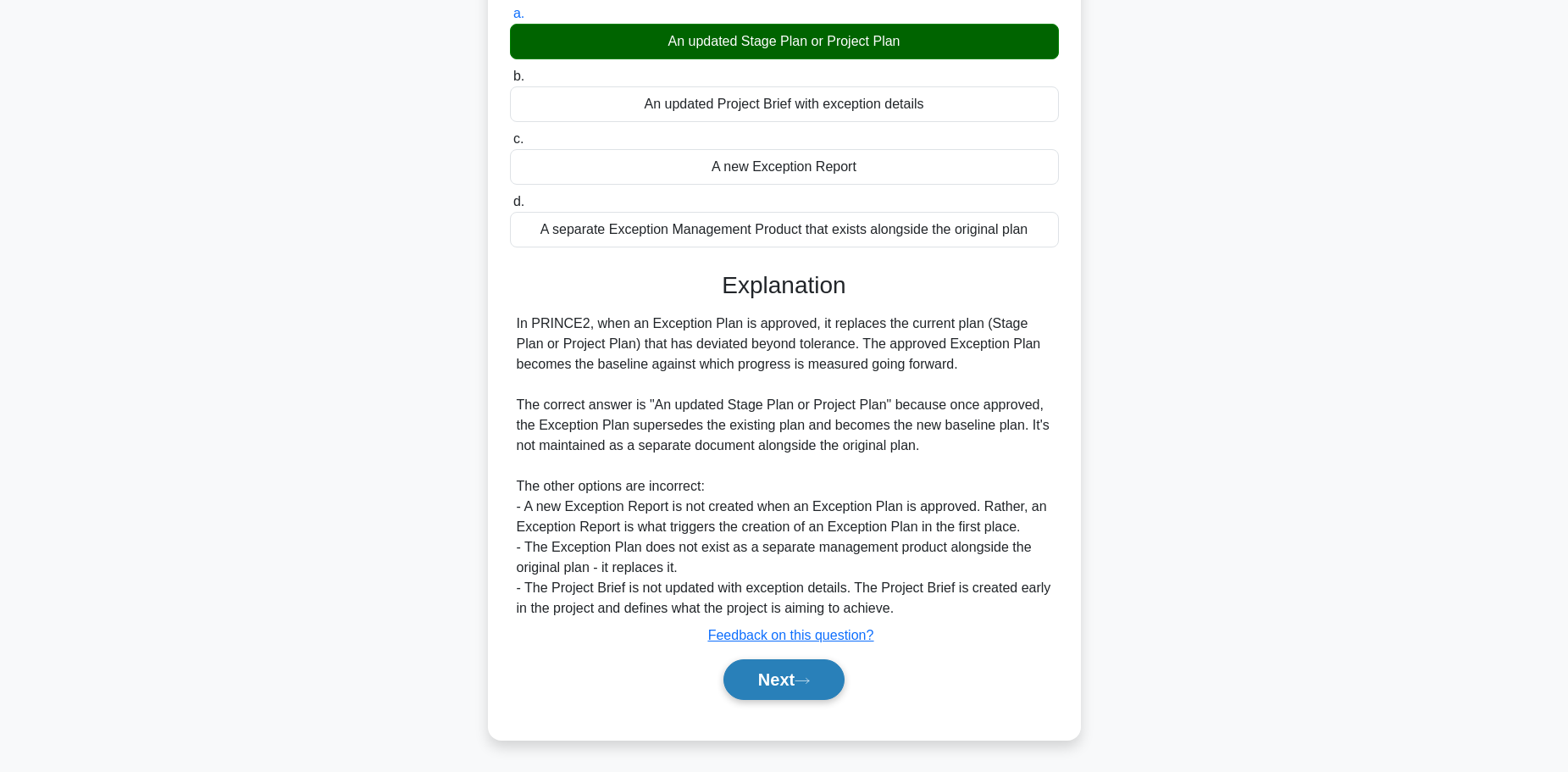
click at [809, 675] on button "Next" at bounding box center [784, 679] width 121 height 40
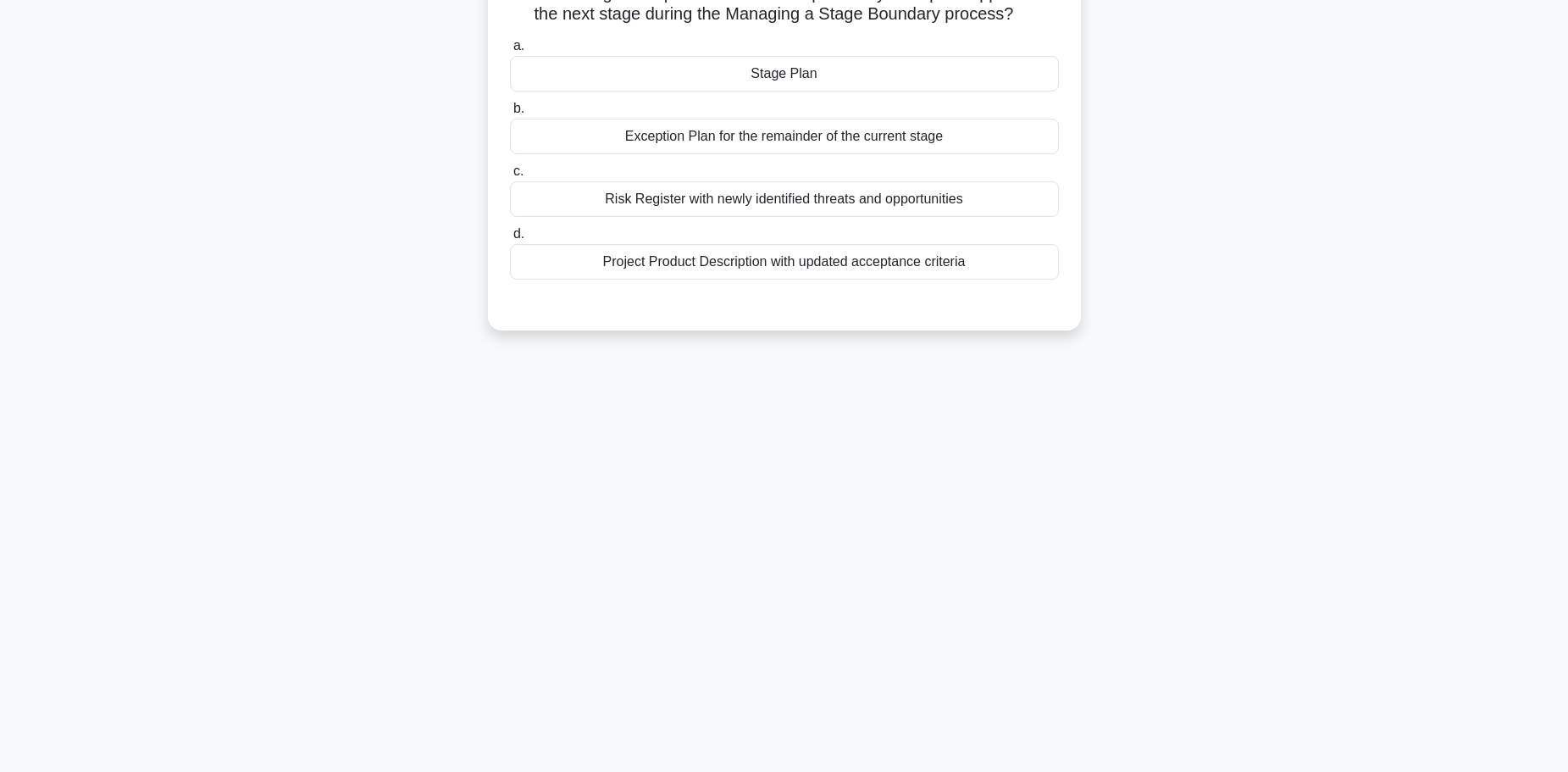
scroll to position [0, 0]
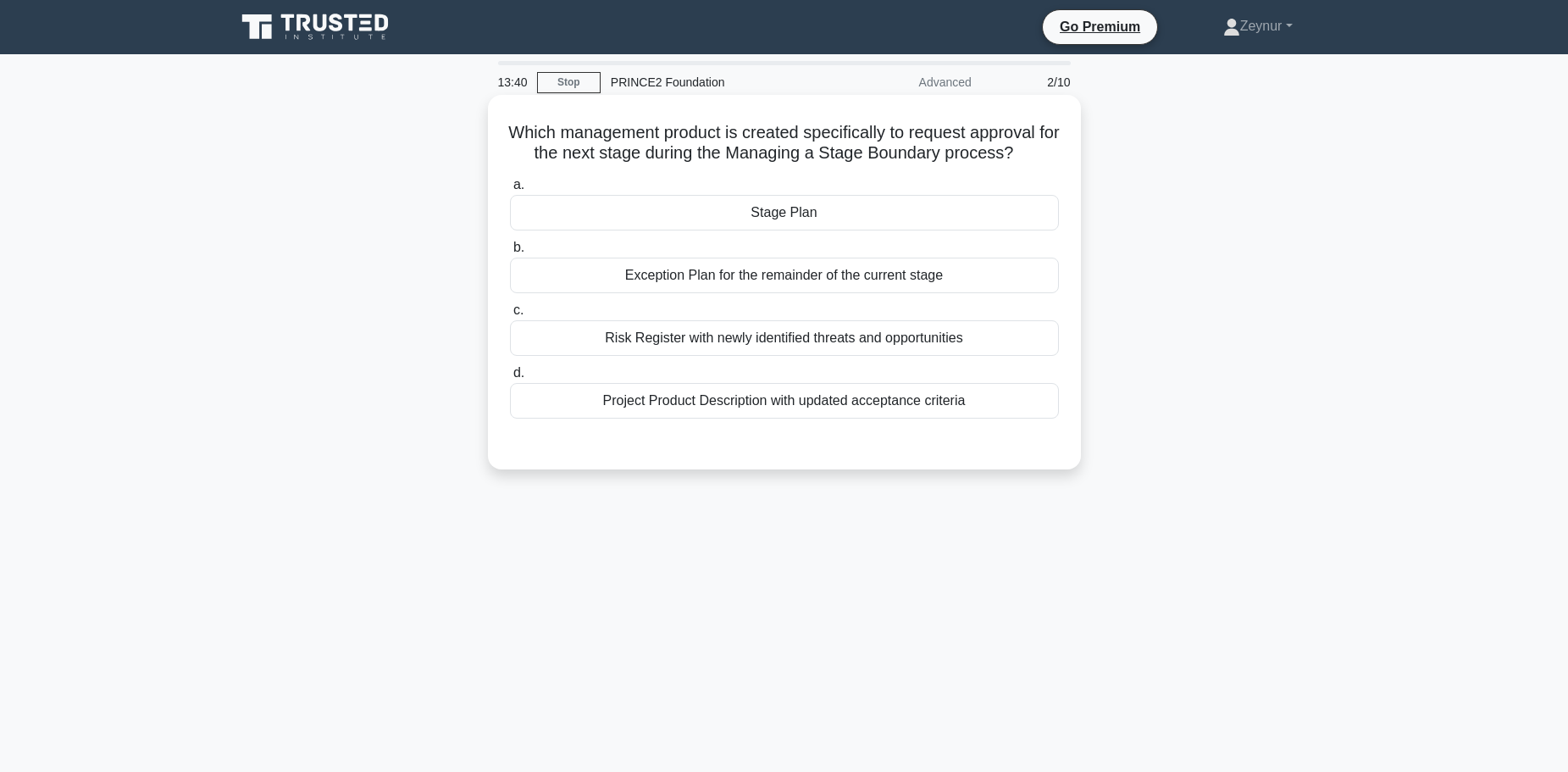
click at [850, 339] on div "Risk Register with newly identified threats and opportunities" at bounding box center [784, 338] width 549 height 35
click at [510, 316] on input "c. Risk Register with newly identified threats and opportunities" at bounding box center [510, 310] width 0 height 11
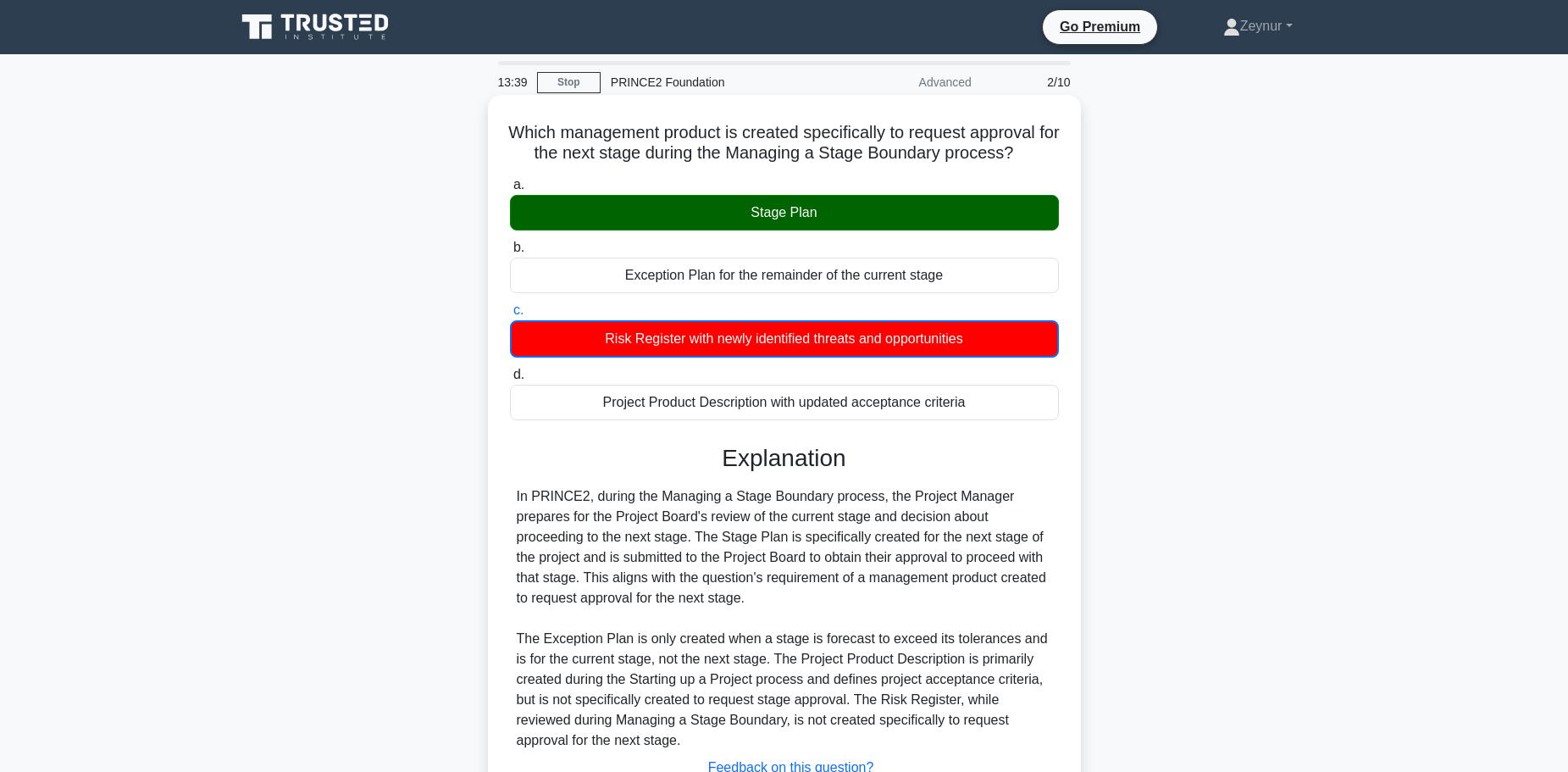
scroll to position [143, 0]
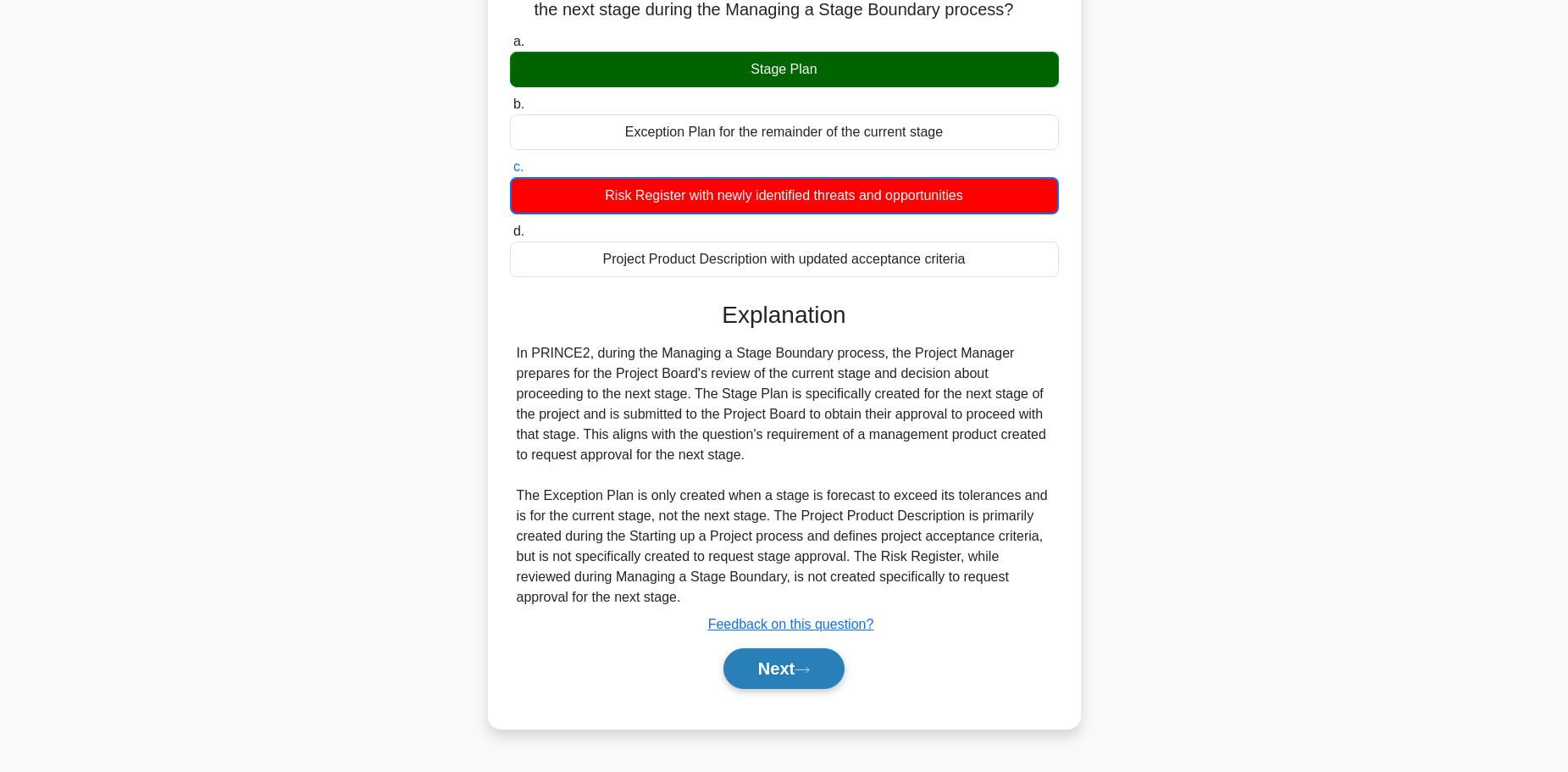
click at [804, 662] on button "Next" at bounding box center [784, 669] width 121 height 40
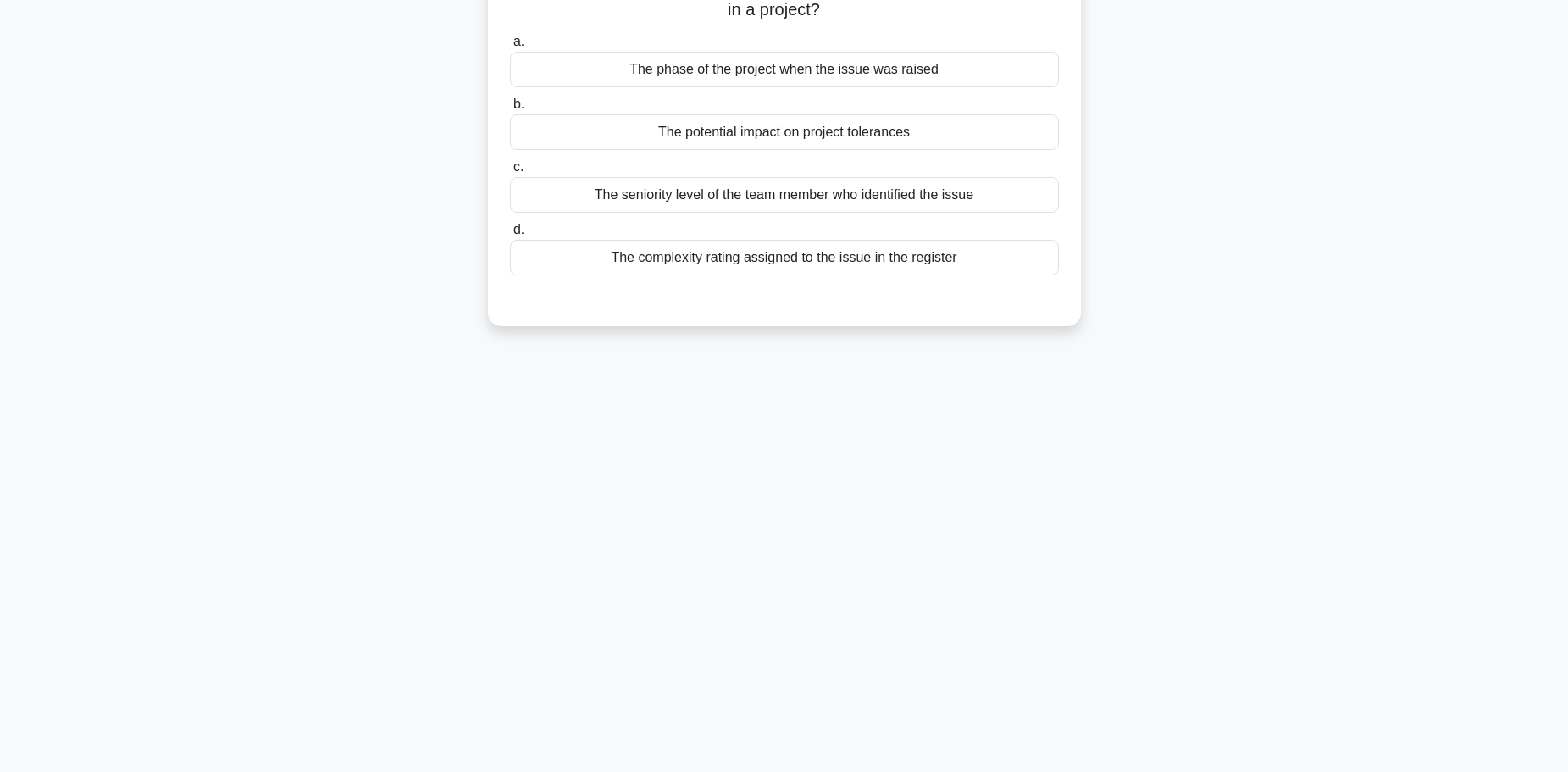
scroll to position [0, 0]
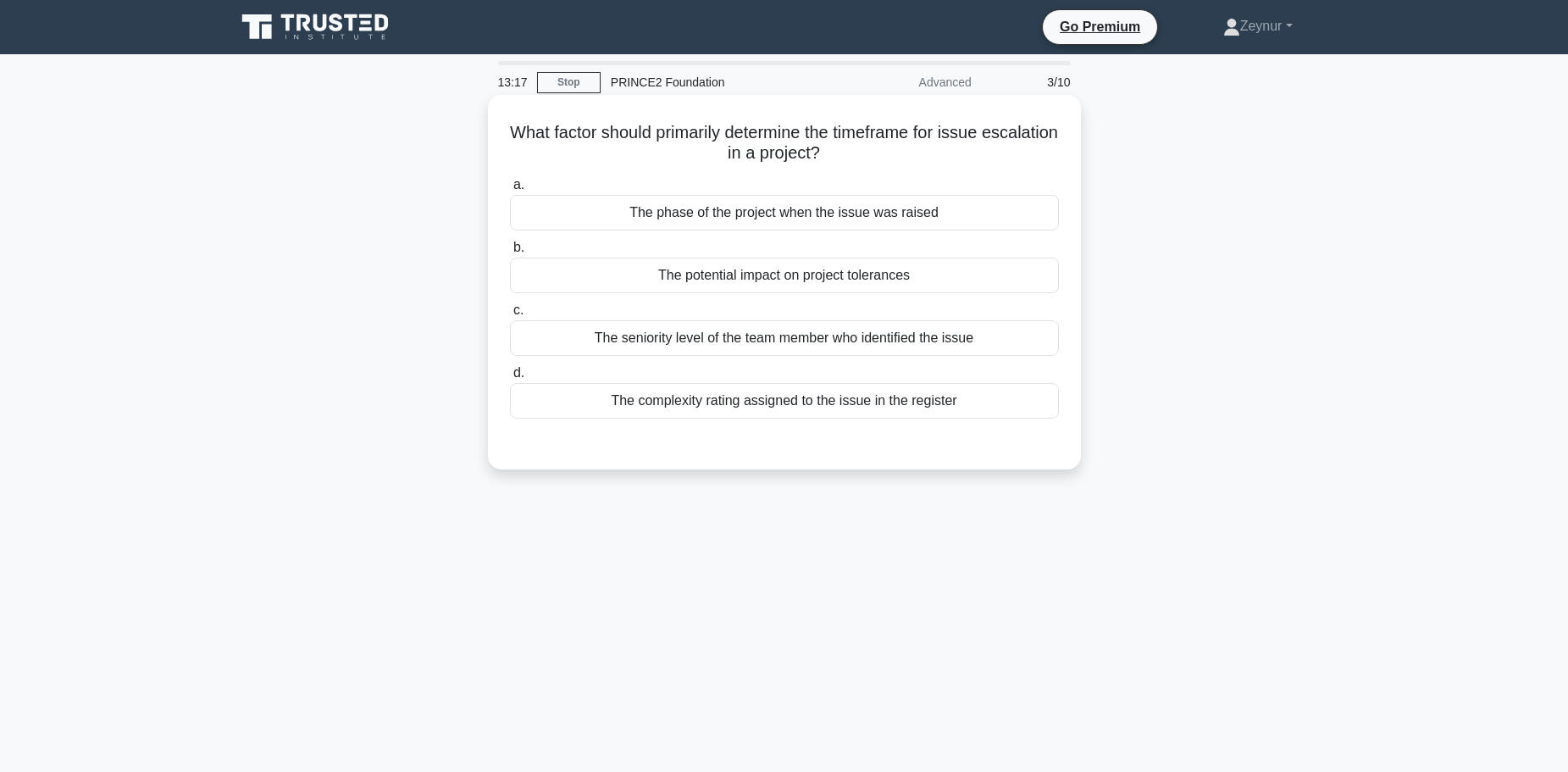
click at [500, 320] on div "c. The seniority level of the team member who identified the issue" at bounding box center [784, 327] width 569 height 56
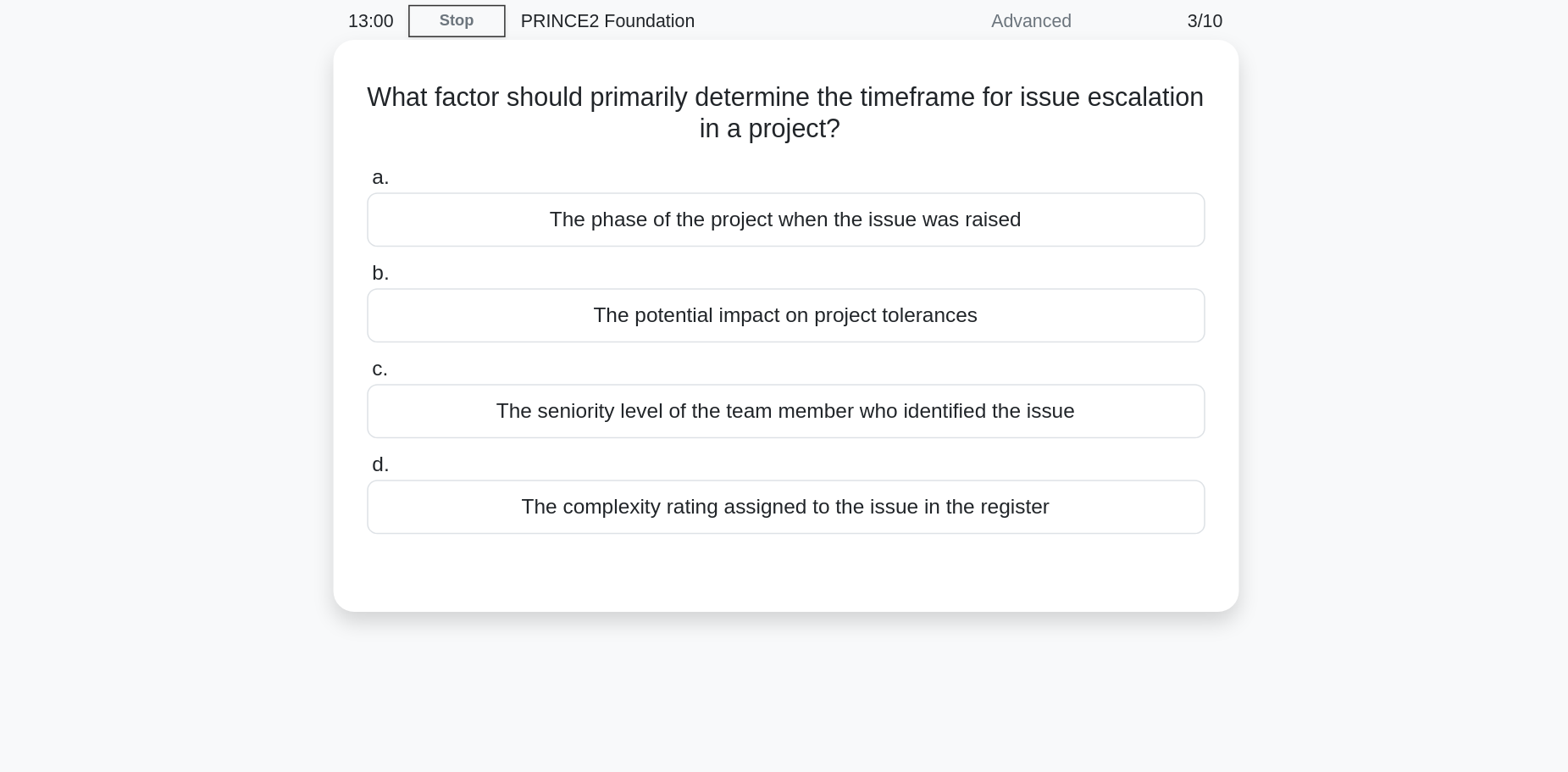
click at [795, 346] on div "The seniority level of the team member who identified the issue" at bounding box center [784, 338] width 549 height 35
click at [510, 316] on input "c. The seniority level of the team member who identified the issue" at bounding box center [510, 310] width 0 height 11
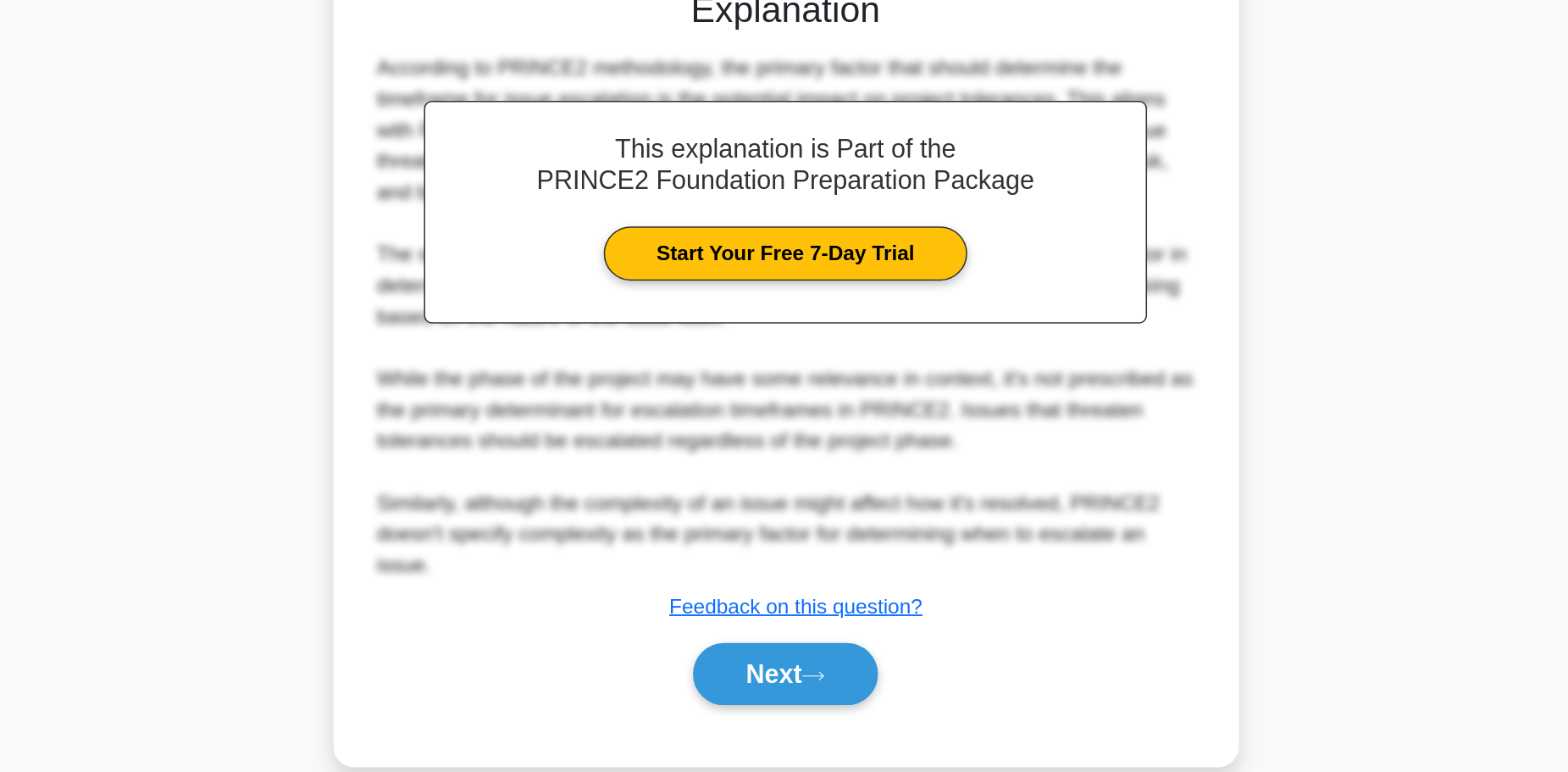
scroll to position [215, 0]
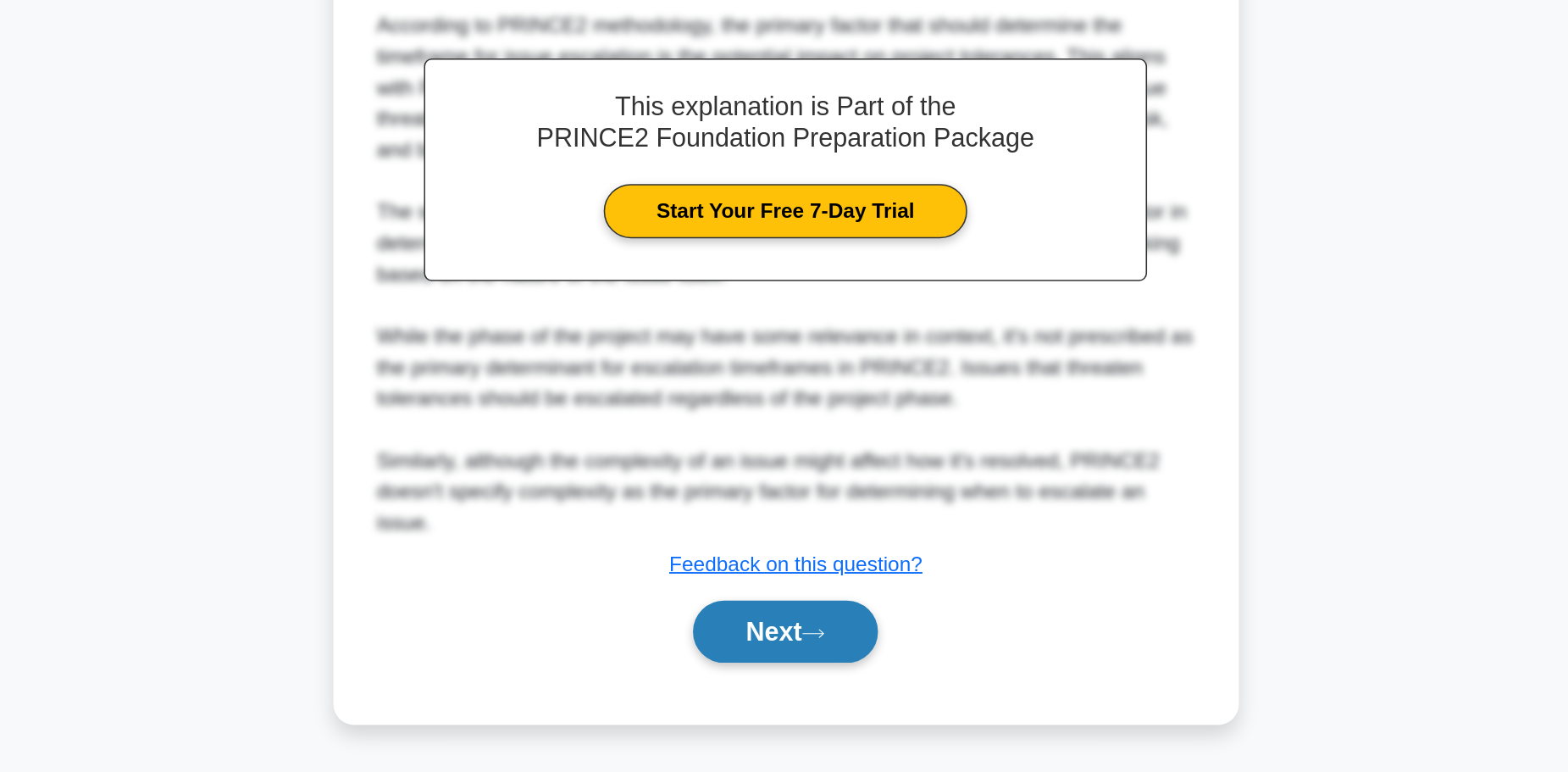
click at [800, 674] on button "Next" at bounding box center [784, 679] width 121 height 40
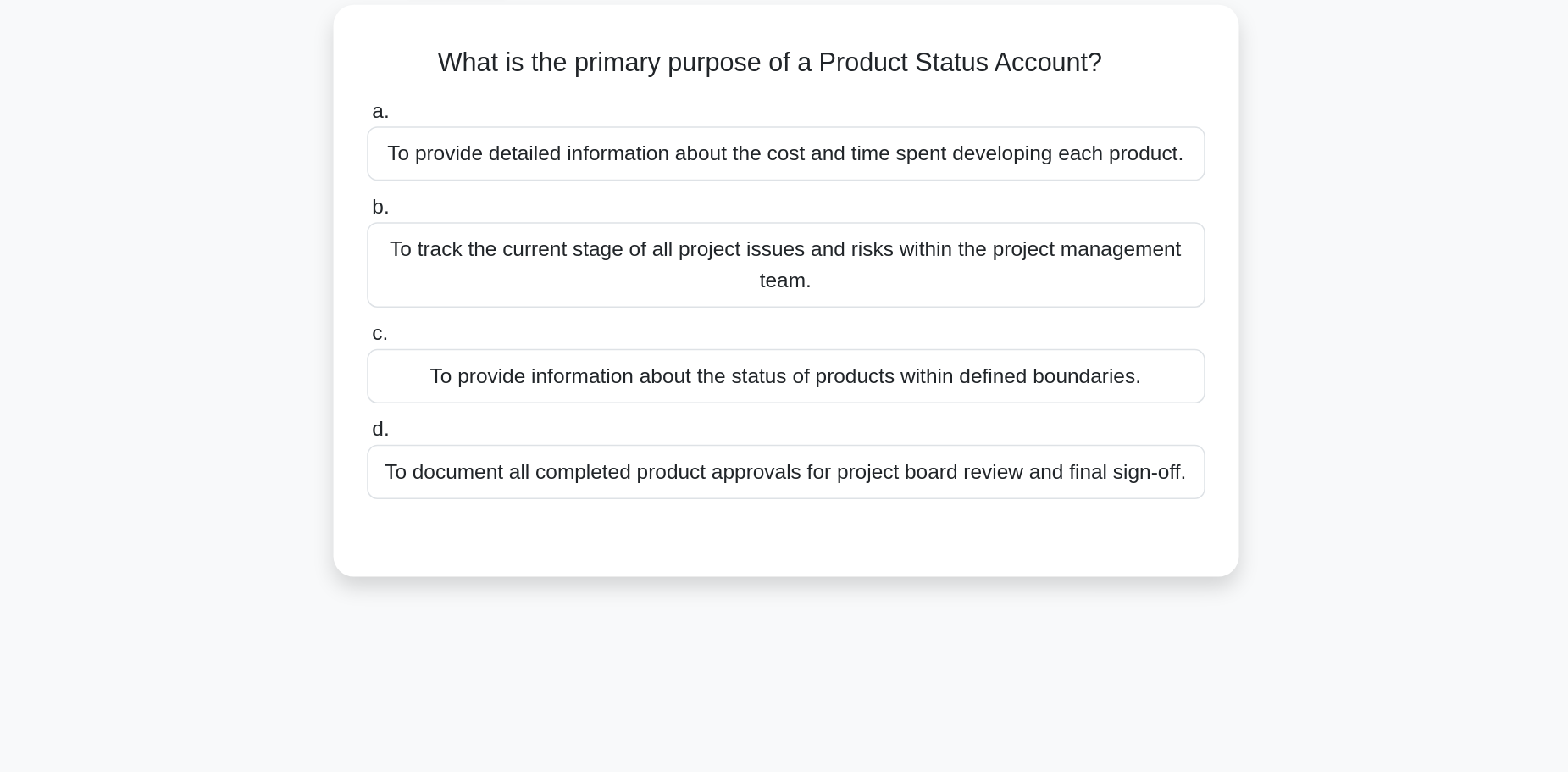
scroll to position [0, 0]
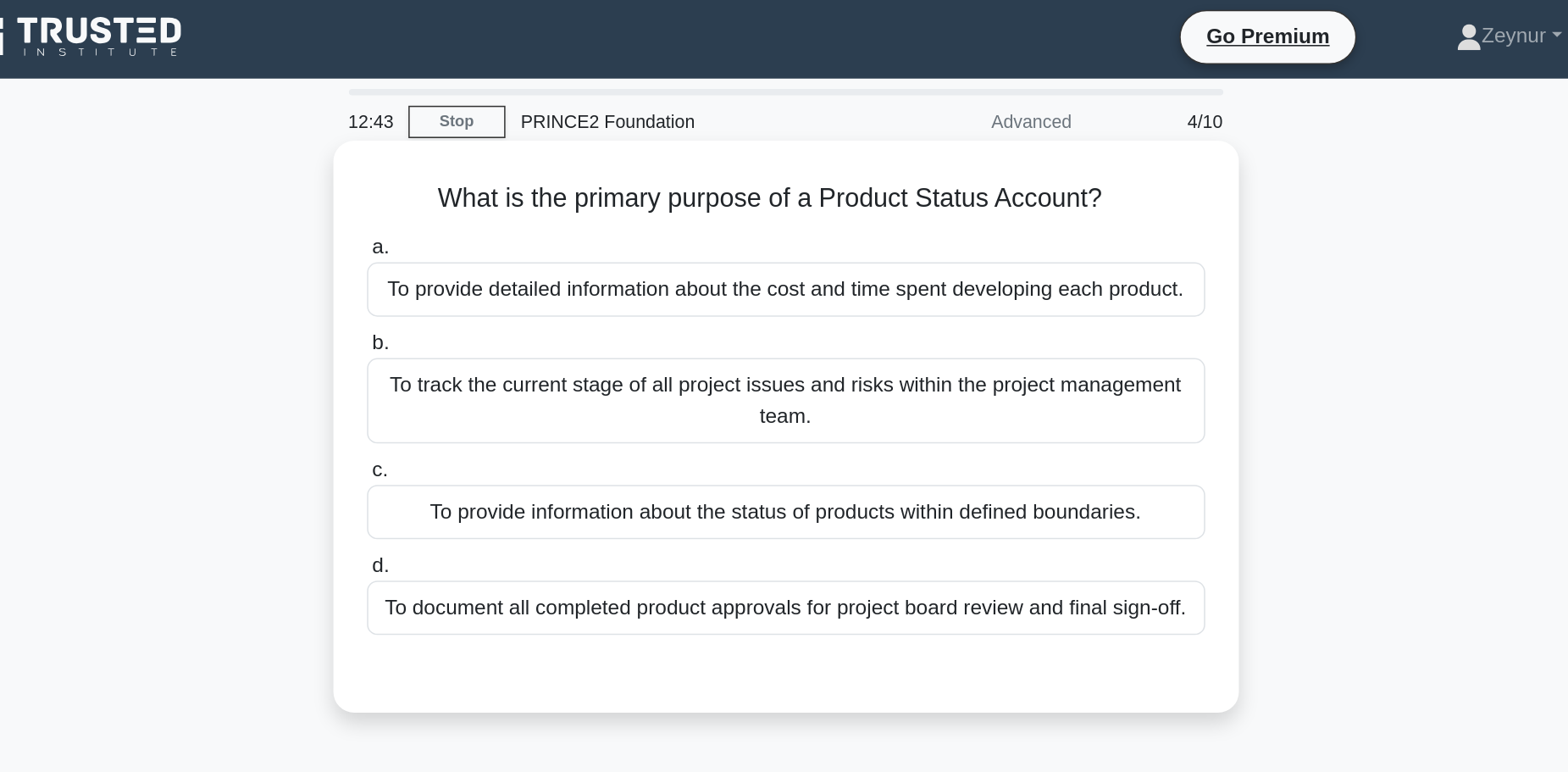
click at [856, 194] on div "To provide detailed information about the cost and time spent developing each p…" at bounding box center [784, 192] width 549 height 35
click at [510, 171] on input "a. To provide detailed information about the cost and time spent developing eac…" at bounding box center [510, 165] width 0 height 11
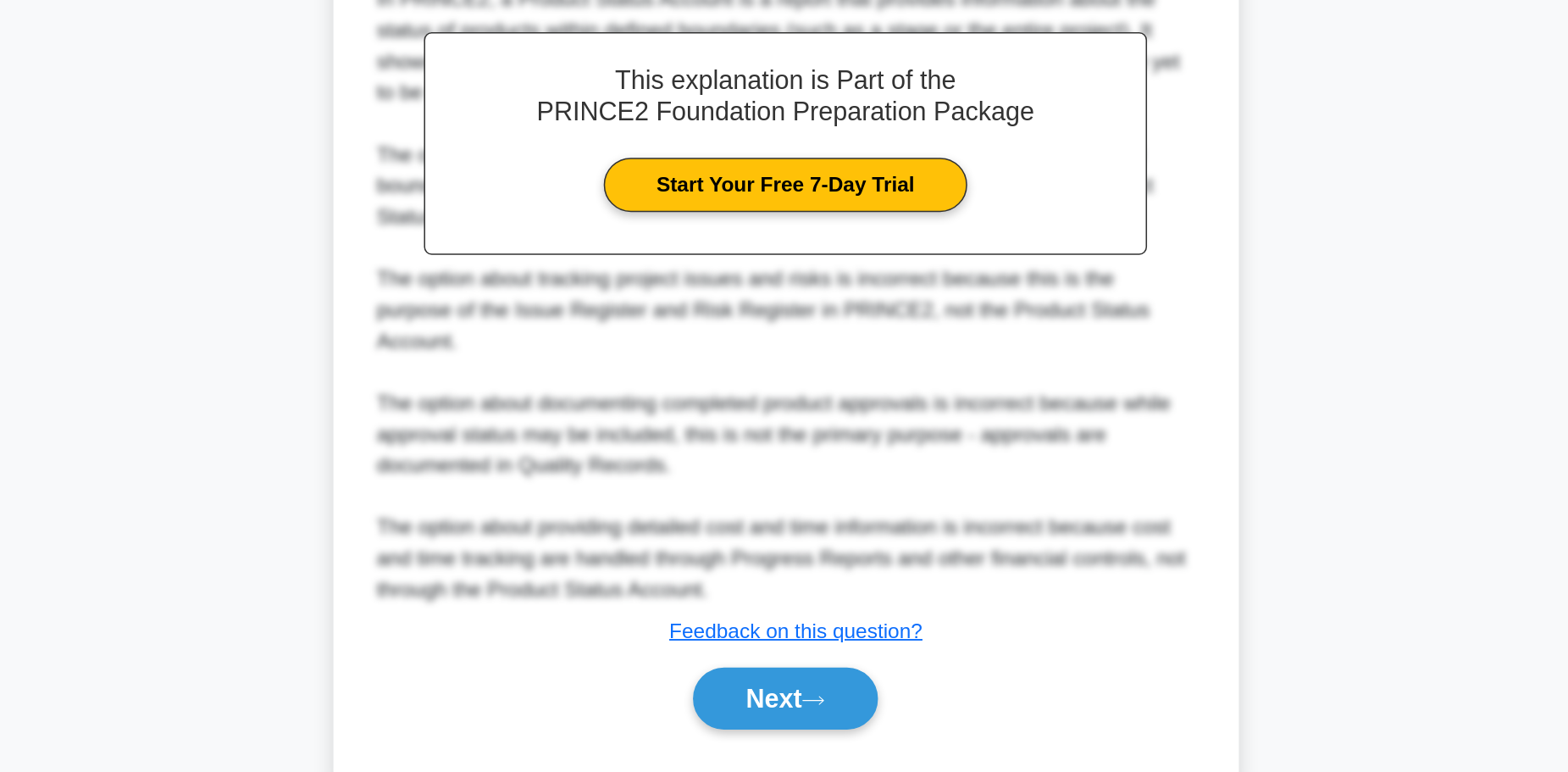
scroll to position [276, 0]
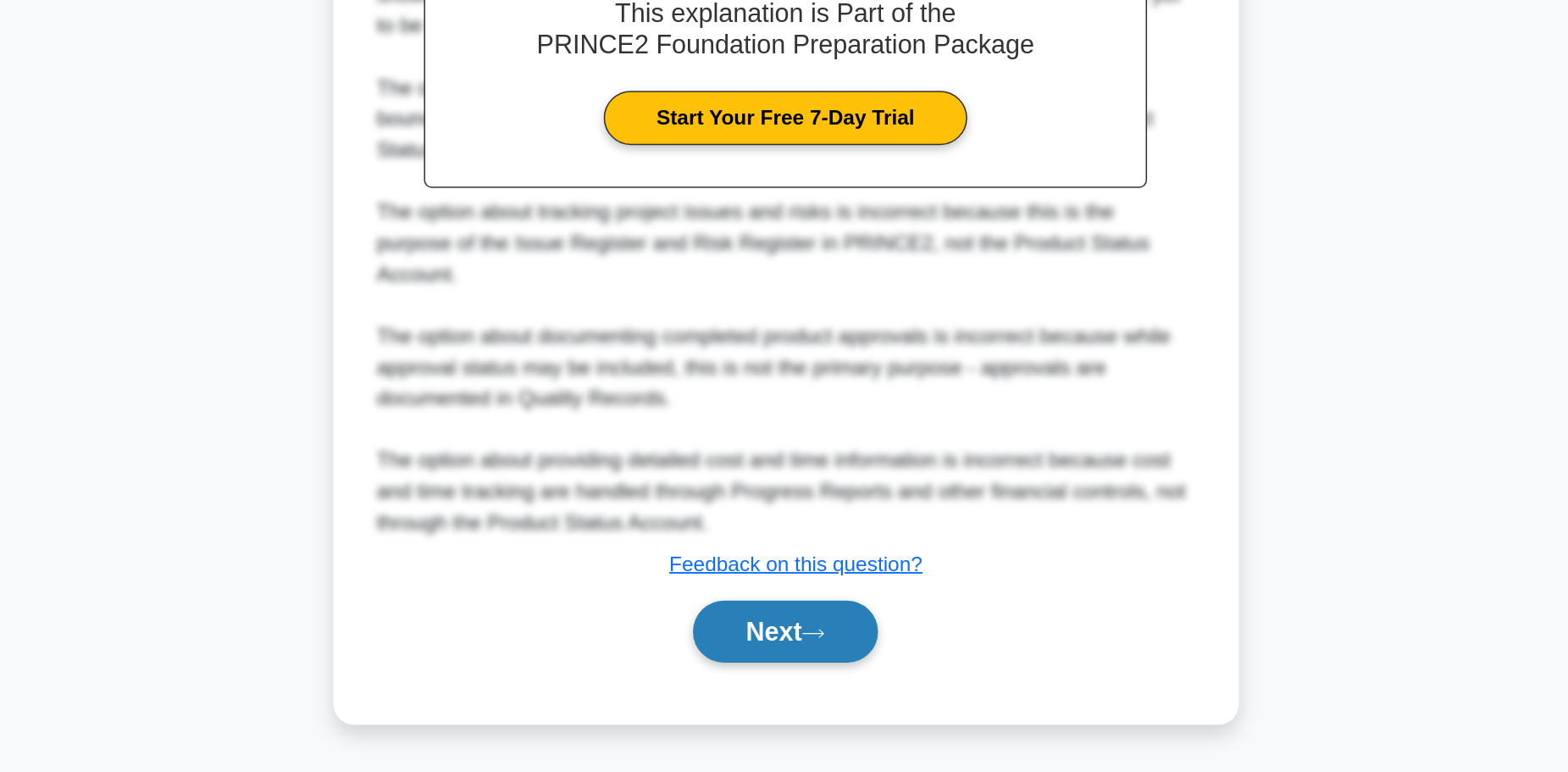
click at [790, 685] on button "Next" at bounding box center [784, 679] width 121 height 40
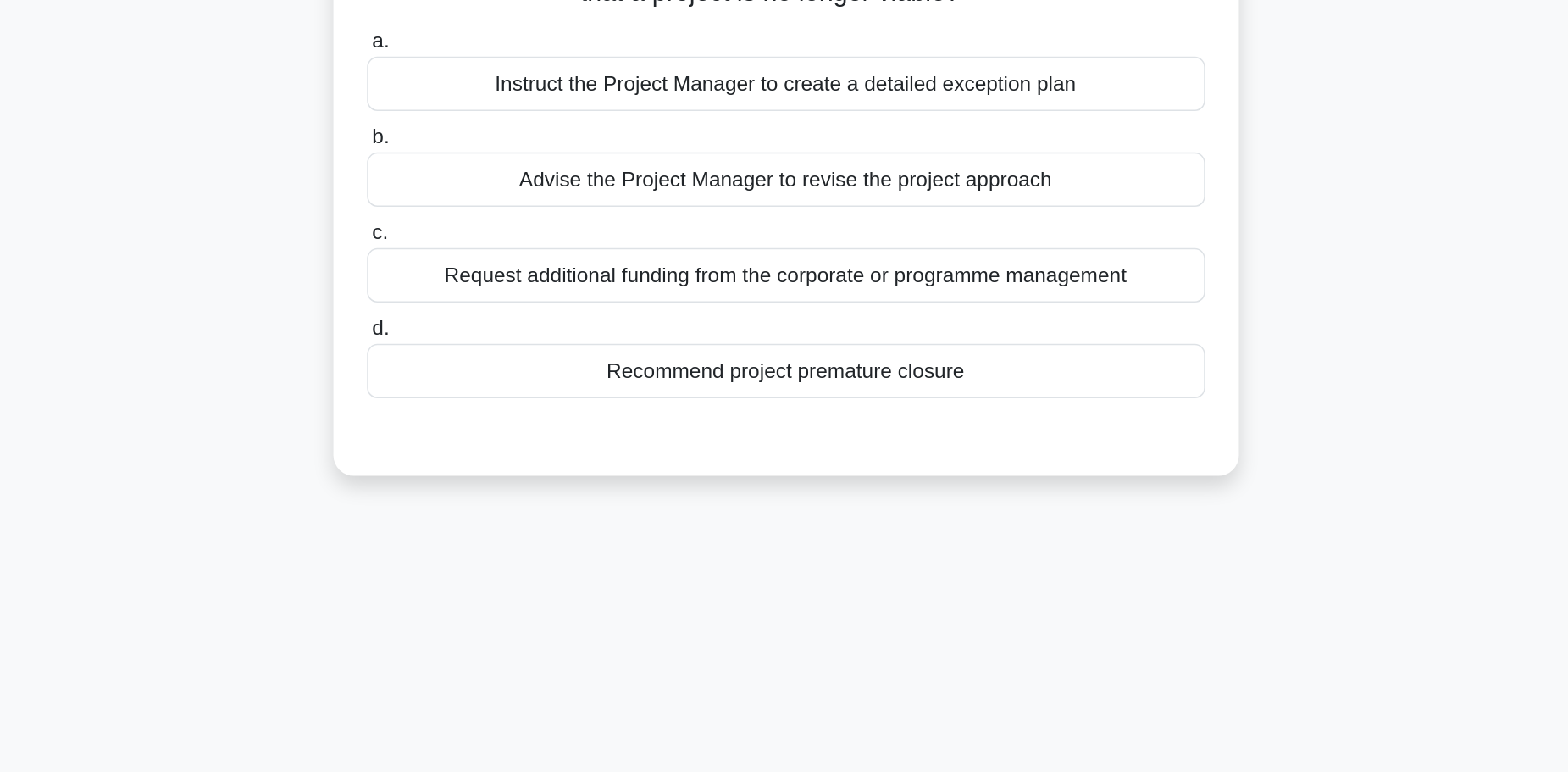
scroll to position [83, 0]
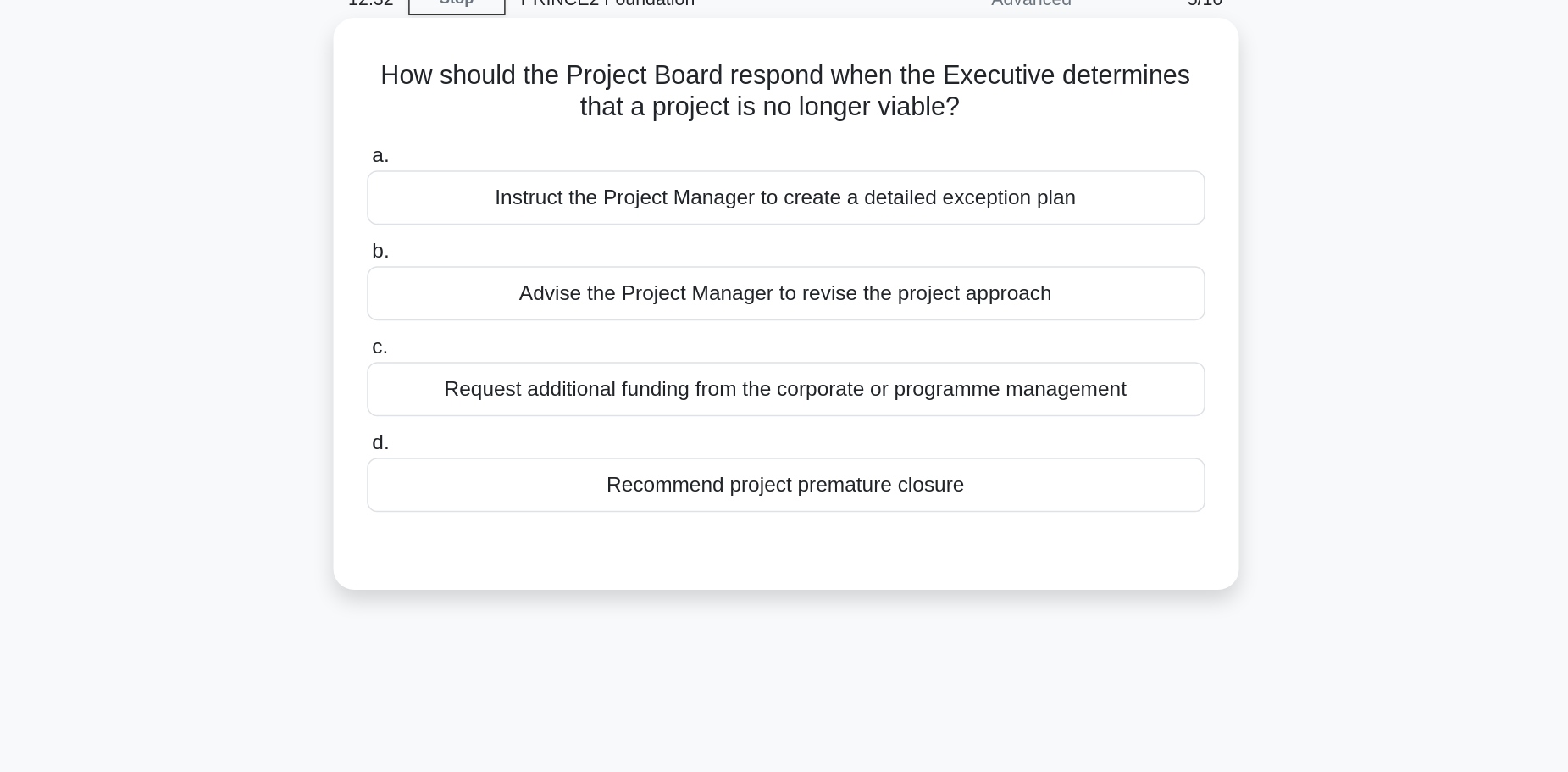
click at [841, 260] on div "Request additional funding from the corporate or programme management" at bounding box center [784, 254] width 549 height 35
click at [510, 233] on input "c. Request additional funding from the corporate or programme management" at bounding box center [510, 227] width 0 height 11
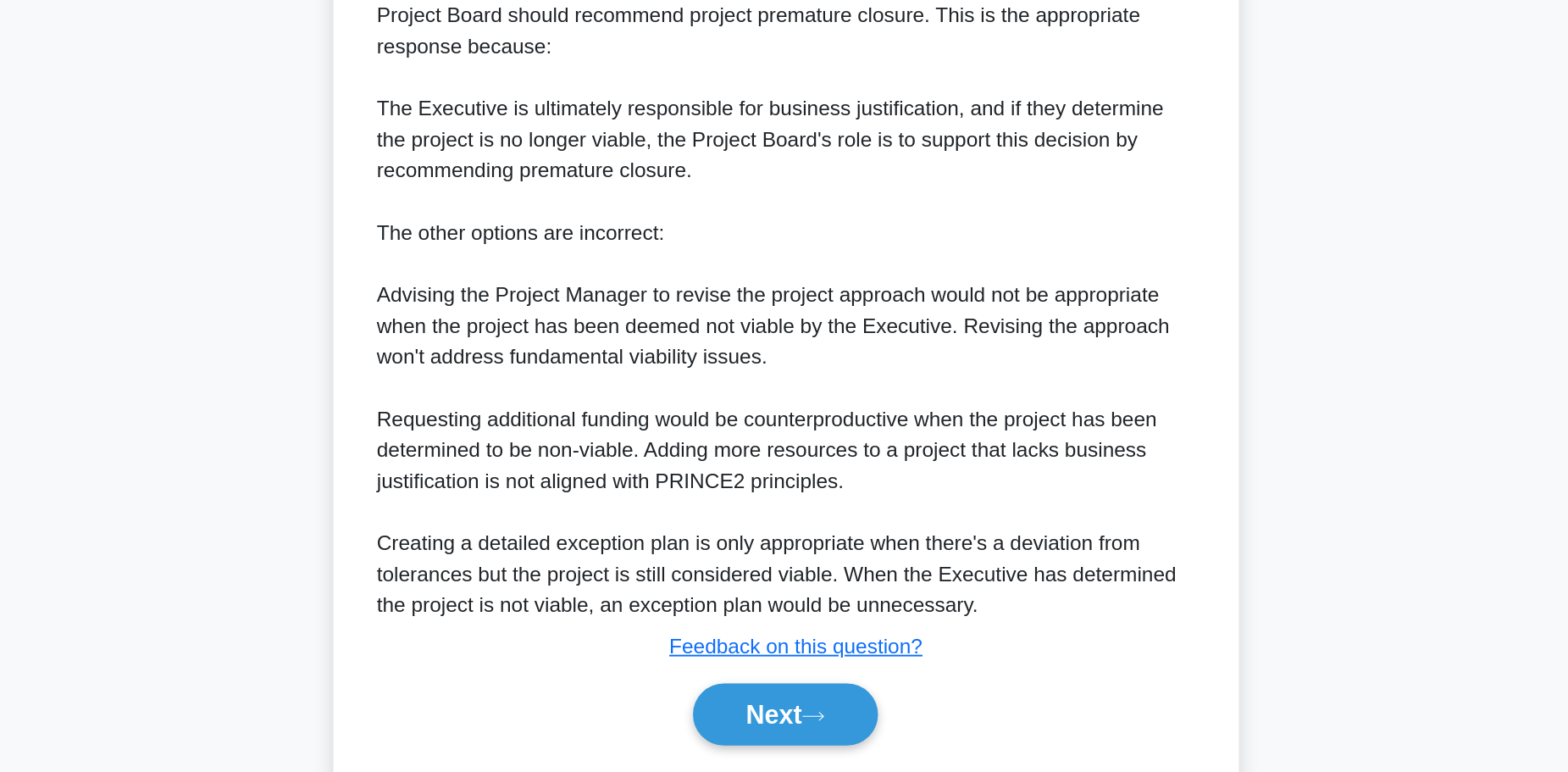
scroll to position [296, 0]
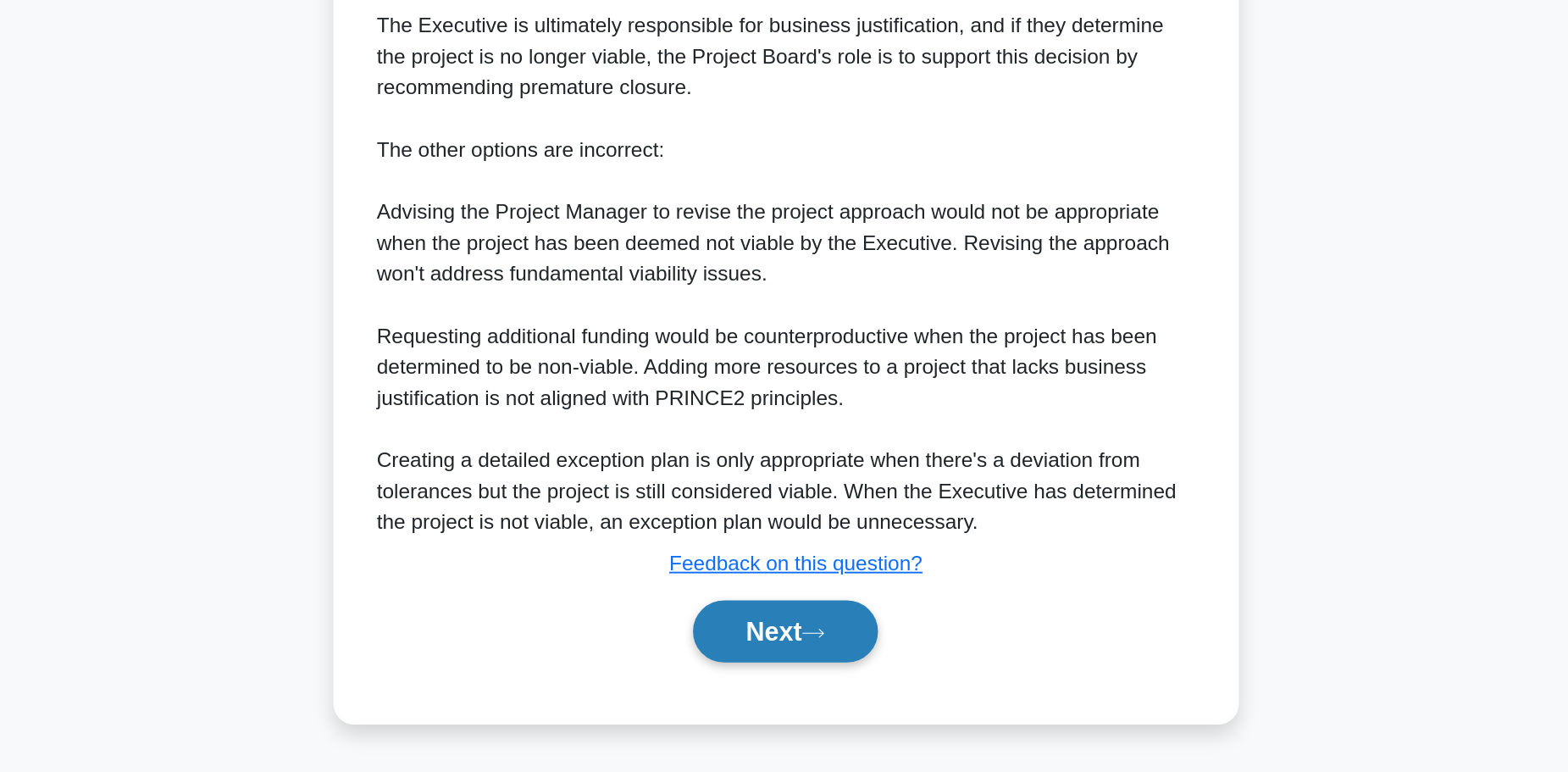
click at [775, 687] on button "Next" at bounding box center [784, 679] width 121 height 40
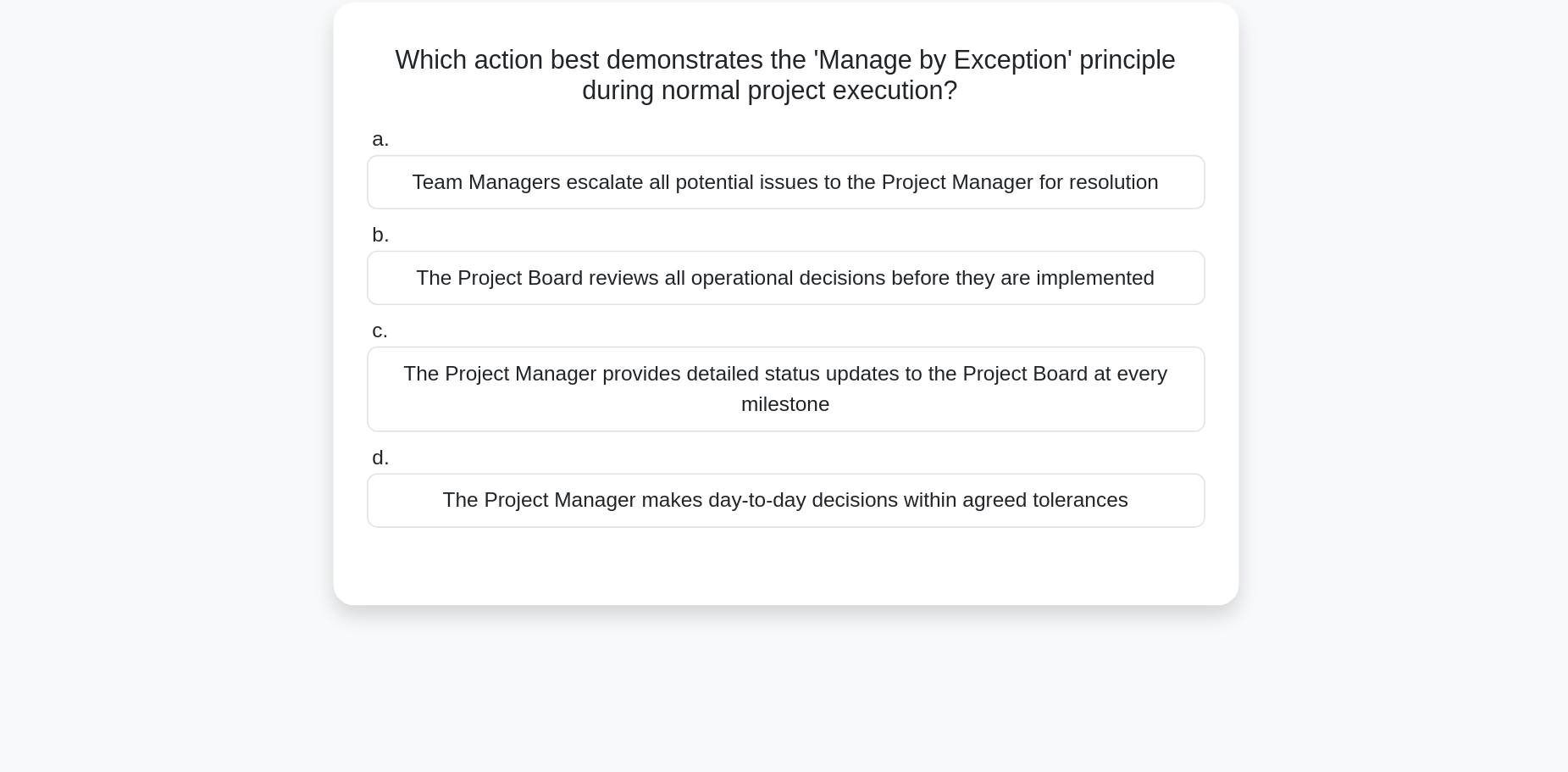
scroll to position [89, 0]
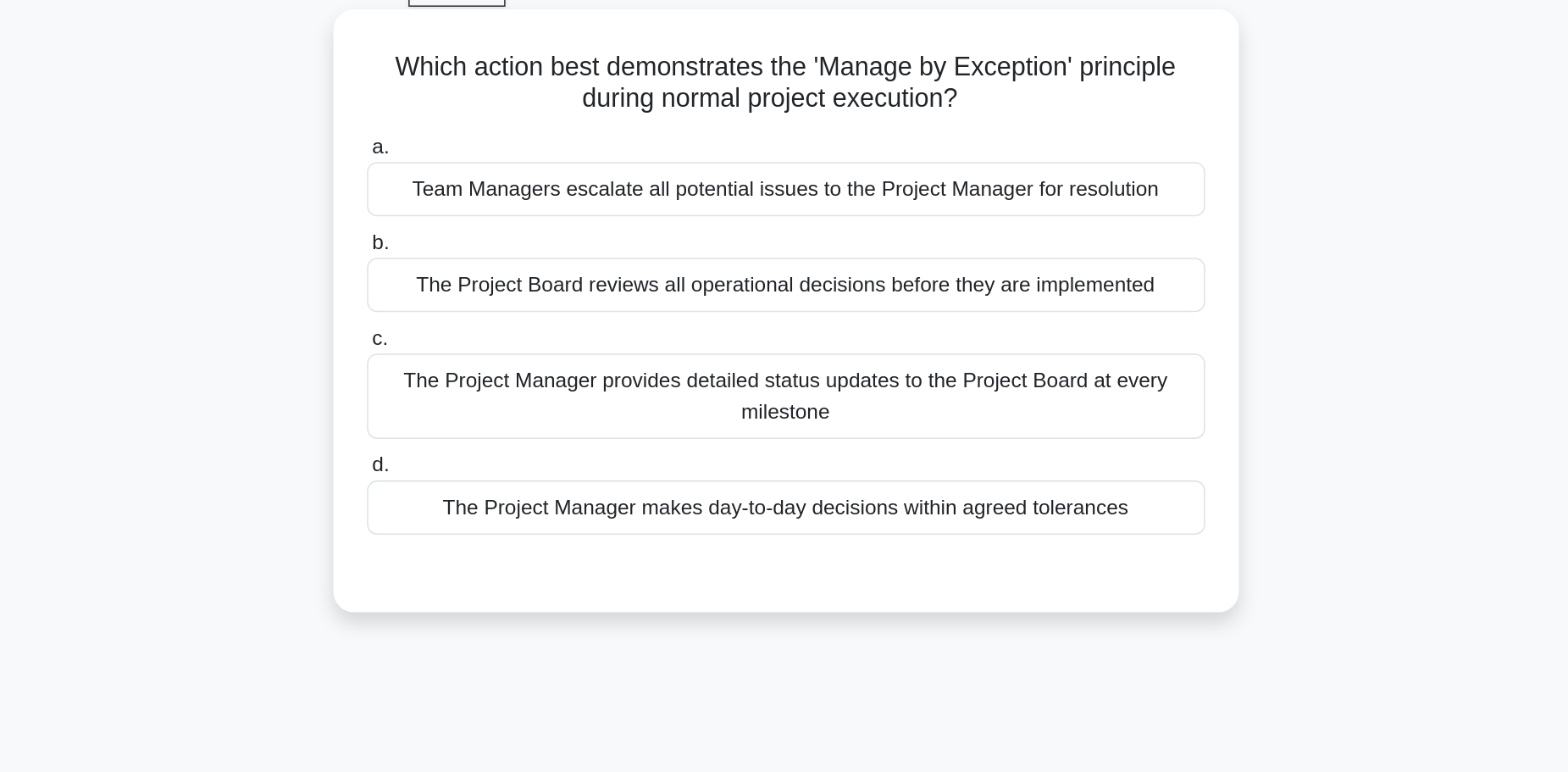
click at [878, 265] on div "The Project Manager provides detailed status updates to the Project Board at ev…" at bounding box center [784, 259] width 549 height 56
click at [510, 227] on input "c. The Project Manager provides detailed status updates to the Project Board at…" at bounding box center [510, 221] width 0 height 11
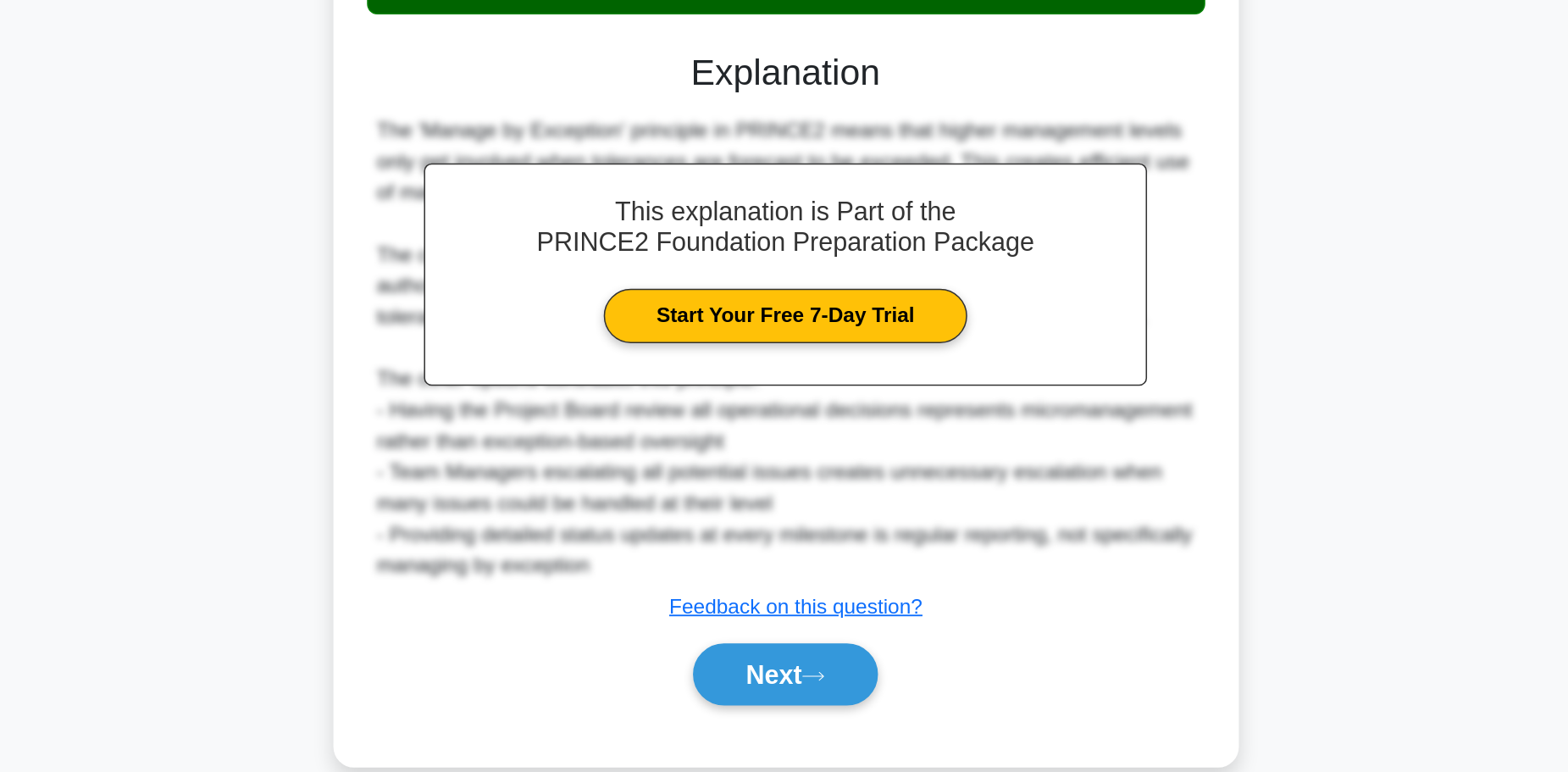
scroll to position [194, 0]
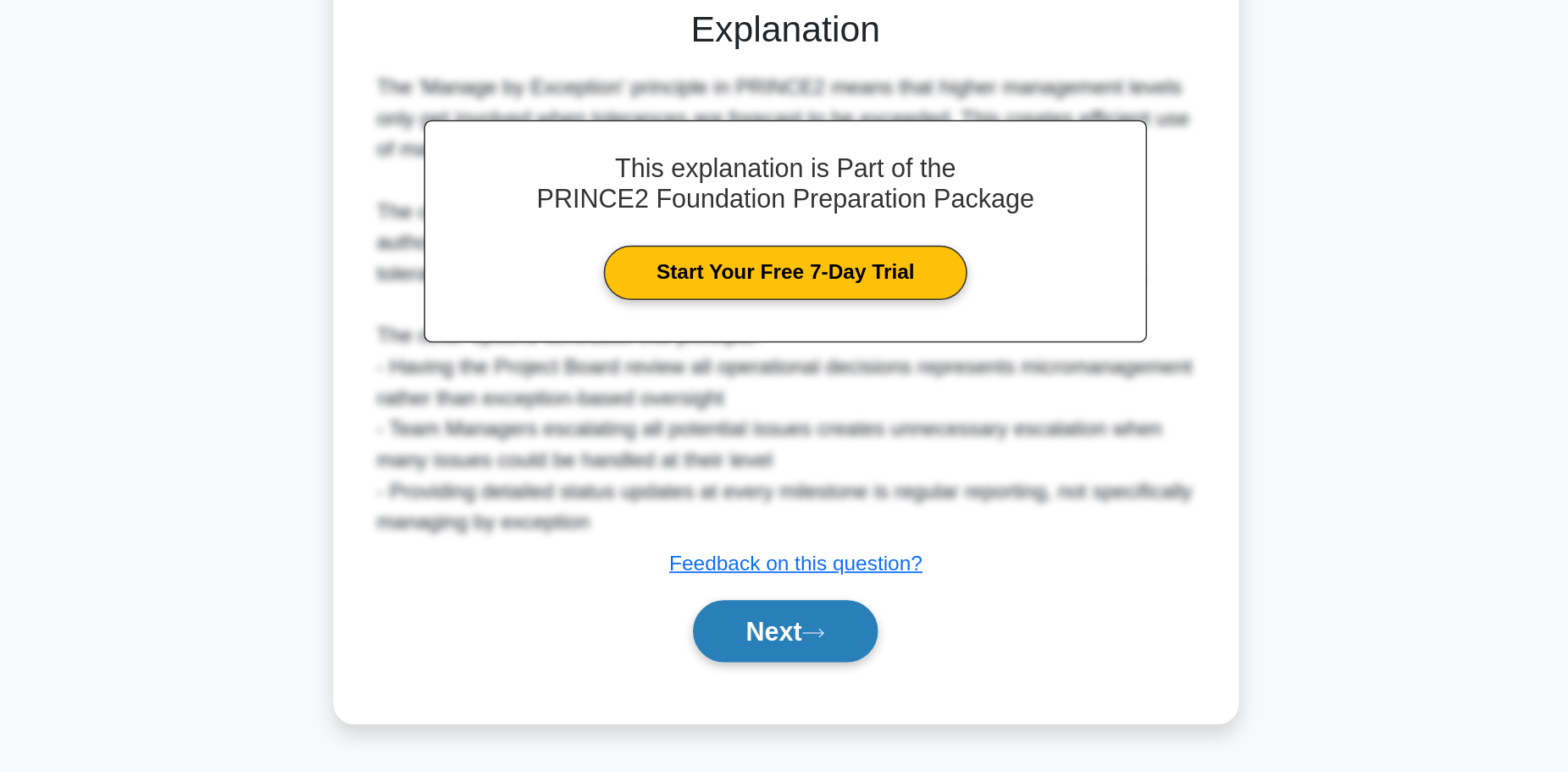
click at [843, 692] on button "Next" at bounding box center [784, 679] width 121 height 40
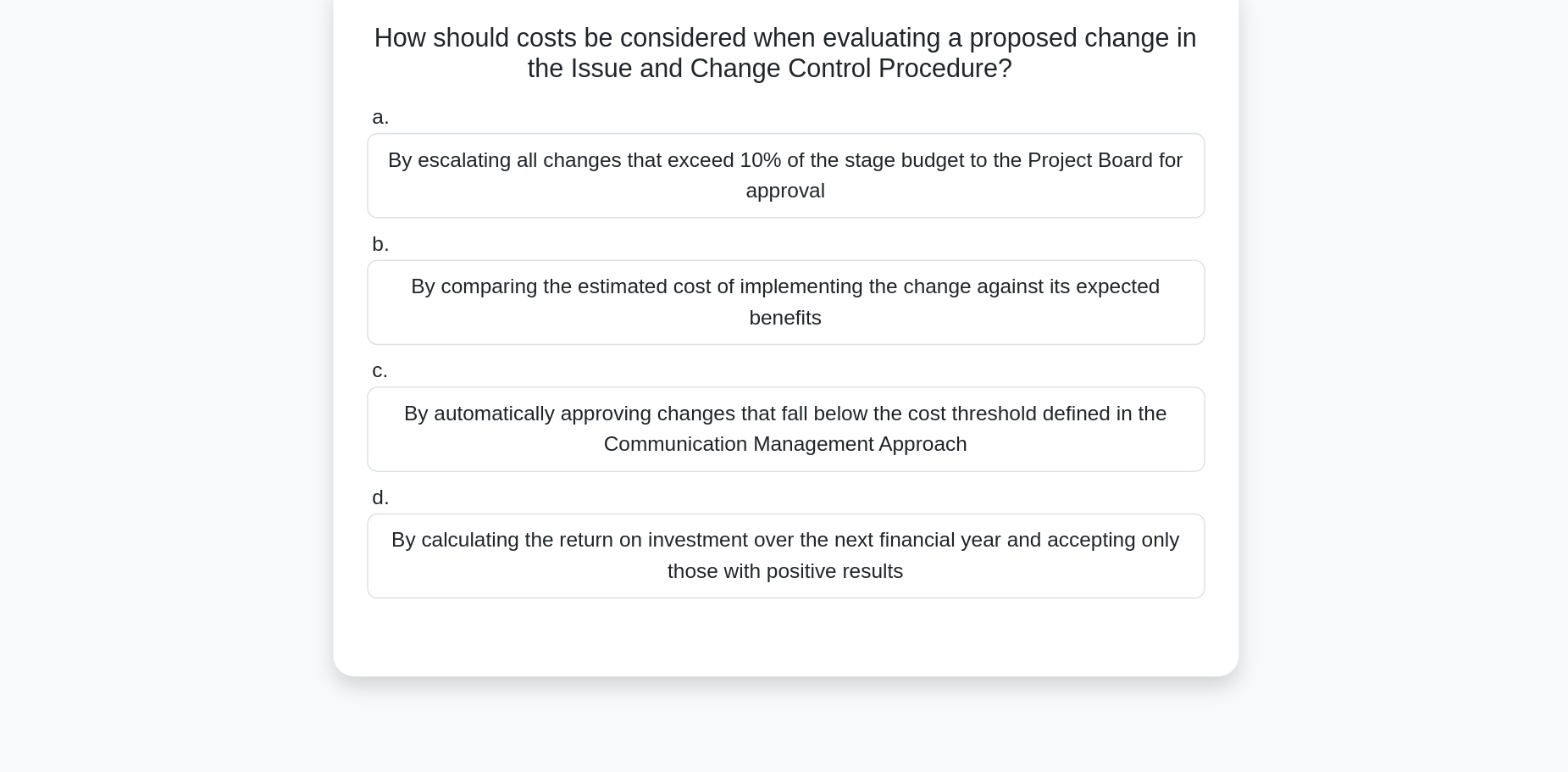
scroll to position [99, 0]
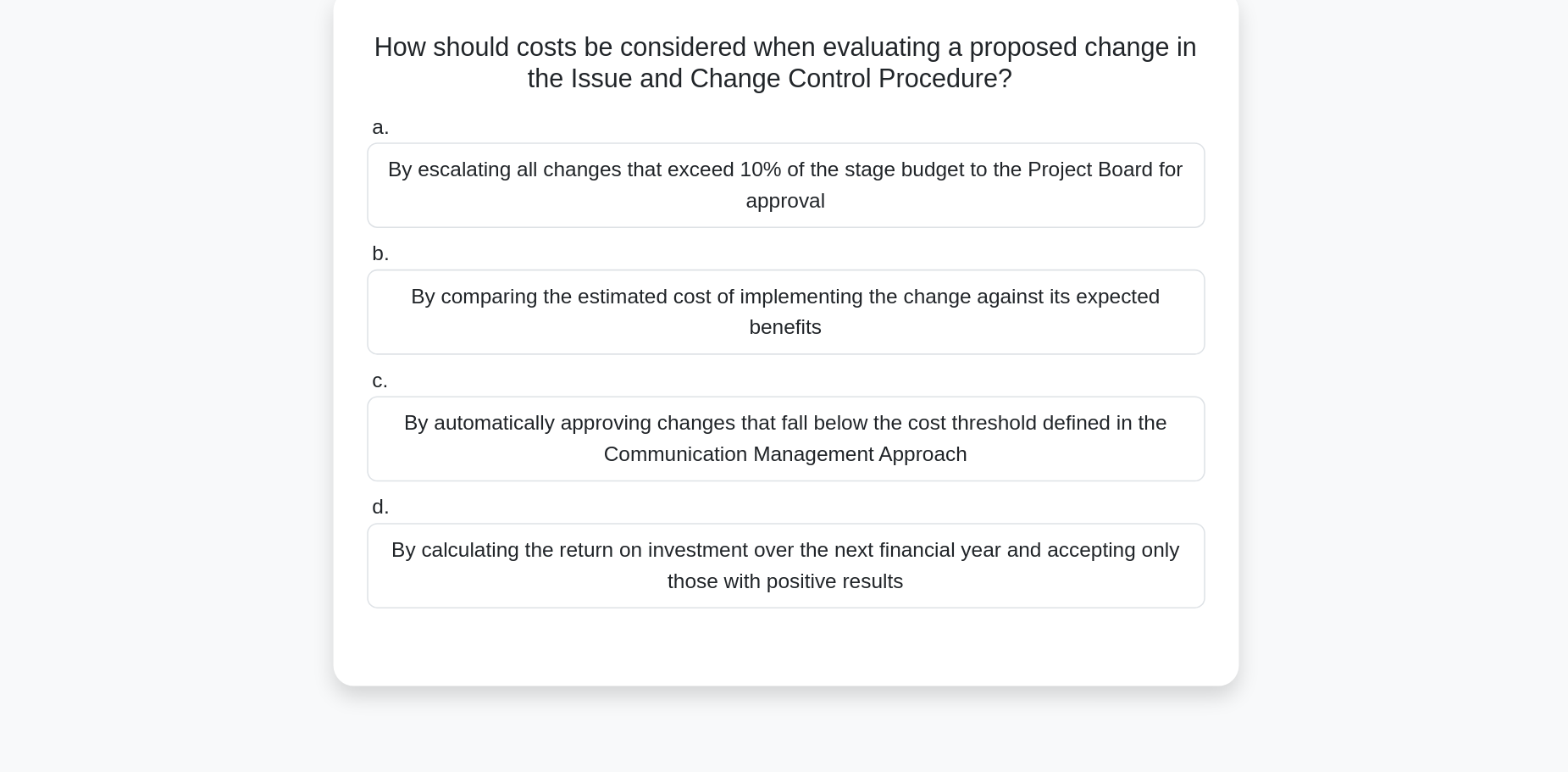
click at [843, 221] on div "By comparing the estimated cost of implementing the change against its expected…" at bounding box center [784, 207] width 549 height 56
click at [510, 175] on input "b. By comparing the estimated cost of implementing the change against its expec…" at bounding box center [510, 169] width 0 height 11
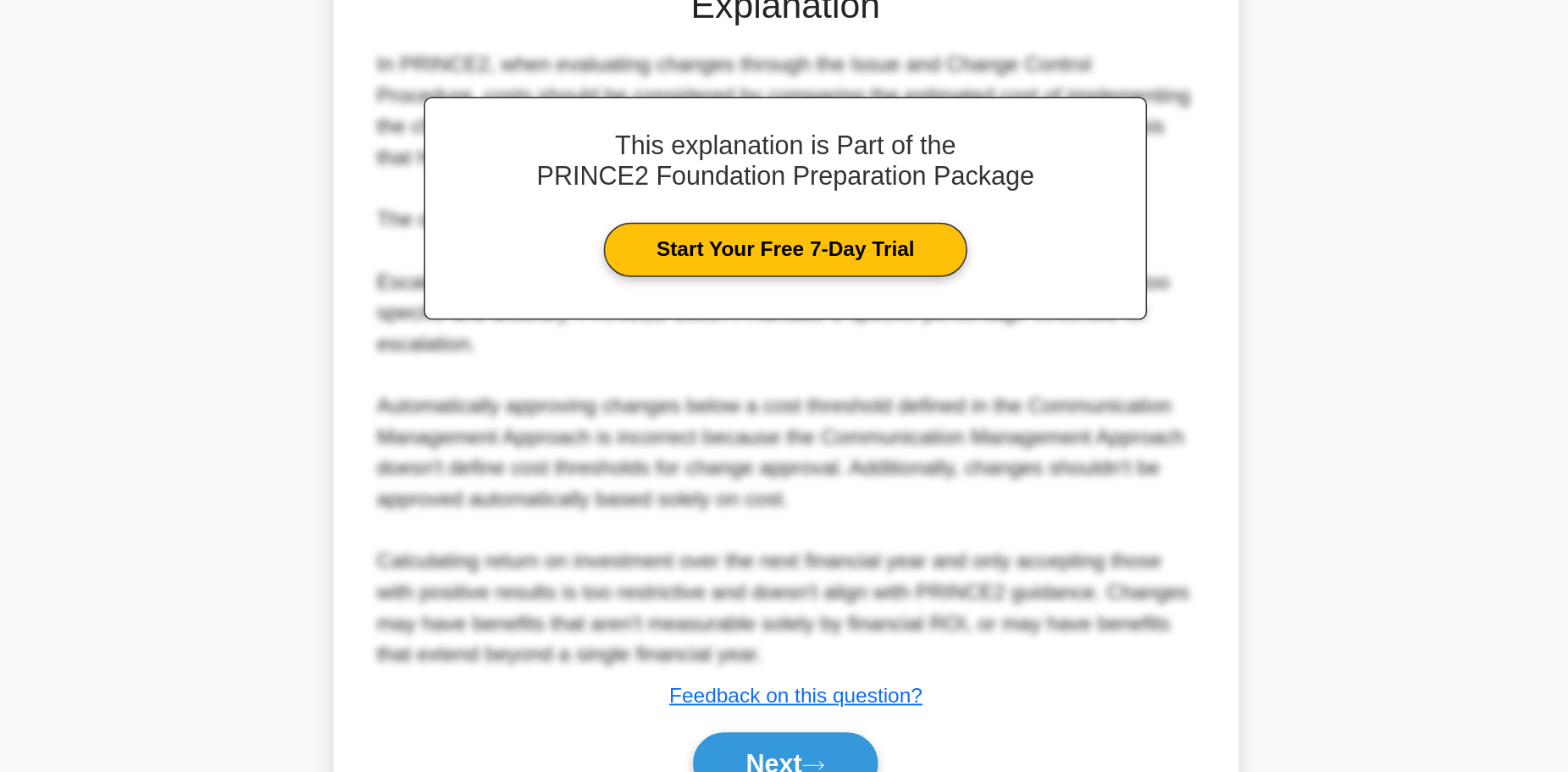
scroll to position [290, 0]
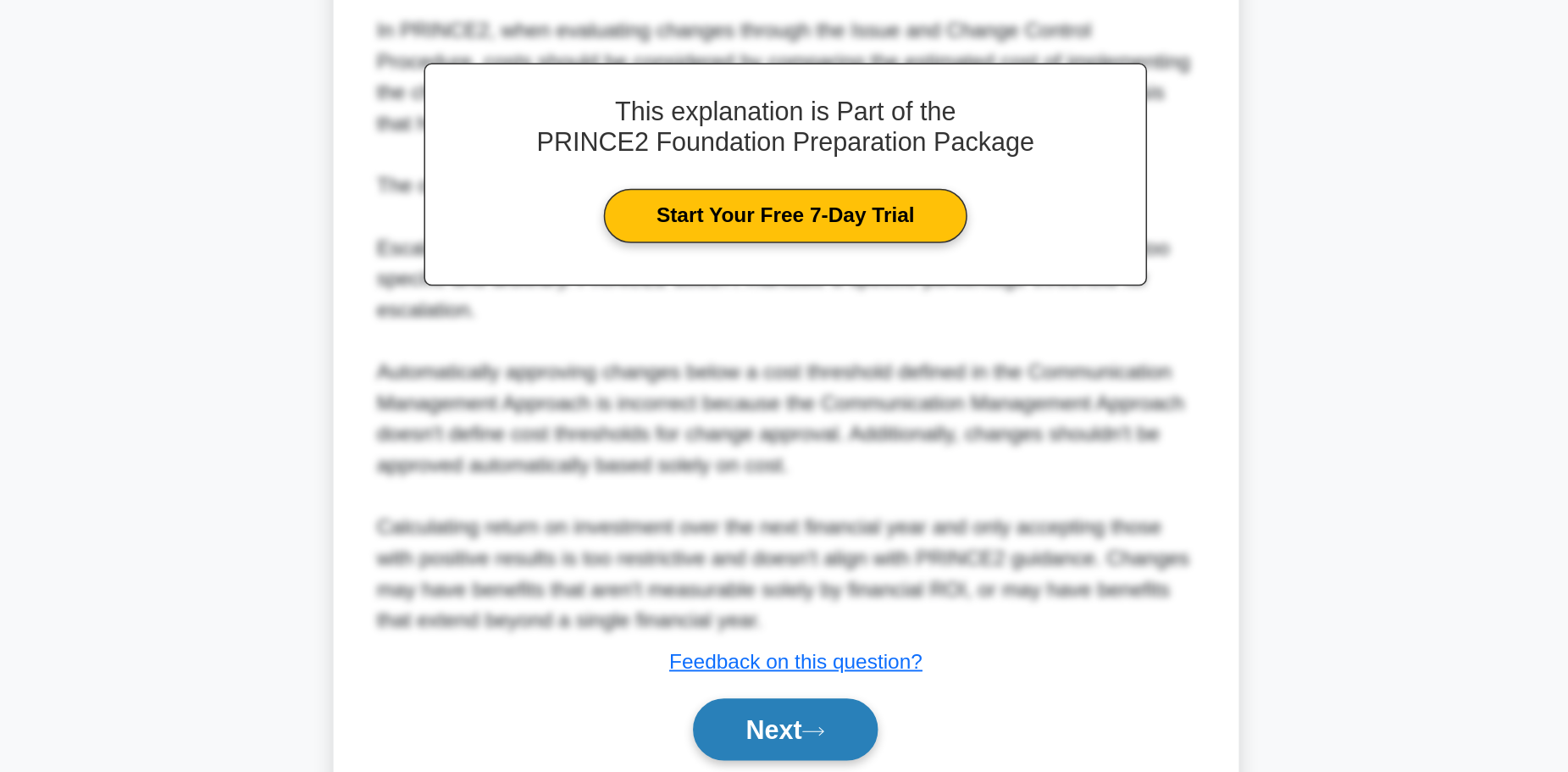
click at [791, 752] on button "Next" at bounding box center [784, 744] width 121 height 40
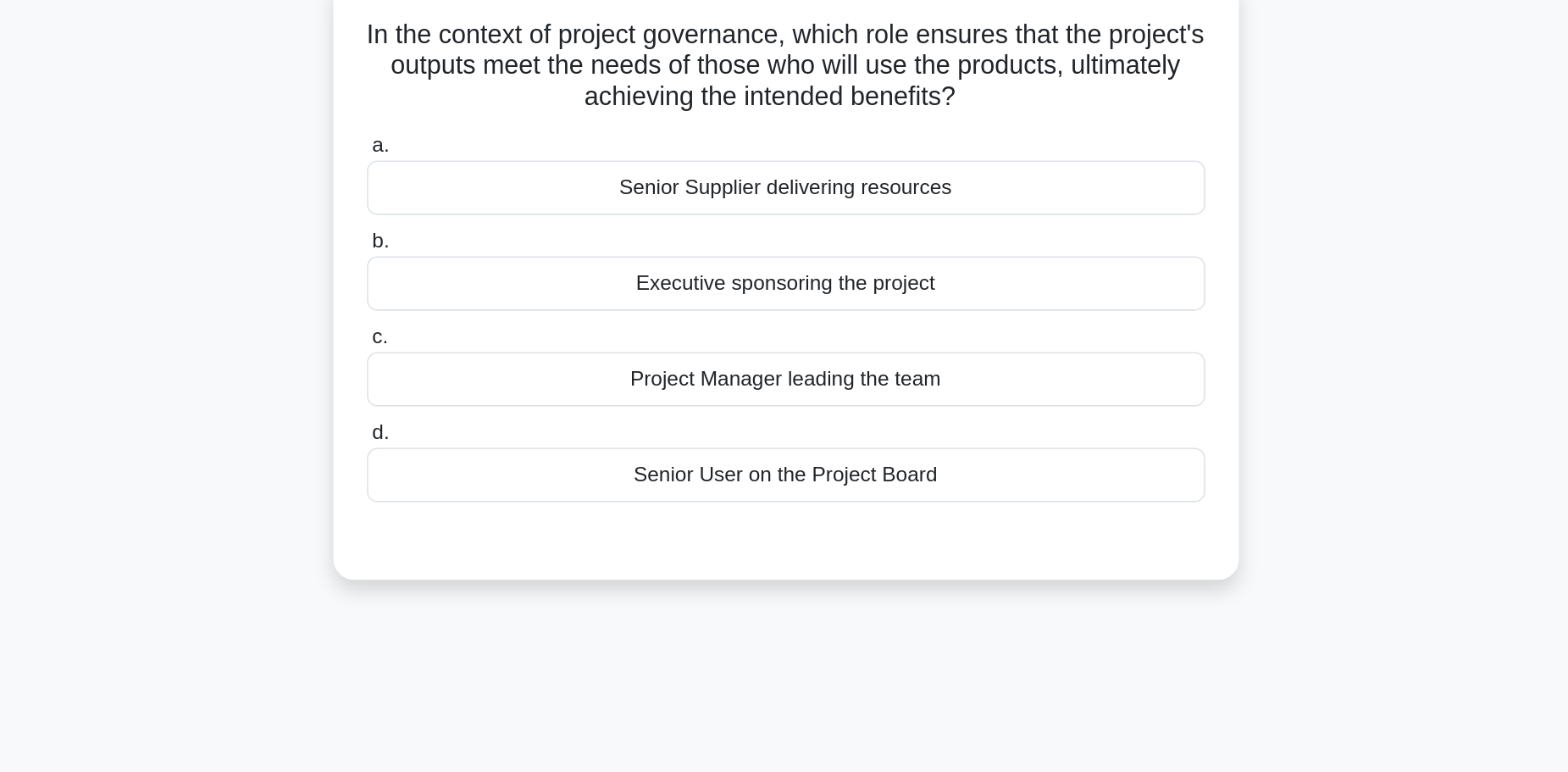
scroll to position [0, 0]
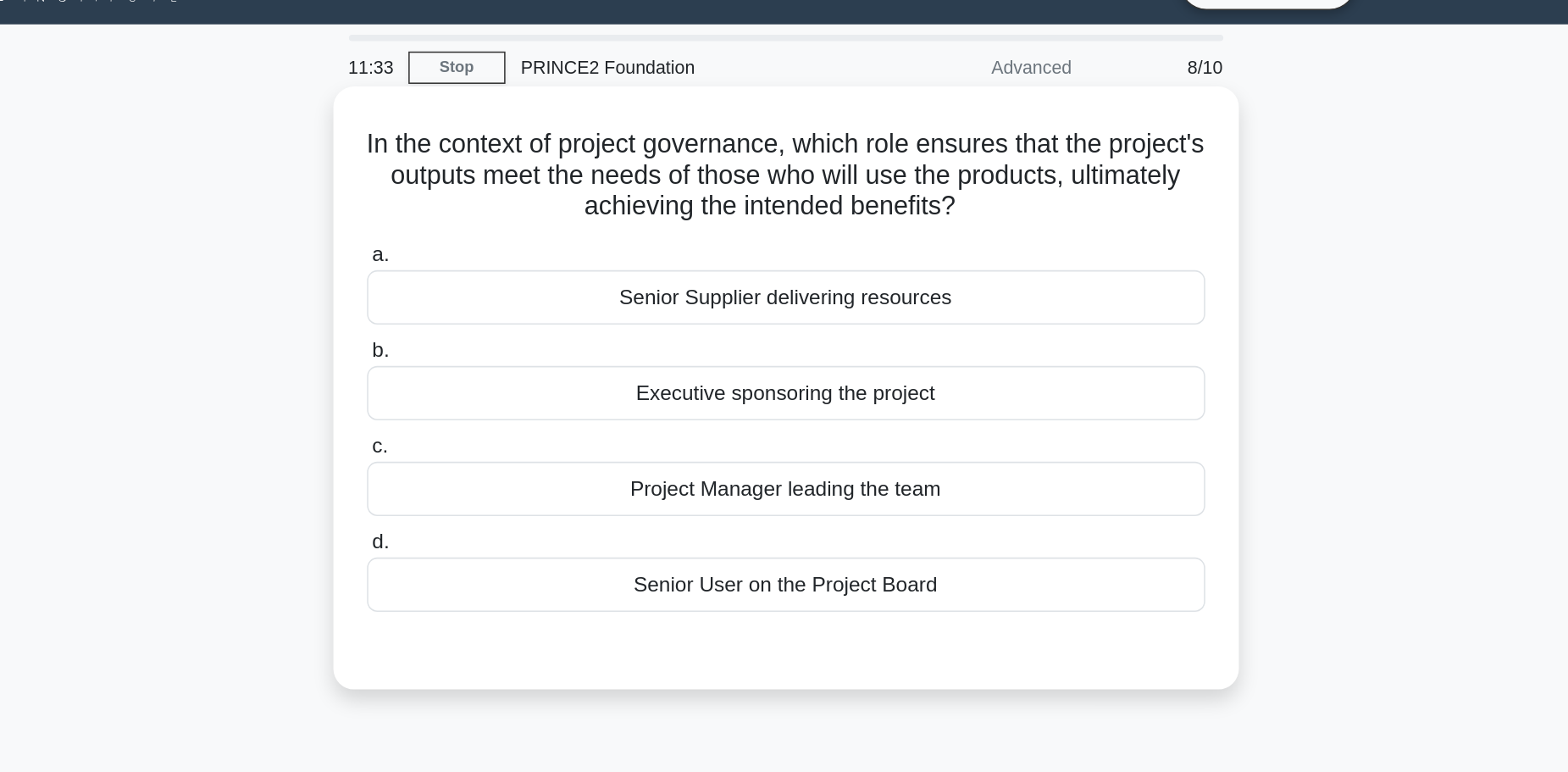
click at [846, 308] on div "Executive sponsoring the project" at bounding box center [784, 296] width 549 height 35
click at [510, 274] on input "b. Executive sponsoring the project" at bounding box center [510, 268] width 0 height 11
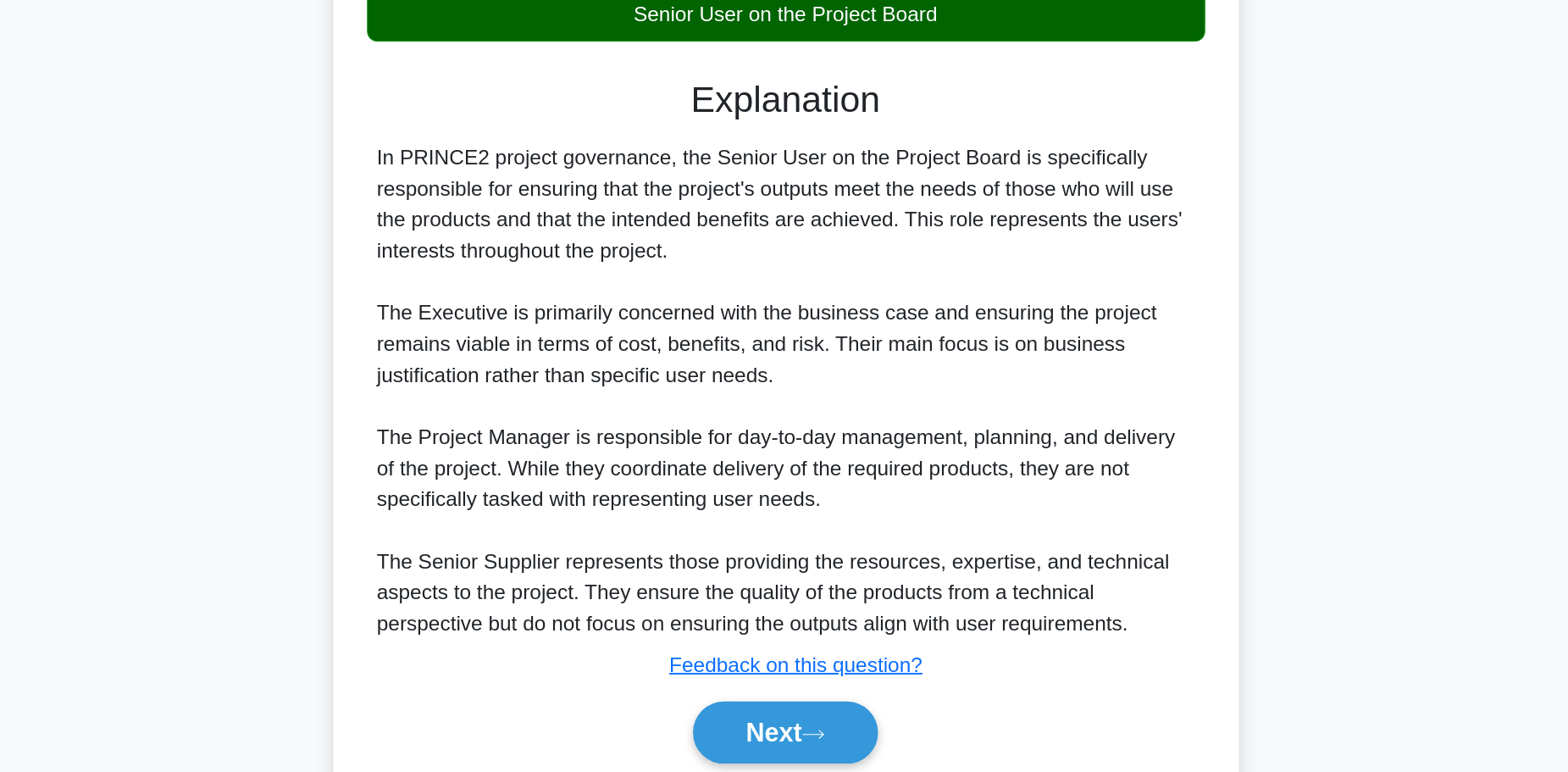
scroll to position [215, 0]
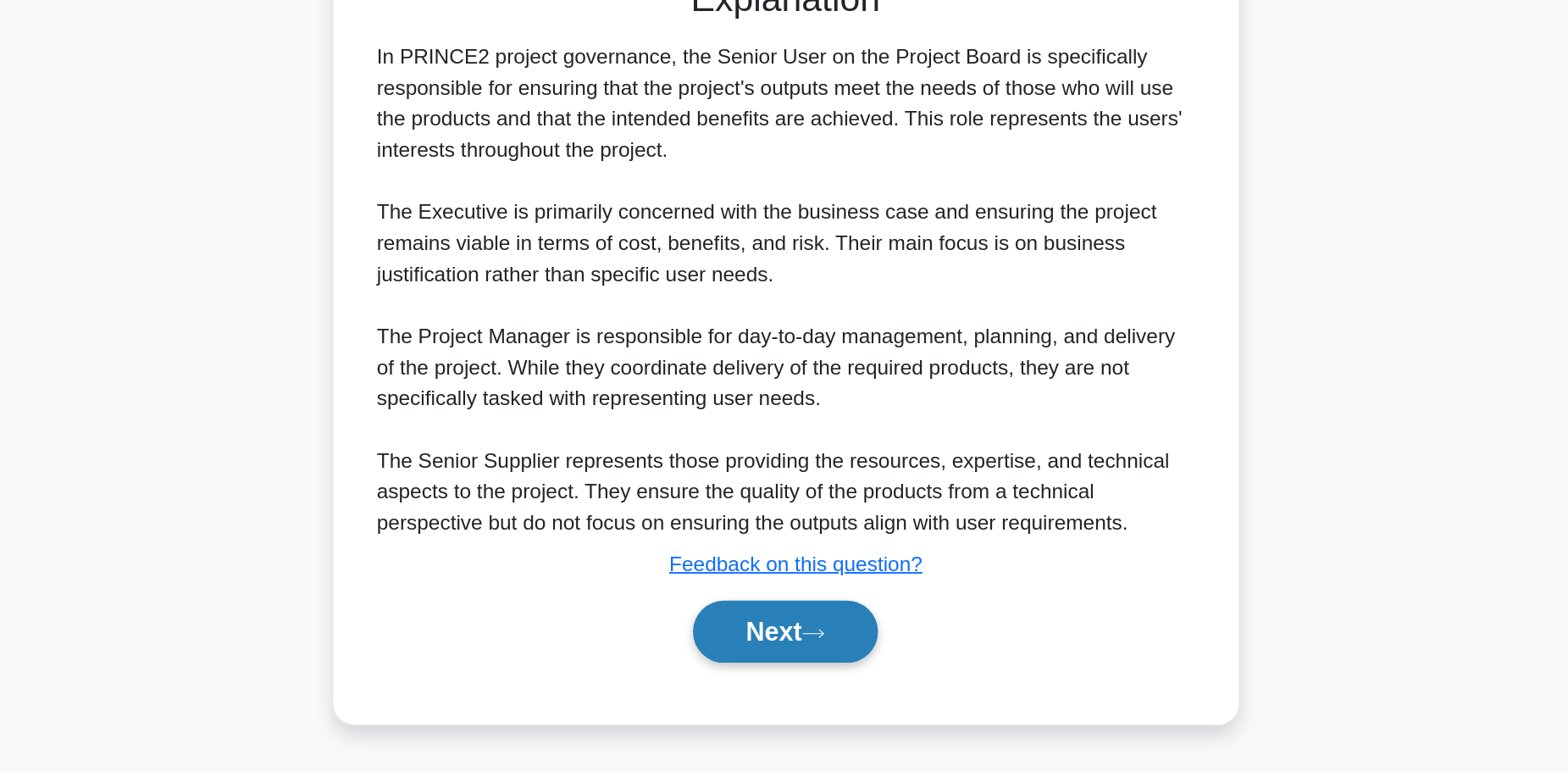
click at [805, 679] on icon at bounding box center [803, 681] width 15 height 9
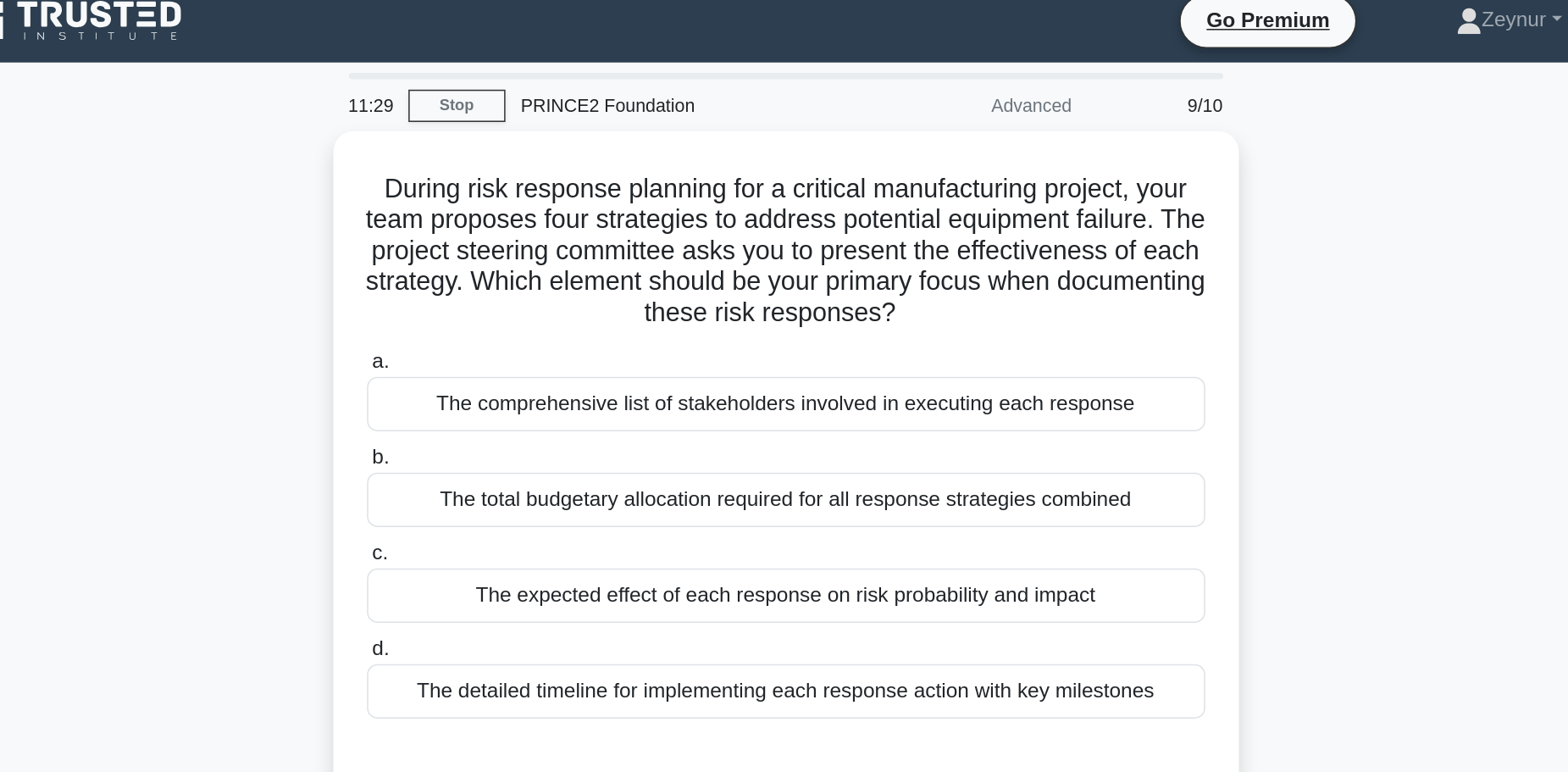
scroll to position [0, 0]
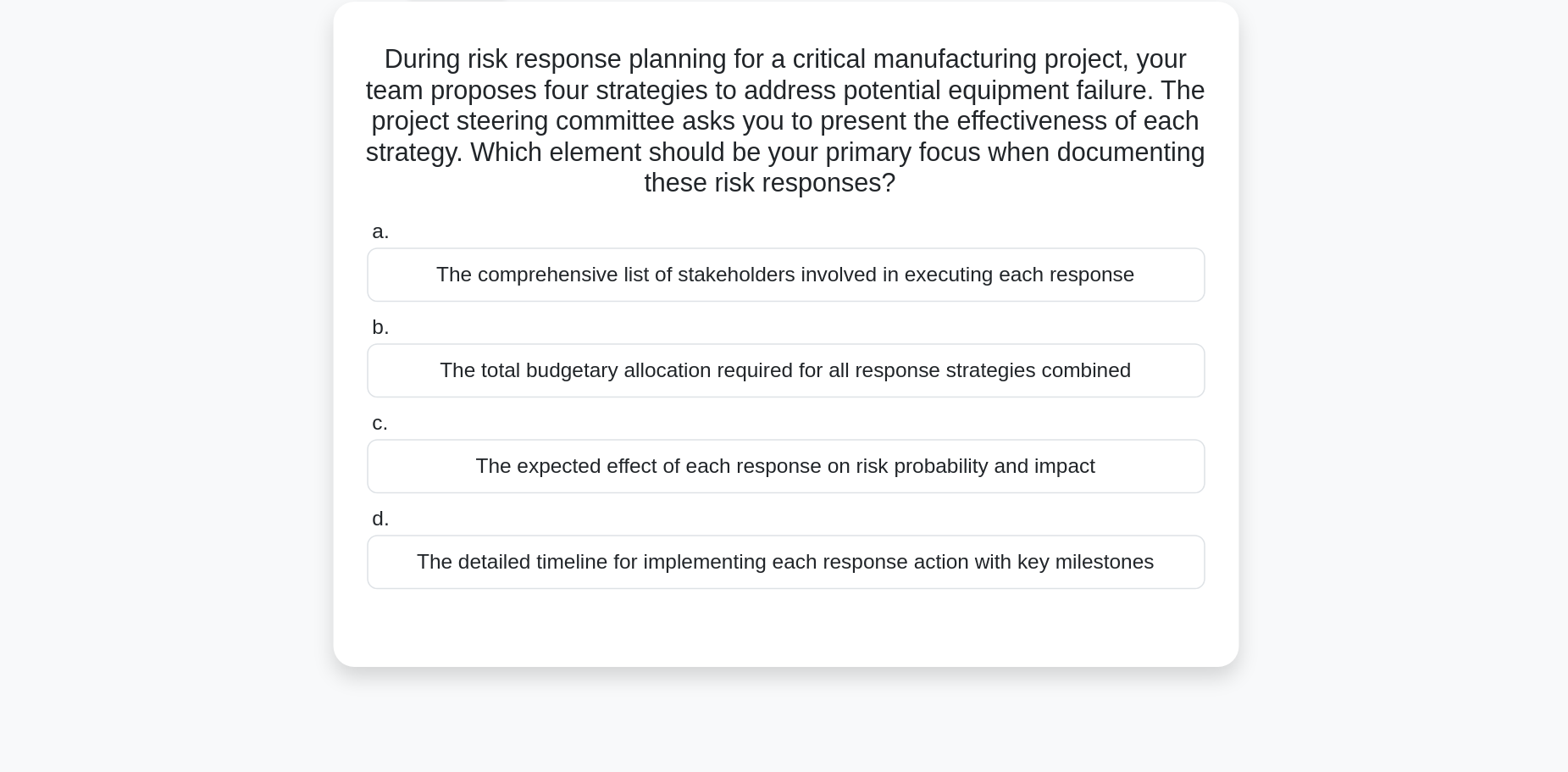
click at [769, 273] on div "The comprehensive list of stakeholders involved in executing each response" at bounding box center [784, 273] width 549 height 35
click at [510, 252] on input "a. The comprehensive list of stakeholders involved in executing each response" at bounding box center [510, 246] width 0 height 11
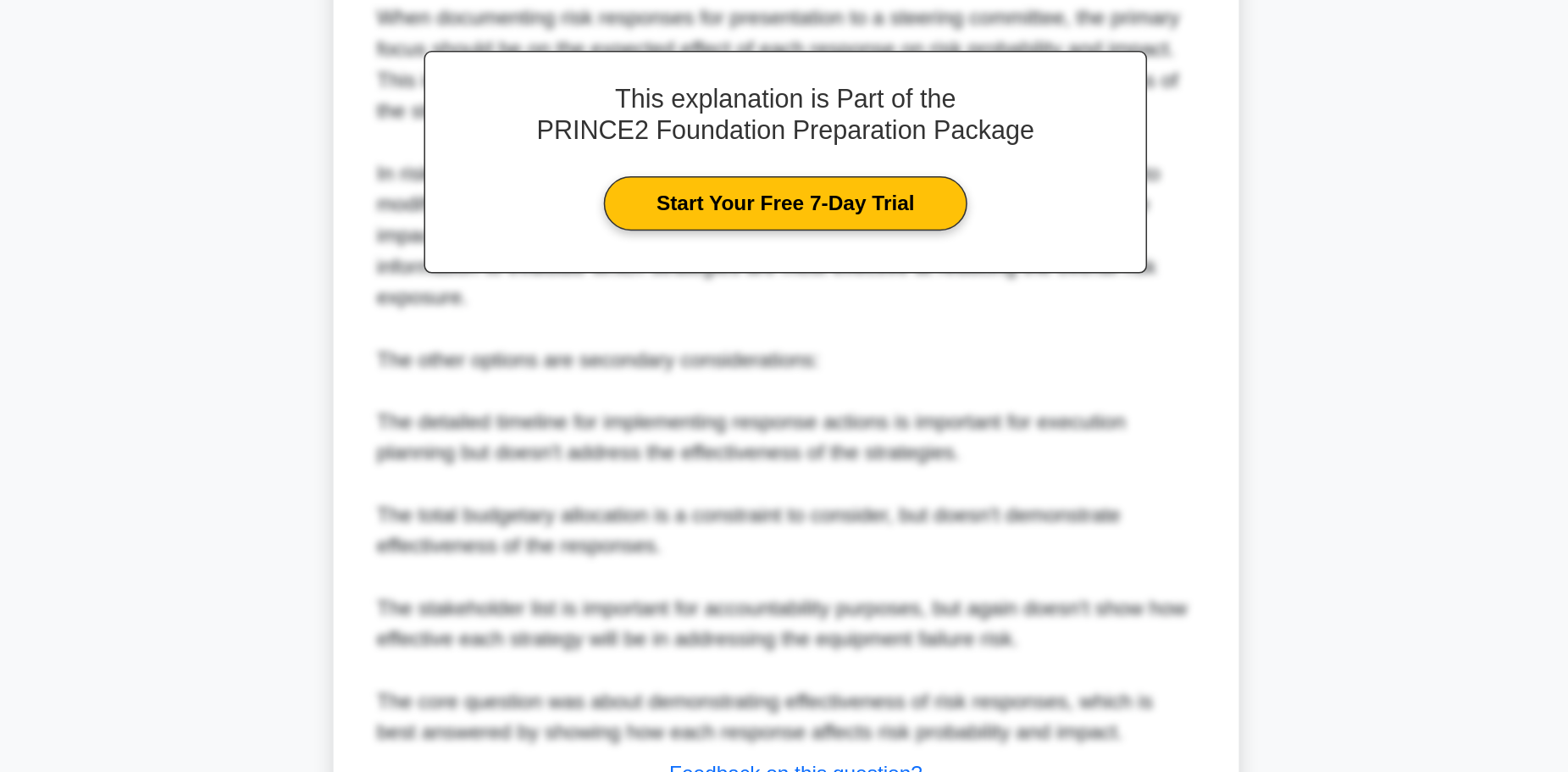
scroll to position [418, 0]
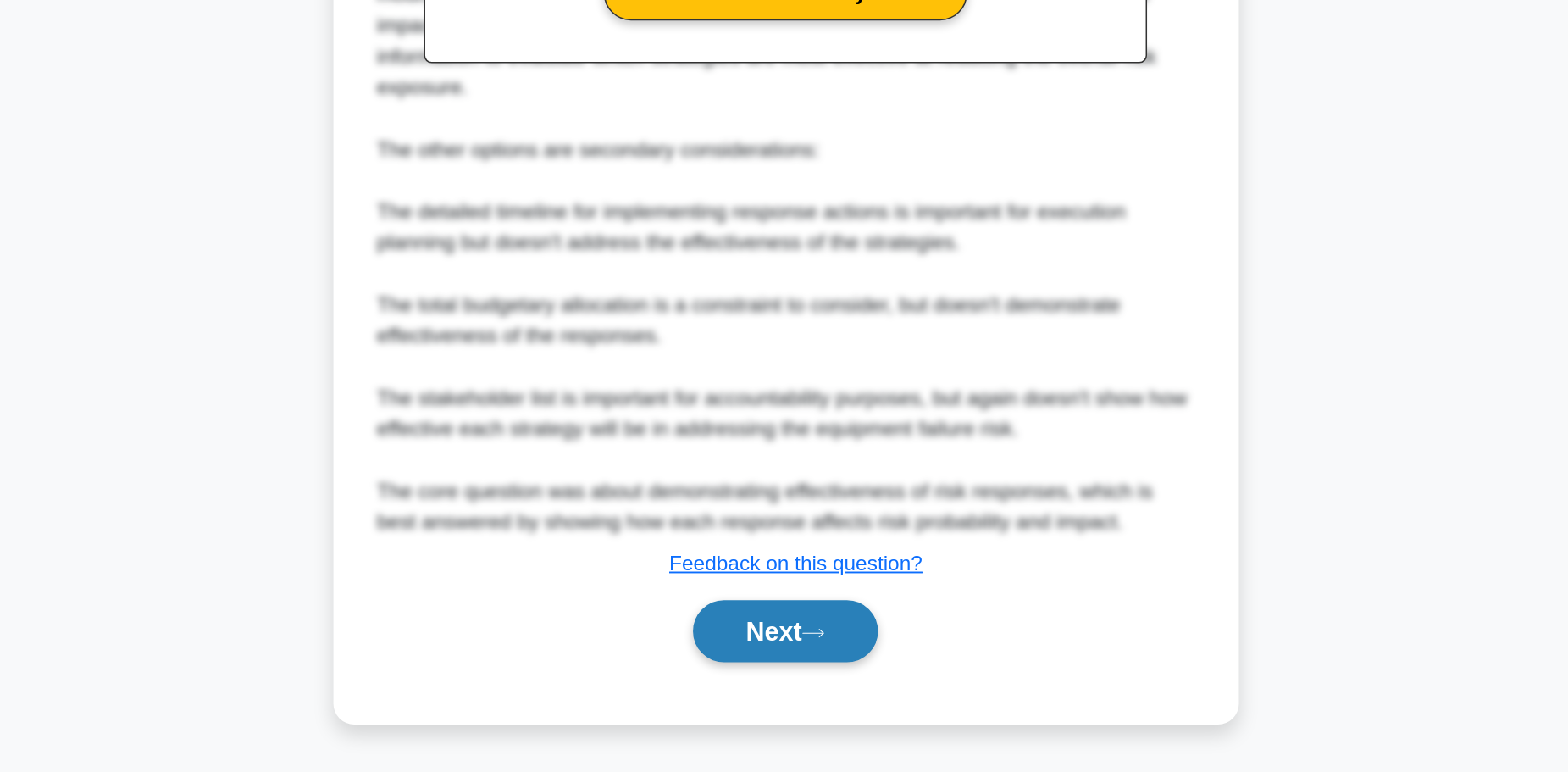
click at [793, 690] on button "Next" at bounding box center [784, 679] width 121 height 40
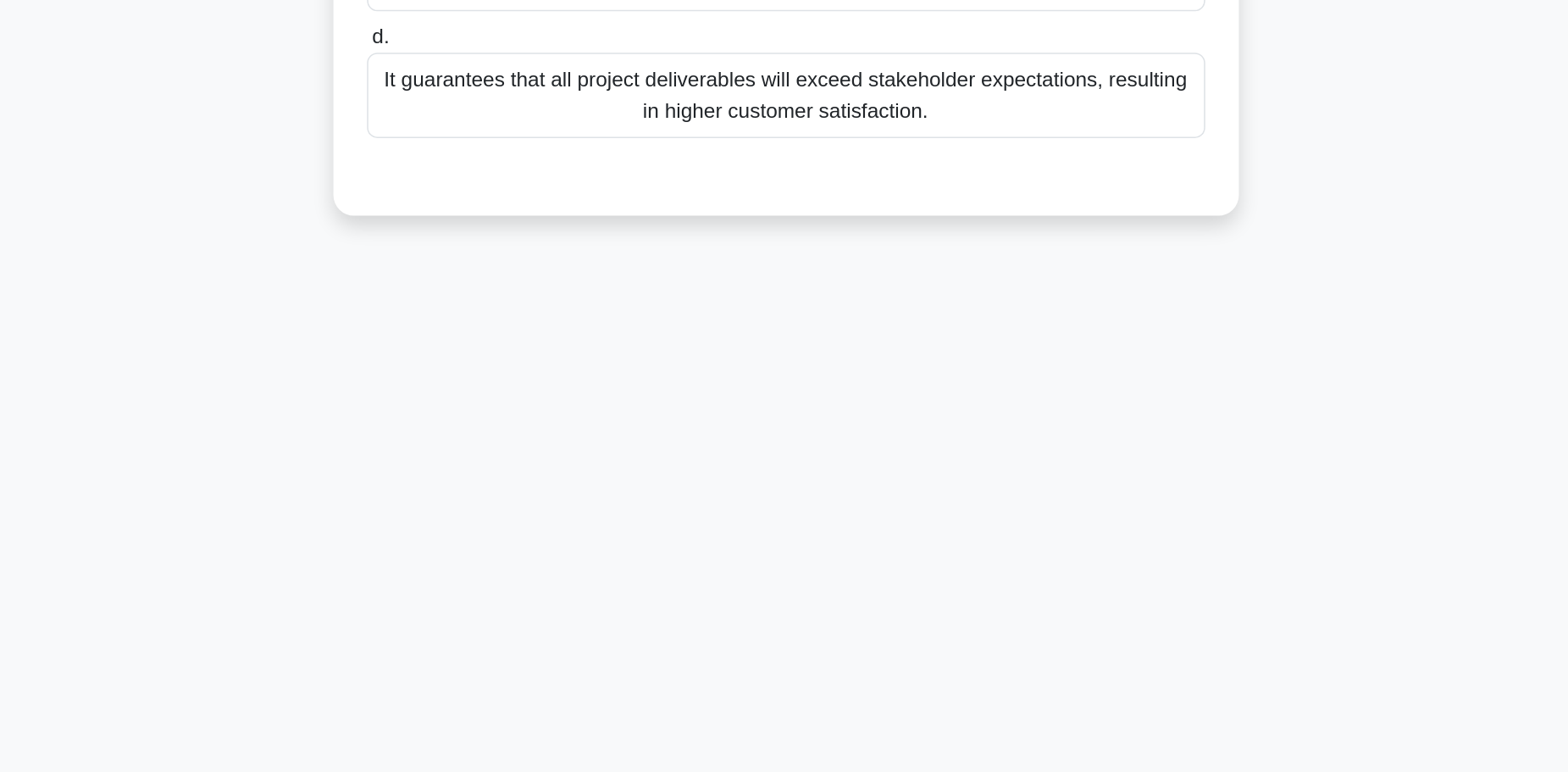
click at [765, 337] on div "It guarantees that all project deliverables will exceed stakeholder expectation…" at bounding box center [784, 328] width 549 height 56
click at [510, 296] on input "d. It guarantees that all project deliverables will exceed stakeholder expectat…" at bounding box center [510, 291] width 0 height 11
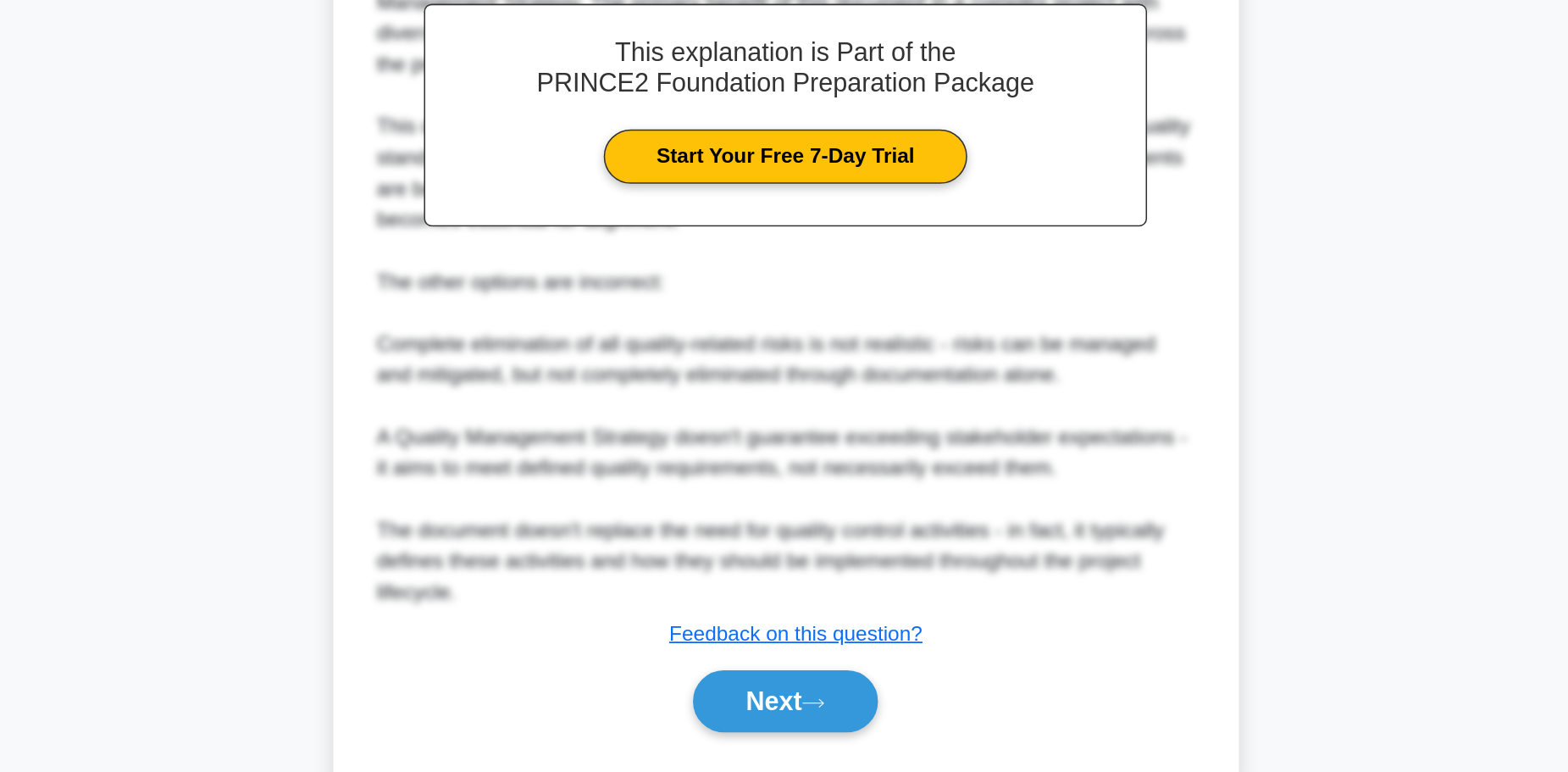
scroll to position [377, 0]
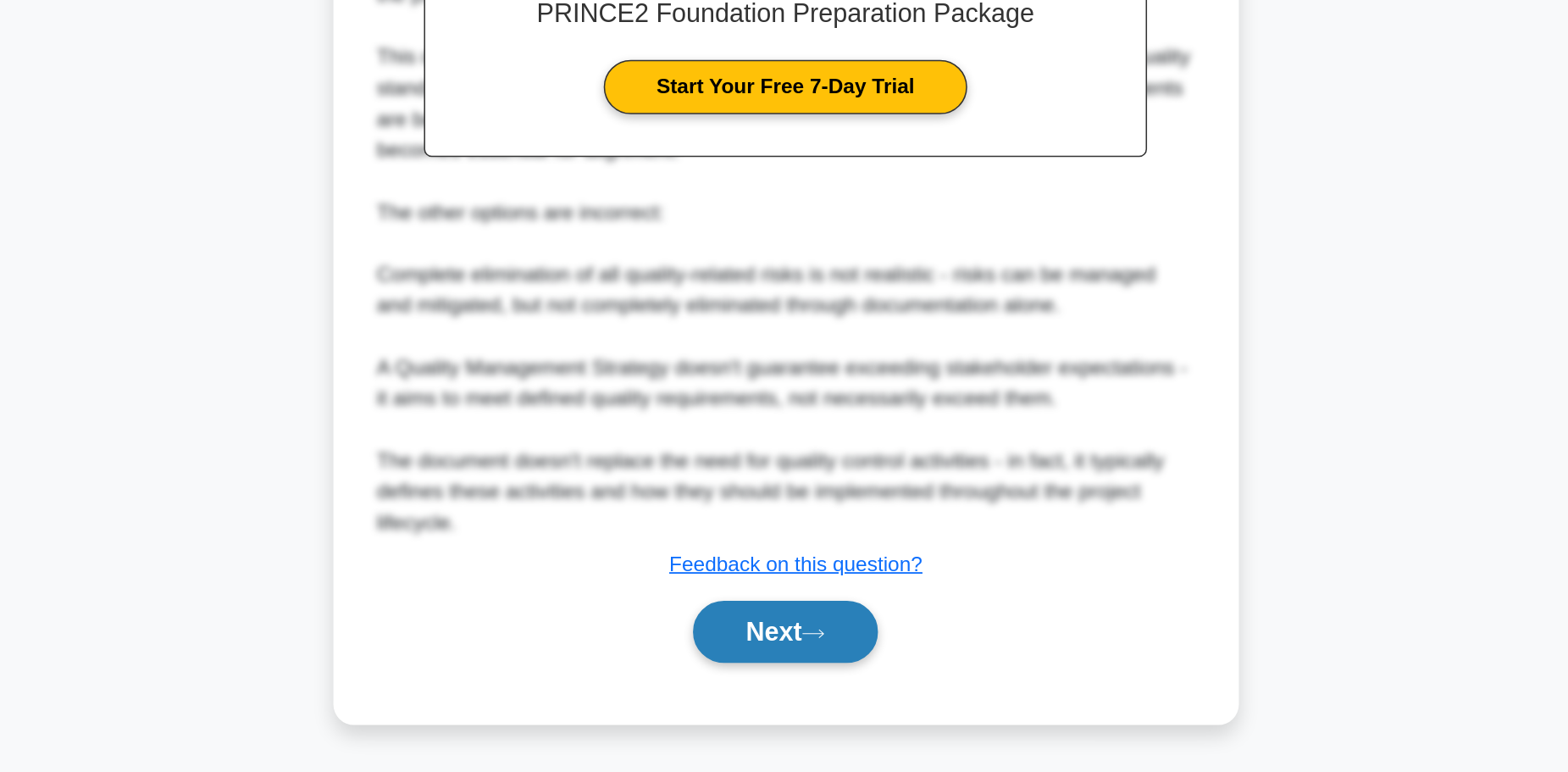
click at [783, 690] on button "Next" at bounding box center [784, 679] width 121 height 40
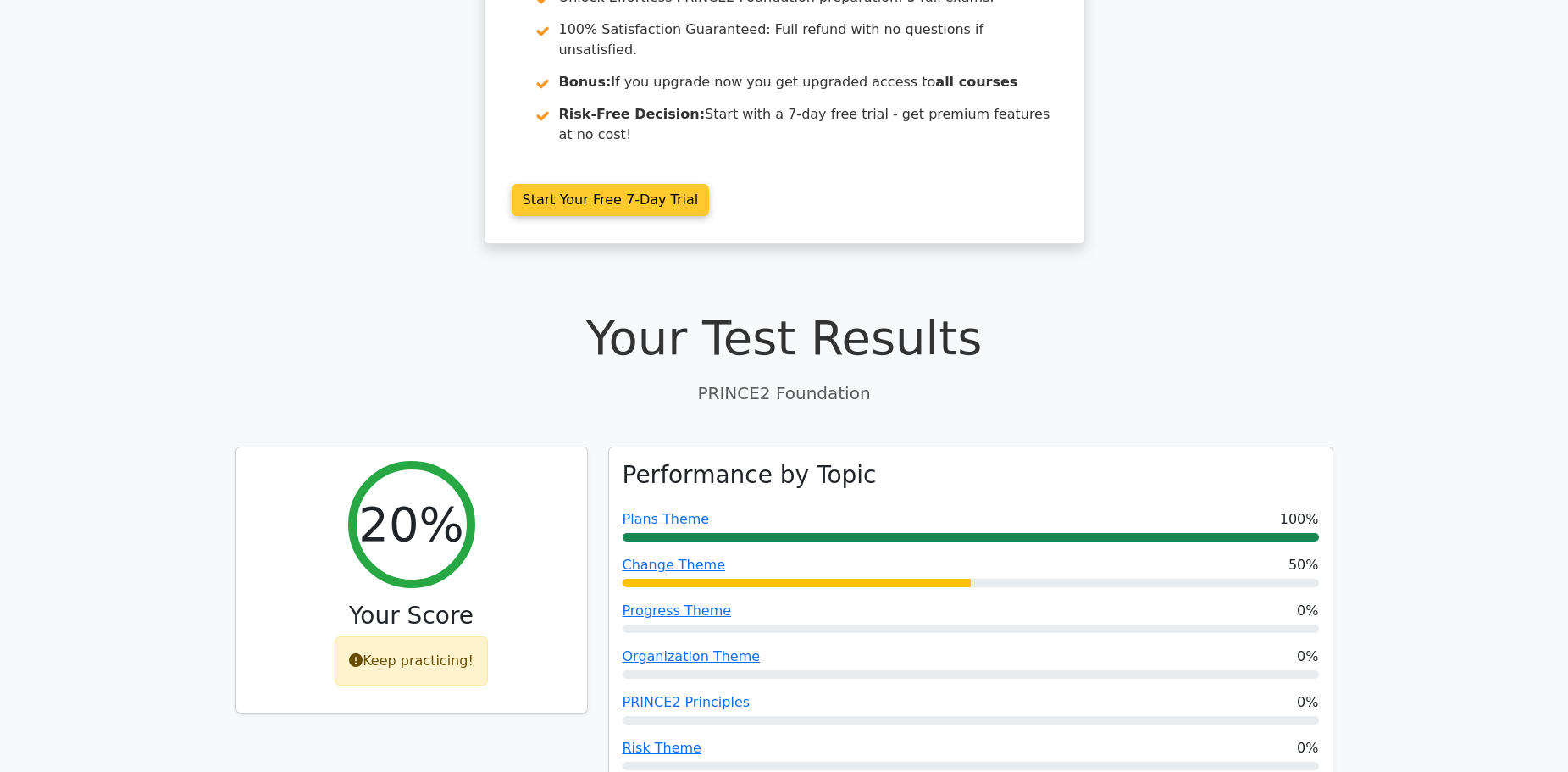
scroll to position [267, 0]
